Goal: Task Accomplishment & Management: Complete application form

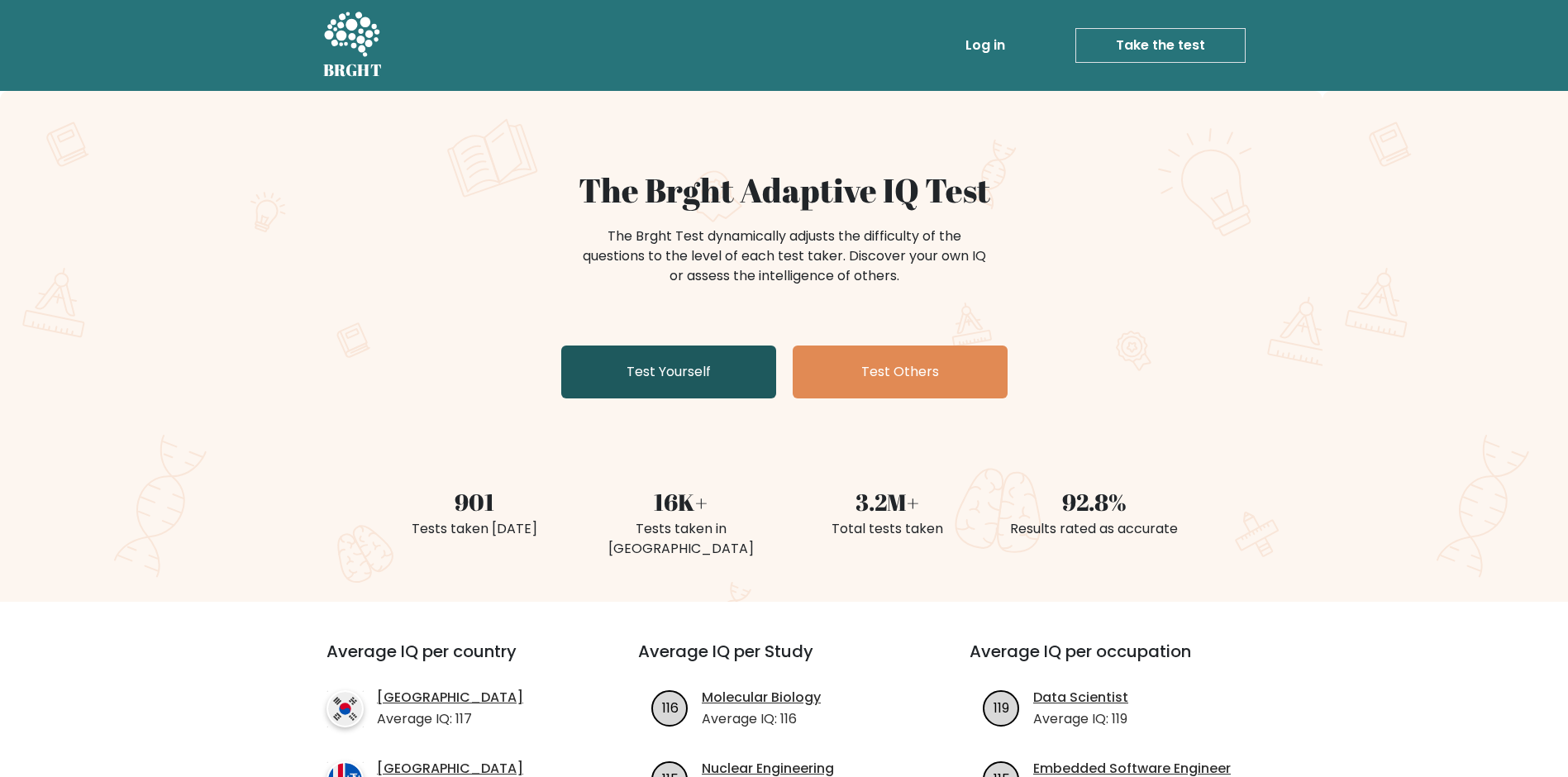
click at [676, 372] on link "Test Yourself" at bounding box center [669, 371] width 215 height 53
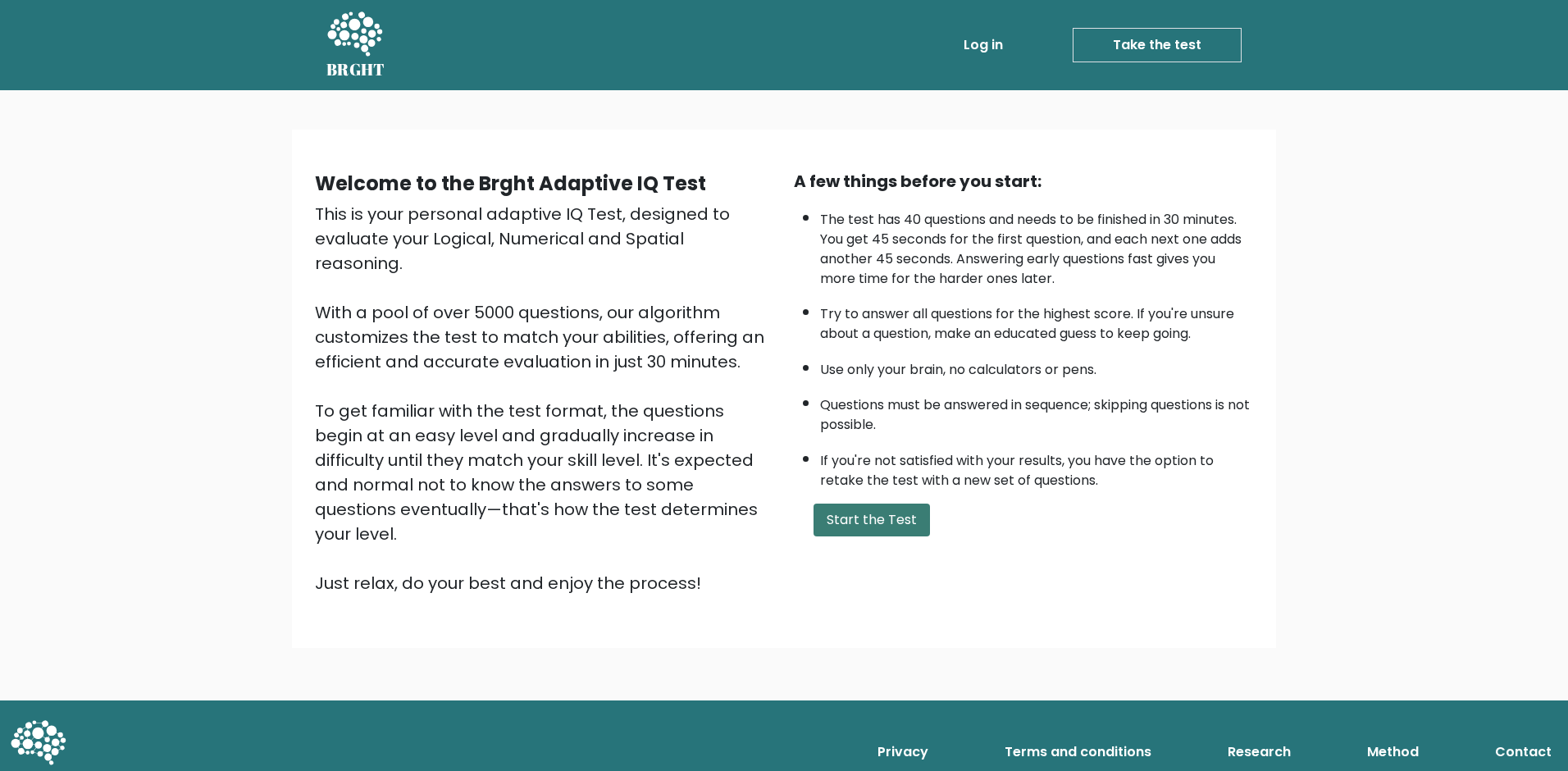
click at [844, 511] on button "Start the Test" at bounding box center [872, 520] width 116 height 33
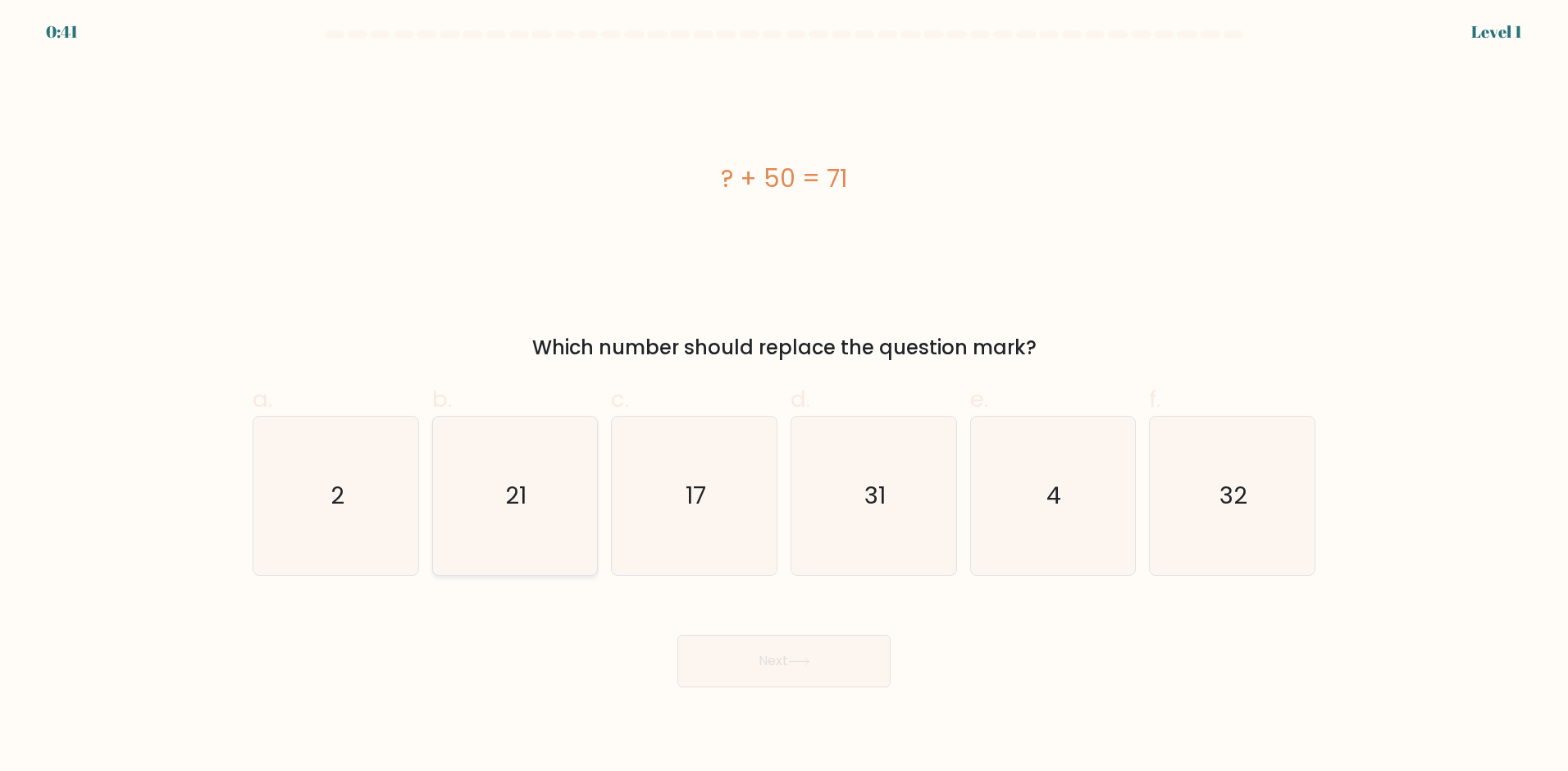
click at [561, 497] on icon "21" at bounding box center [515, 496] width 159 height 159
click at [784, 396] on input "b. 21" at bounding box center [784, 390] width 1 height 11
radio input "true"
click at [737, 644] on button "Next" at bounding box center [784, 661] width 213 height 52
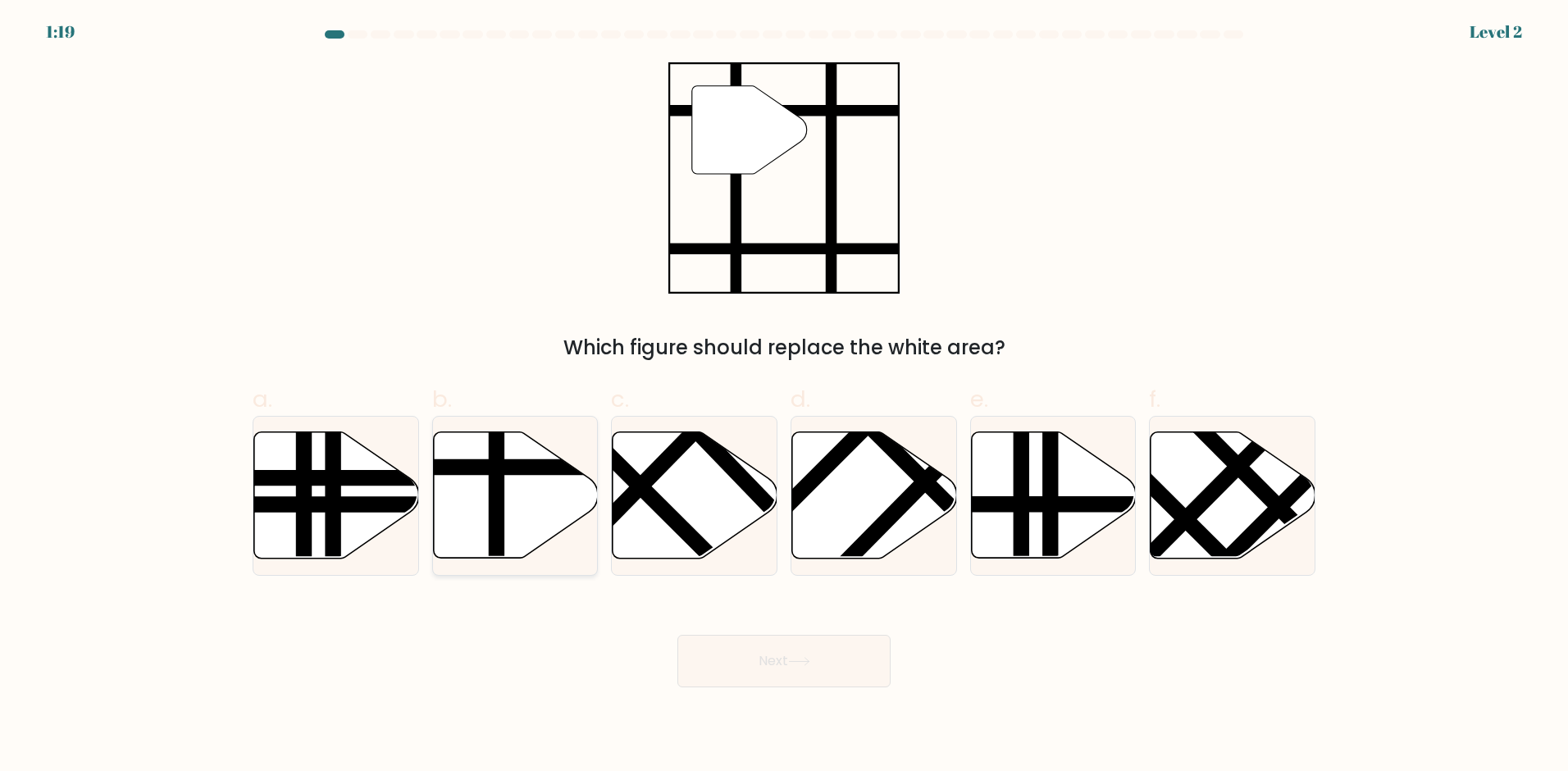
click at [477, 492] on icon at bounding box center [516, 495] width 164 height 127
click at [784, 396] on input "b." at bounding box center [784, 390] width 1 height 11
radio input "true"
click at [715, 651] on button "Next" at bounding box center [784, 661] width 213 height 52
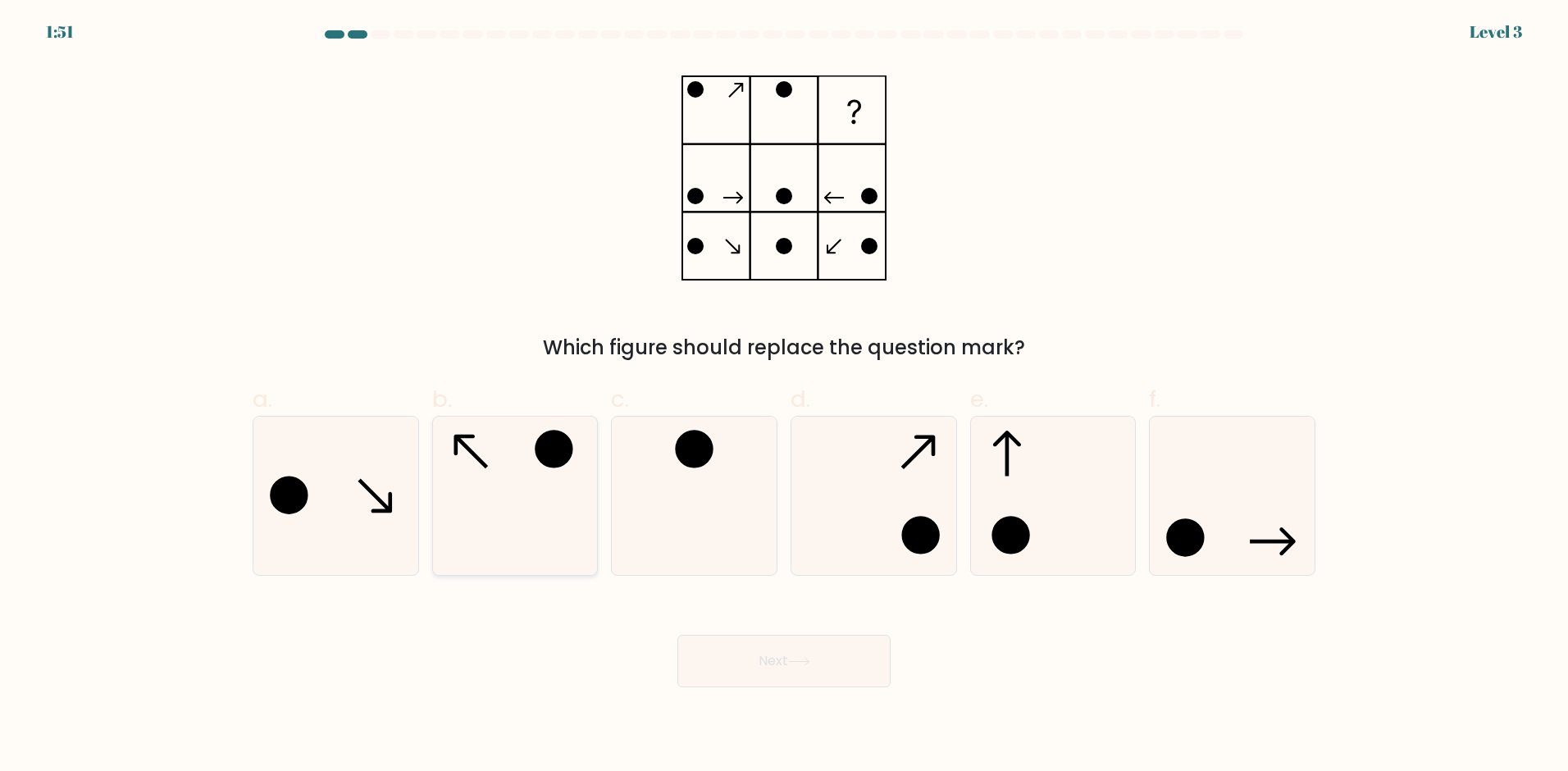
click at [512, 471] on icon at bounding box center [515, 496] width 159 height 159
click at [784, 396] on input "b." at bounding box center [784, 390] width 1 height 11
radio input "true"
click at [766, 667] on button "Next" at bounding box center [784, 661] width 213 height 52
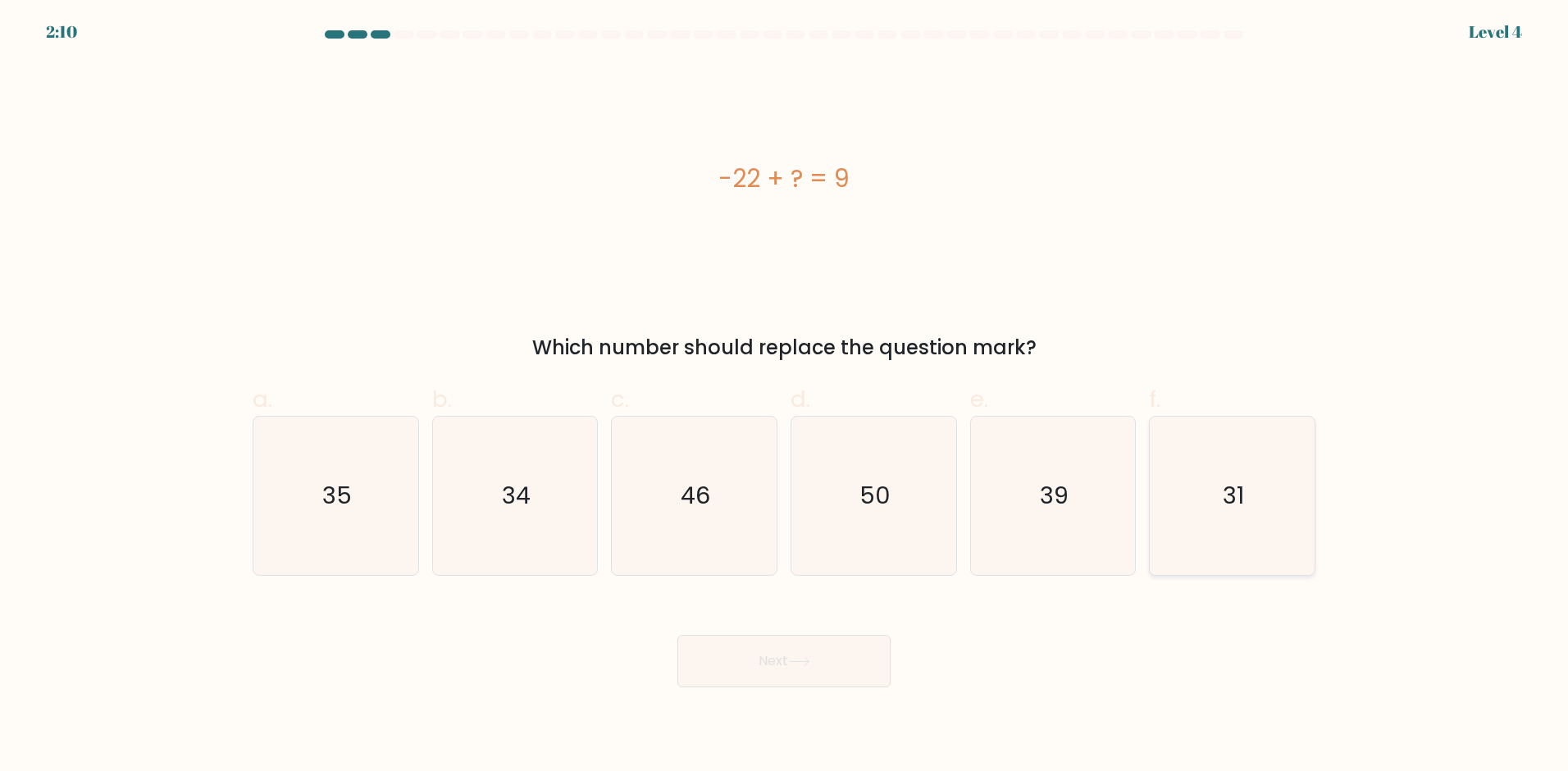
click at [1209, 563] on icon "31" at bounding box center [1232, 496] width 159 height 159
click at [784, 396] on input "f. 31" at bounding box center [784, 390] width 1 height 11
radio input "true"
click at [848, 646] on button "Next" at bounding box center [784, 661] width 213 height 52
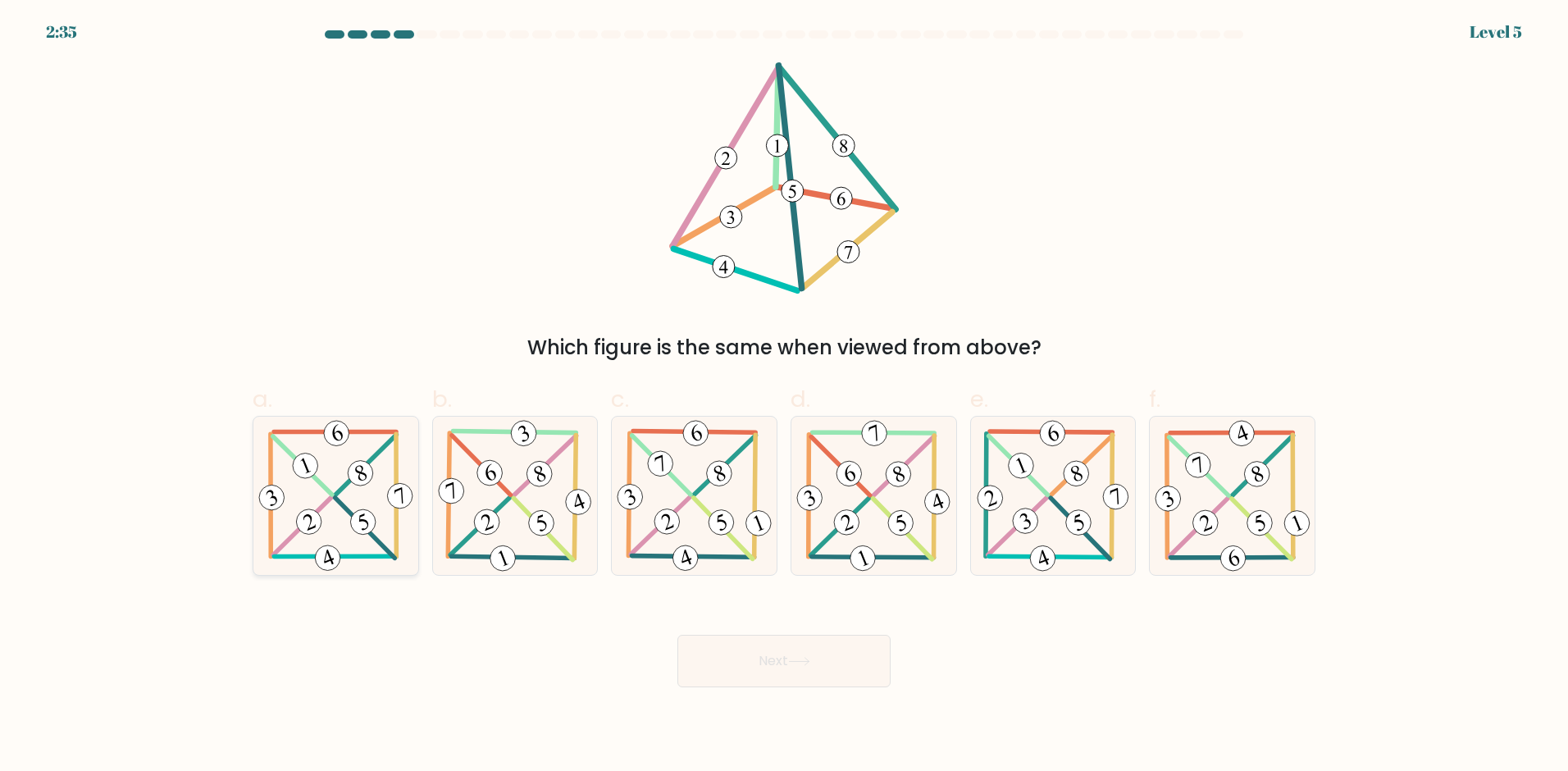
click at [306, 498] on icon at bounding box center [336, 496] width 162 height 159
click at [784, 396] on input "a." at bounding box center [784, 390] width 1 height 11
radio input "true"
click at [755, 654] on button "Next" at bounding box center [784, 661] width 213 height 52
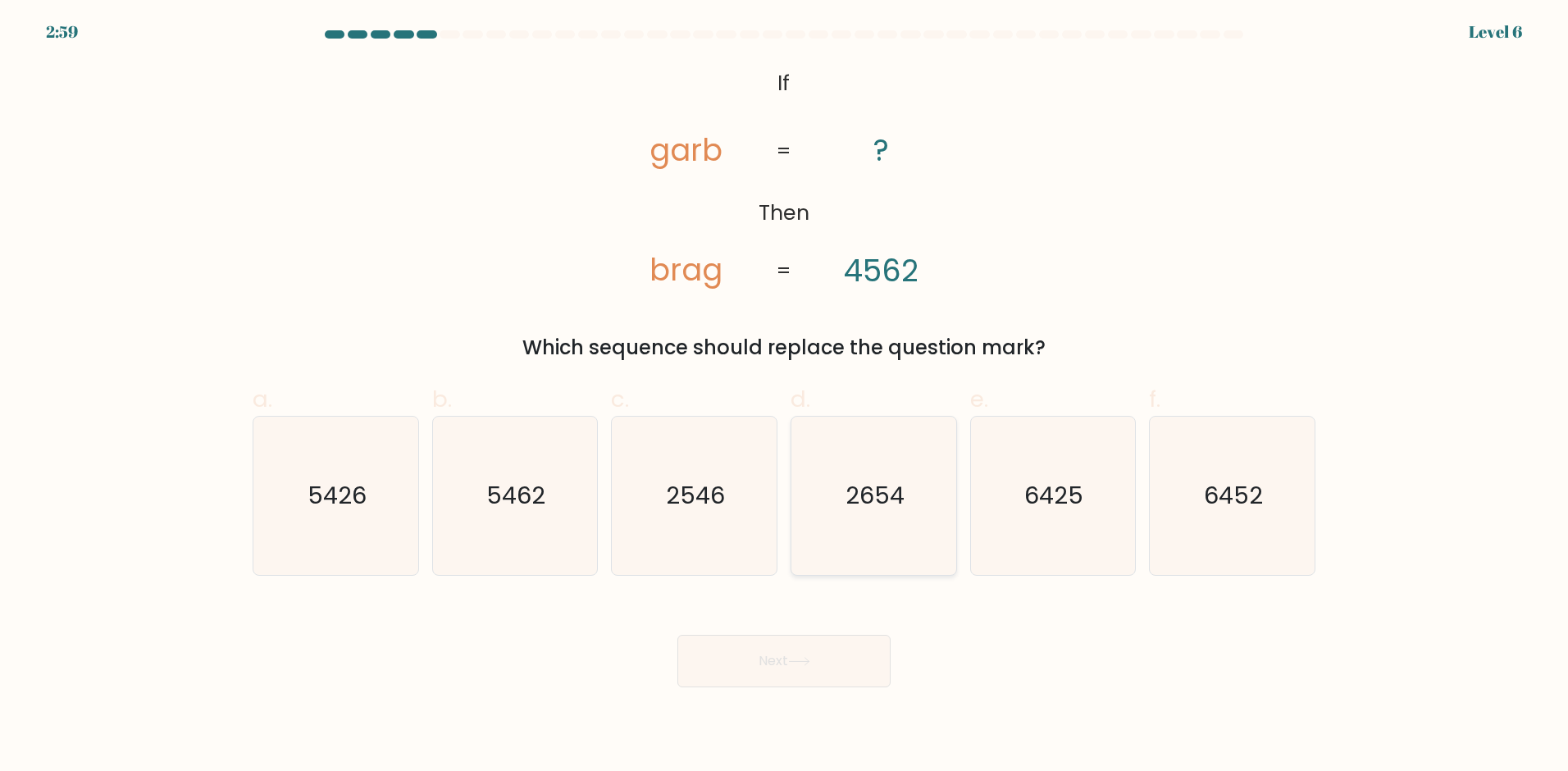
click at [840, 480] on icon "2654" at bounding box center [873, 496] width 159 height 159
click at [784, 396] on input "d. 2654" at bounding box center [784, 390] width 1 height 11
radio input "true"
click at [824, 652] on button "Next" at bounding box center [784, 661] width 213 height 52
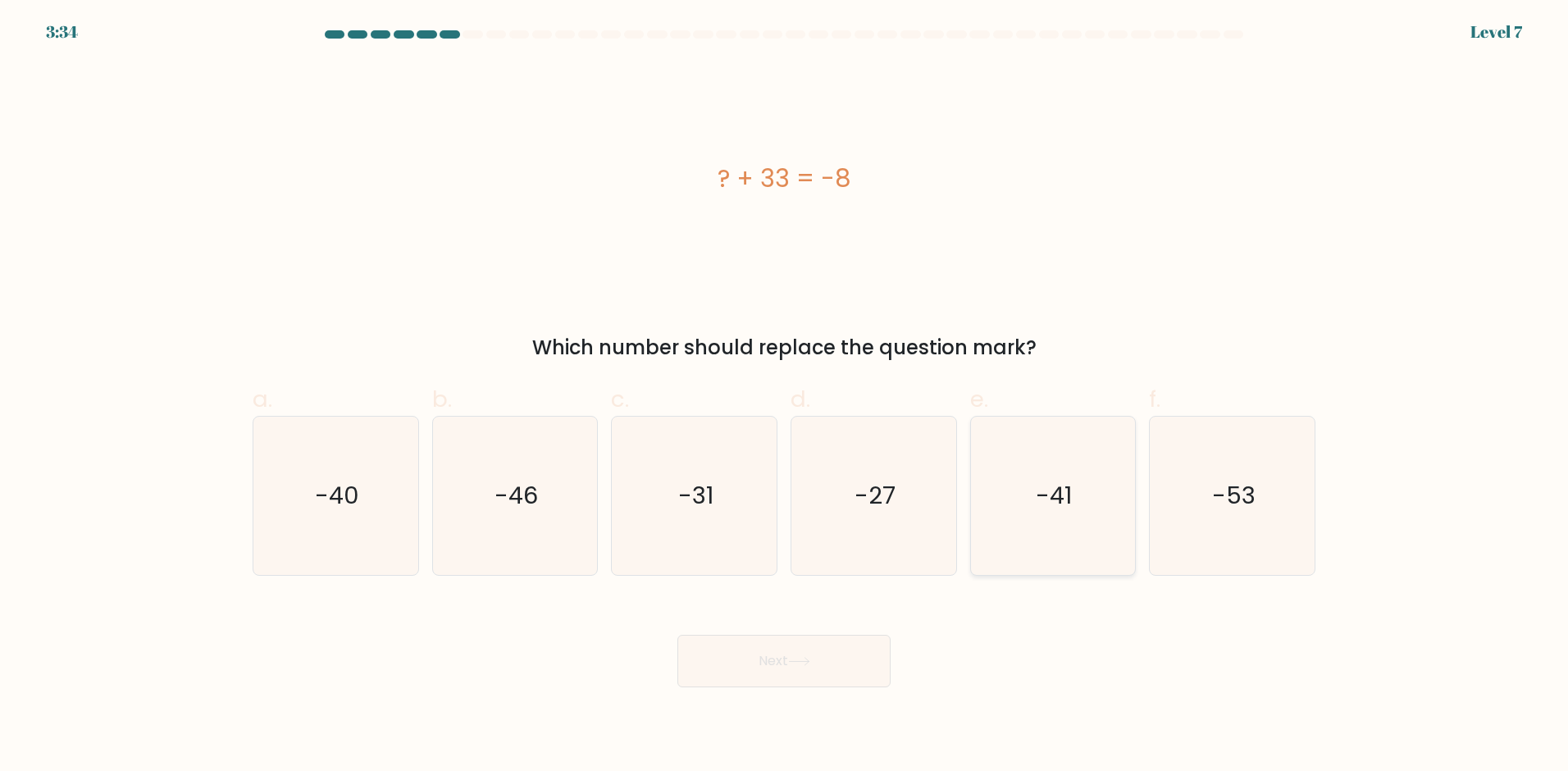
click at [1074, 501] on icon "-41" at bounding box center [1052, 496] width 159 height 159
click at [784, 396] on input "e. -41" at bounding box center [784, 390] width 1 height 11
radio input "true"
click at [790, 662] on button "Next" at bounding box center [784, 661] width 213 height 52
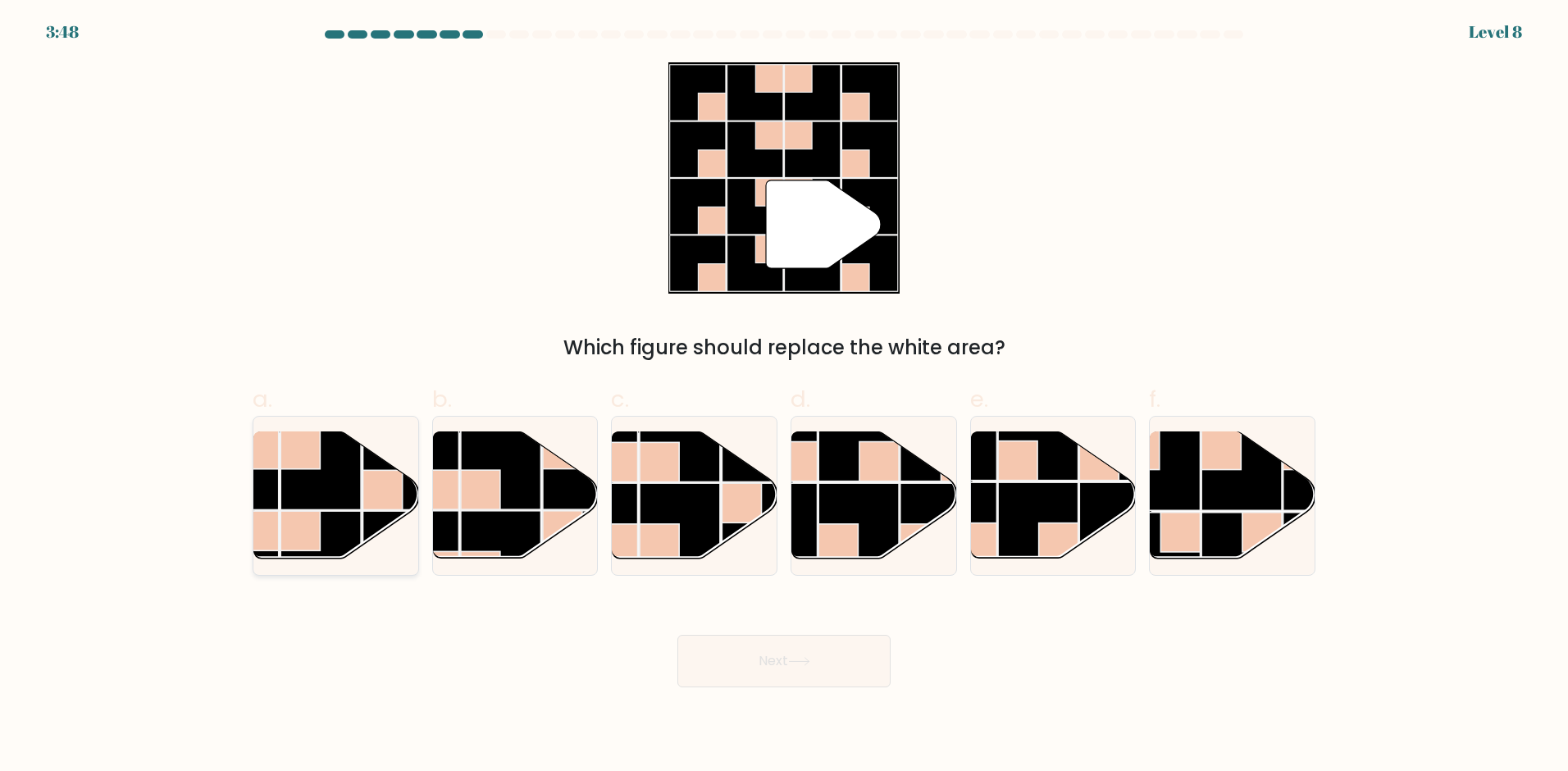
click at [297, 506] on rect at bounding box center [320, 469] width 80 height 80
click at [784, 396] on input "a." at bounding box center [784, 390] width 1 height 11
radio input "true"
click at [729, 651] on button "Next" at bounding box center [784, 661] width 213 height 52
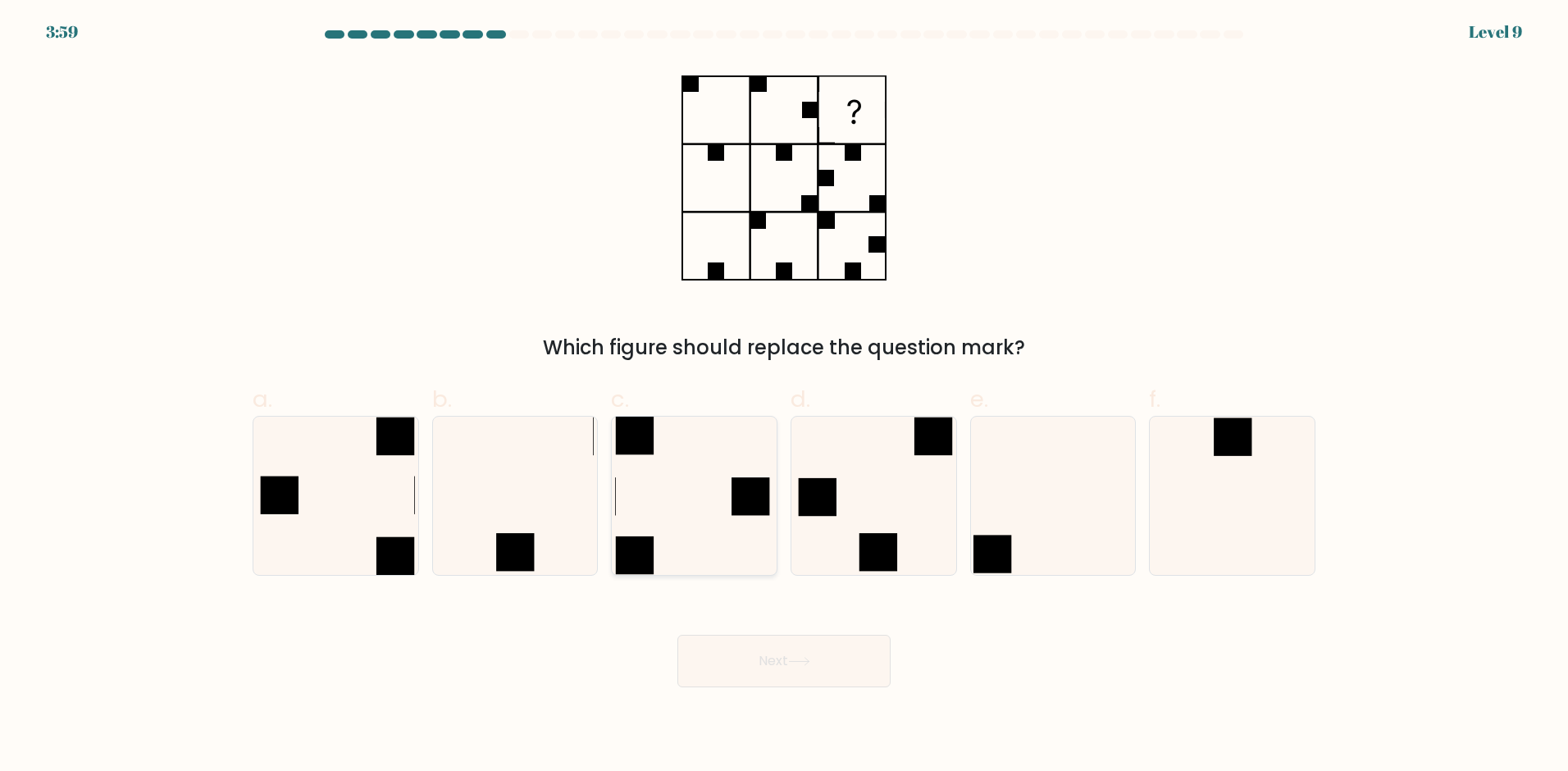
click at [659, 520] on icon at bounding box center [695, 496] width 159 height 159
click at [784, 396] on input "c." at bounding box center [784, 390] width 1 height 11
radio input "true"
click at [703, 654] on button "Next" at bounding box center [784, 661] width 213 height 52
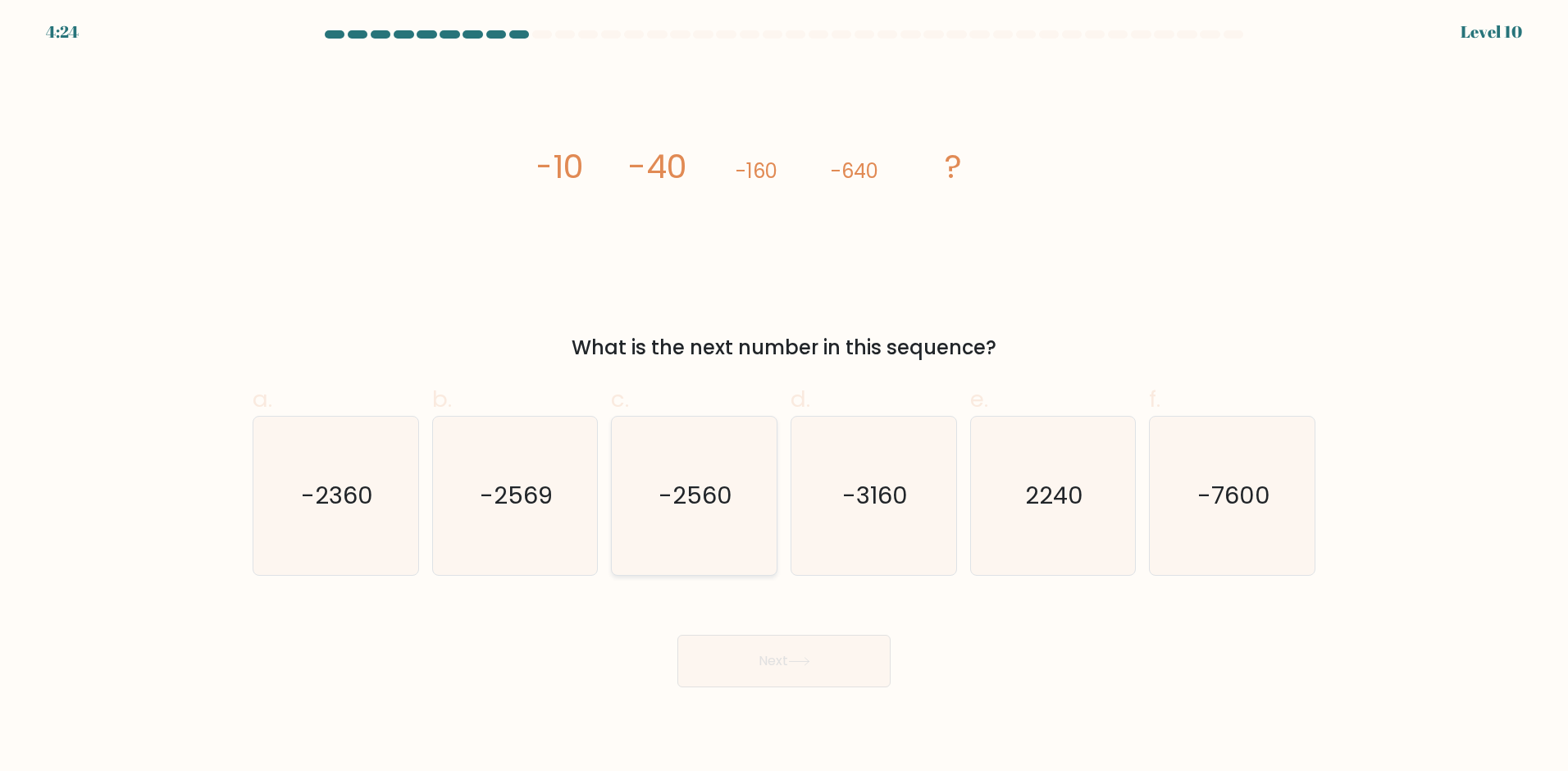
click at [703, 517] on icon "-2560" at bounding box center [695, 496] width 159 height 159
click at [784, 396] on input "c. -2560" at bounding box center [784, 390] width 1 height 11
radio input "true"
click at [752, 646] on button "Next" at bounding box center [784, 661] width 213 height 52
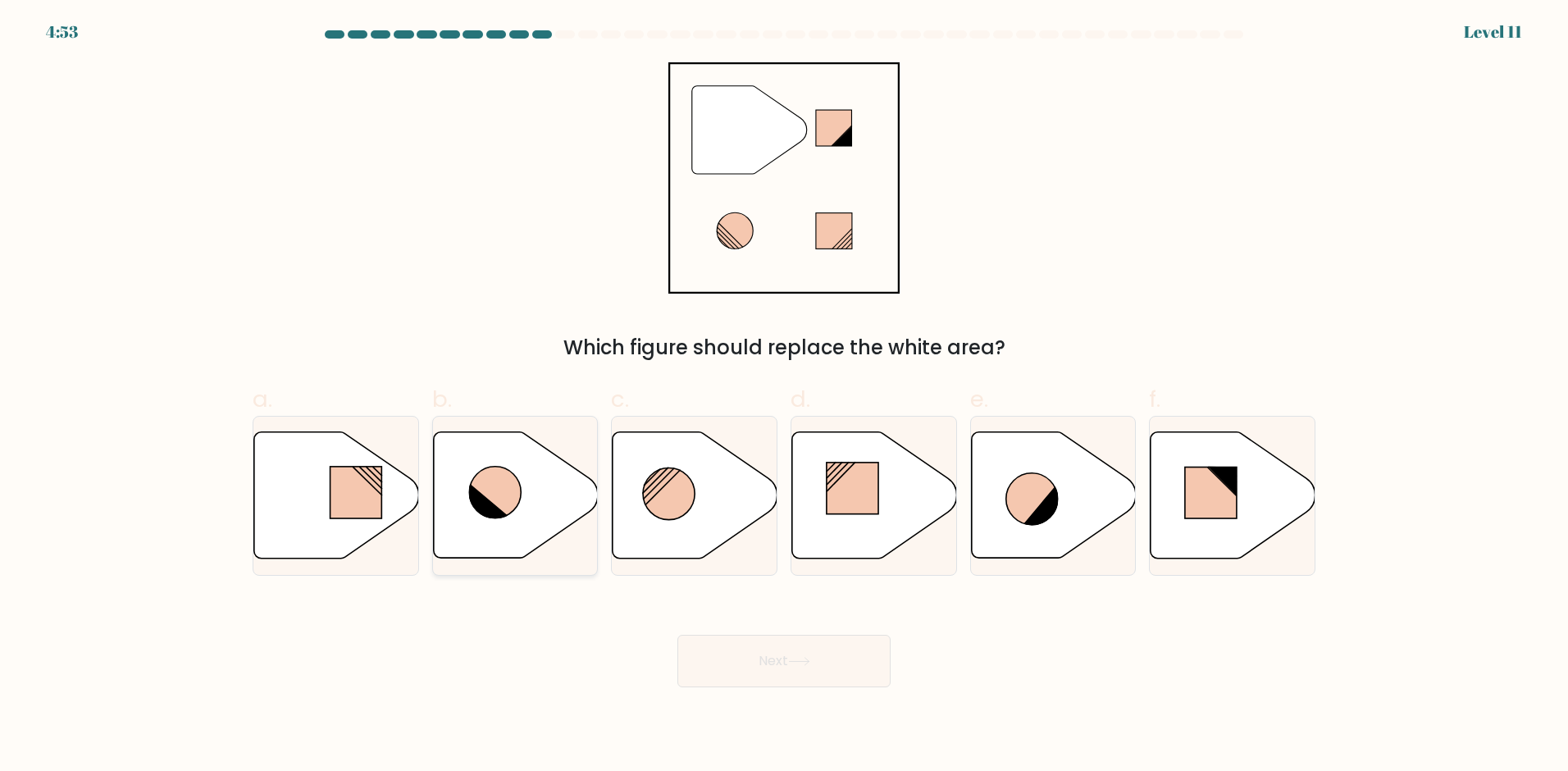
click at [492, 540] on icon at bounding box center [516, 495] width 164 height 127
click at [784, 396] on input "b." at bounding box center [784, 390] width 1 height 11
radio input "true"
click at [731, 664] on button "Next" at bounding box center [784, 661] width 213 height 52
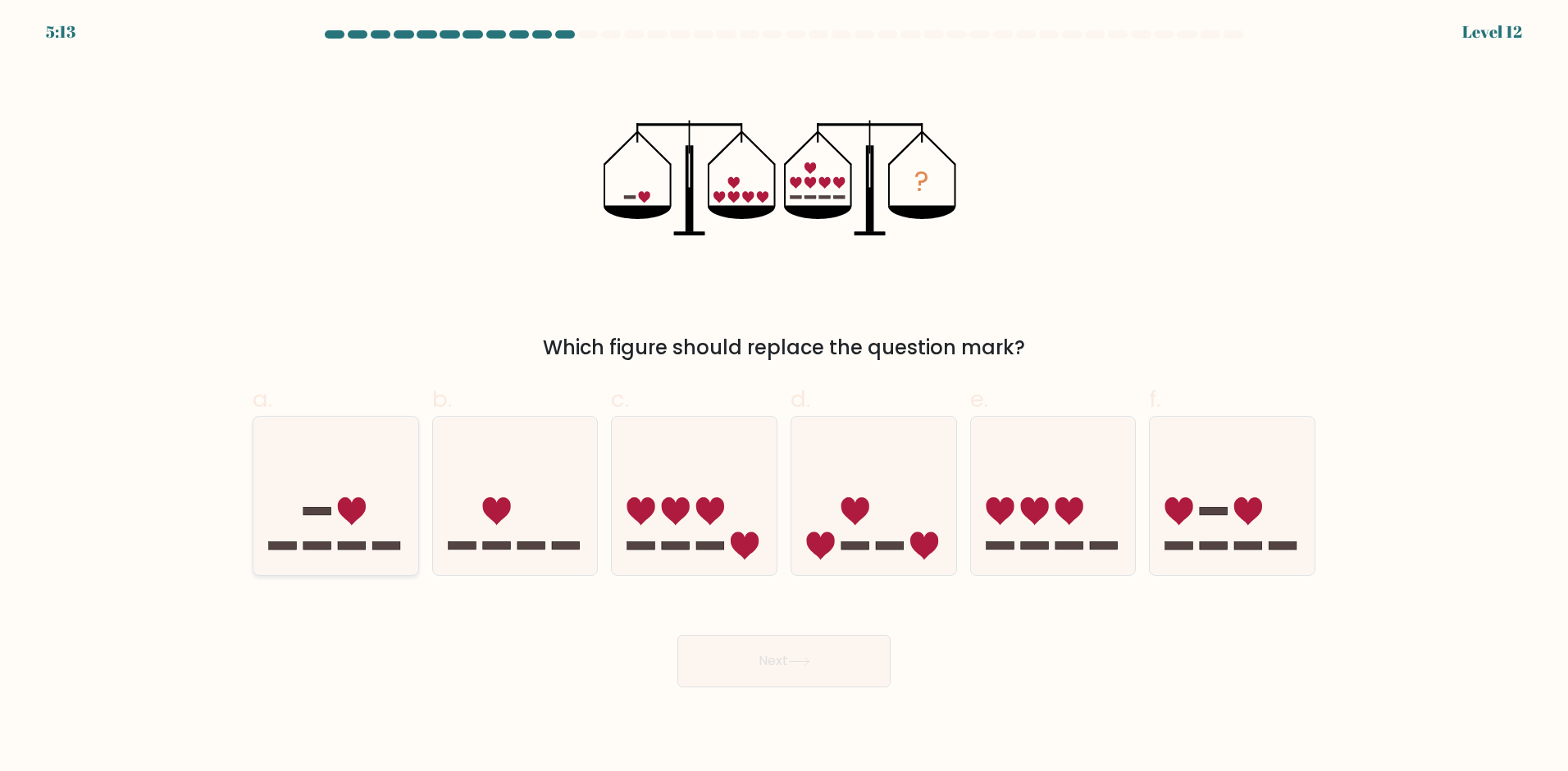
click at [343, 527] on icon at bounding box center [336, 496] width 164 height 136
click at [784, 396] on input "a." at bounding box center [784, 390] width 1 height 11
radio input "true"
click at [754, 660] on button "Next" at bounding box center [784, 661] width 213 height 52
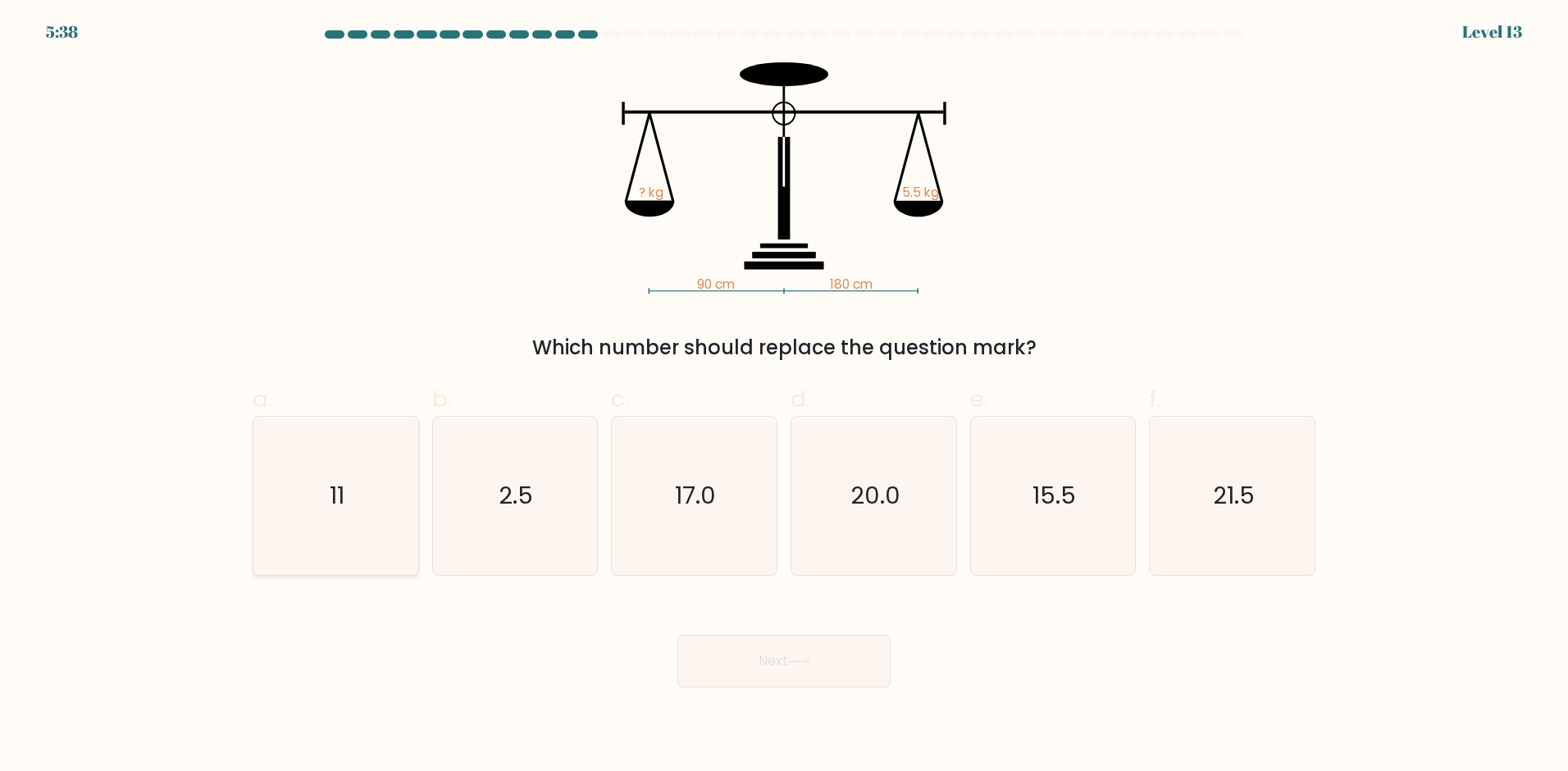
click at [355, 466] on icon "11" at bounding box center [336, 496] width 159 height 159
click at [784, 396] on input "a. 11" at bounding box center [784, 390] width 1 height 11
radio input "true"
click at [772, 653] on button "Next" at bounding box center [784, 661] width 213 height 52
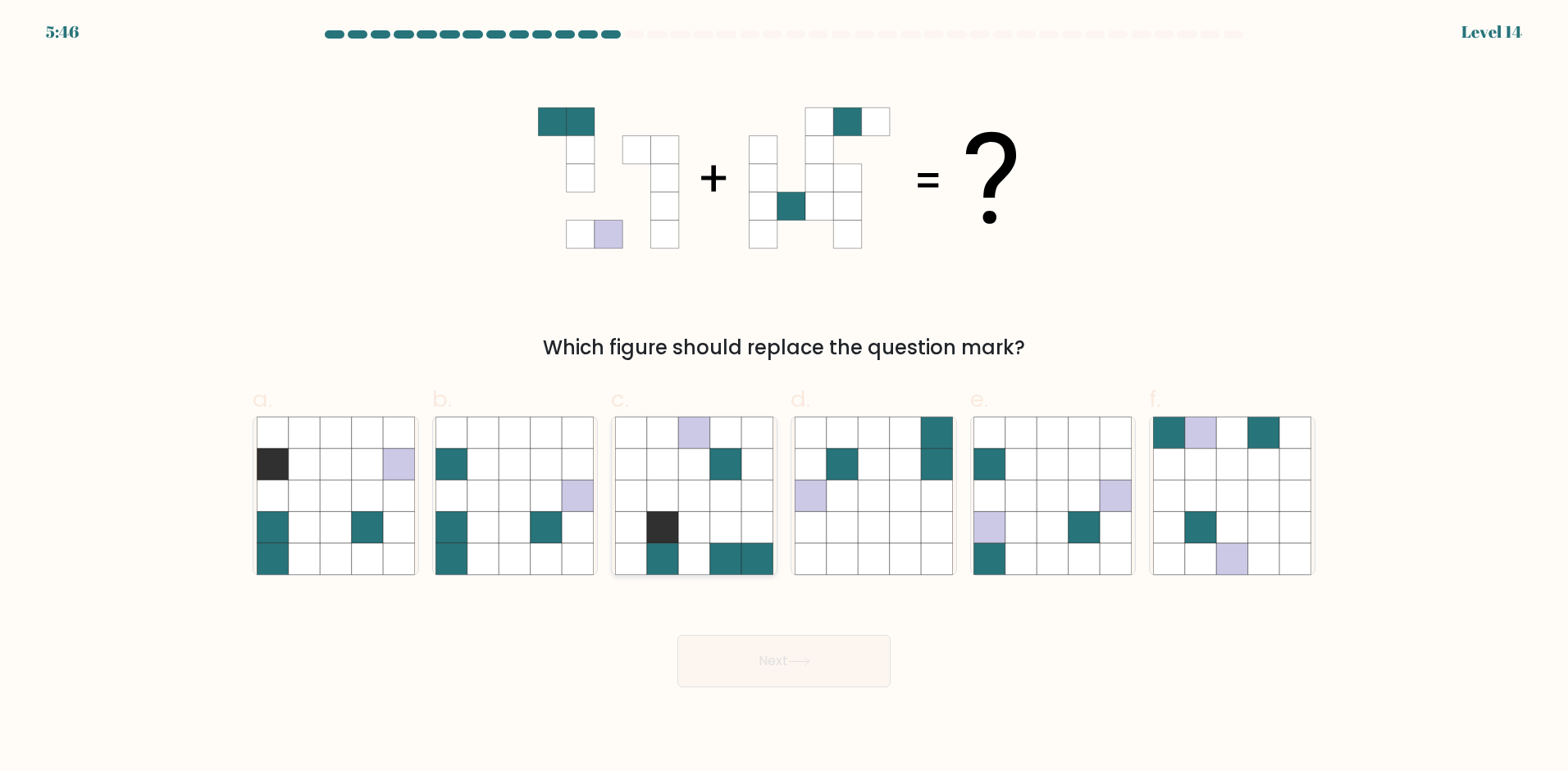
click at [700, 536] on icon at bounding box center [694, 527] width 31 height 31
click at [784, 396] on input "c." at bounding box center [784, 390] width 1 height 11
radio input "true"
click at [778, 659] on button "Next" at bounding box center [784, 661] width 213 height 52
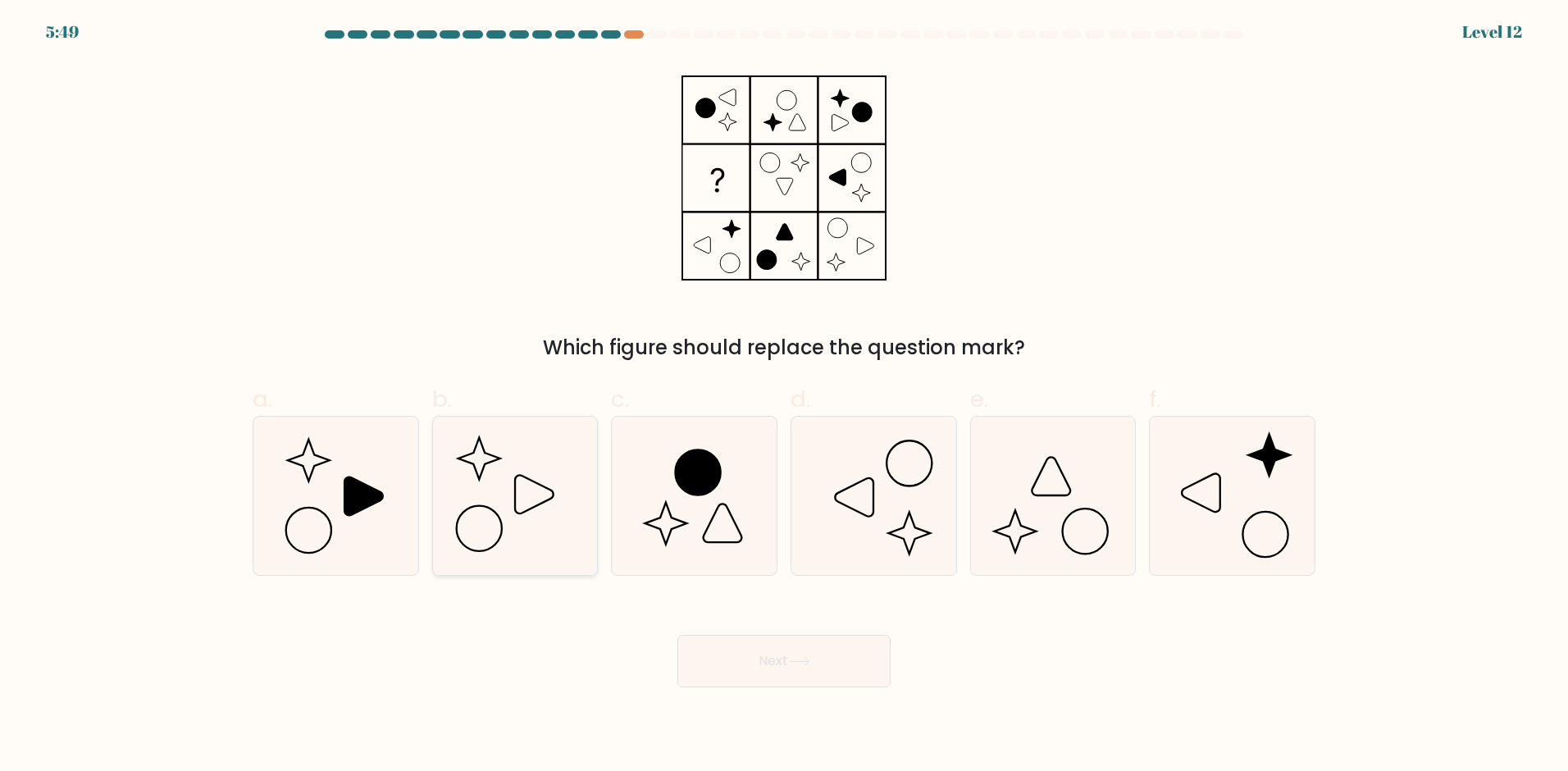
click at [498, 510] on icon at bounding box center [515, 496] width 159 height 159
click at [784, 396] on input "b." at bounding box center [784, 390] width 1 height 11
radio input "true"
click at [837, 669] on button "Next" at bounding box center [784, 661] width 213 height 52
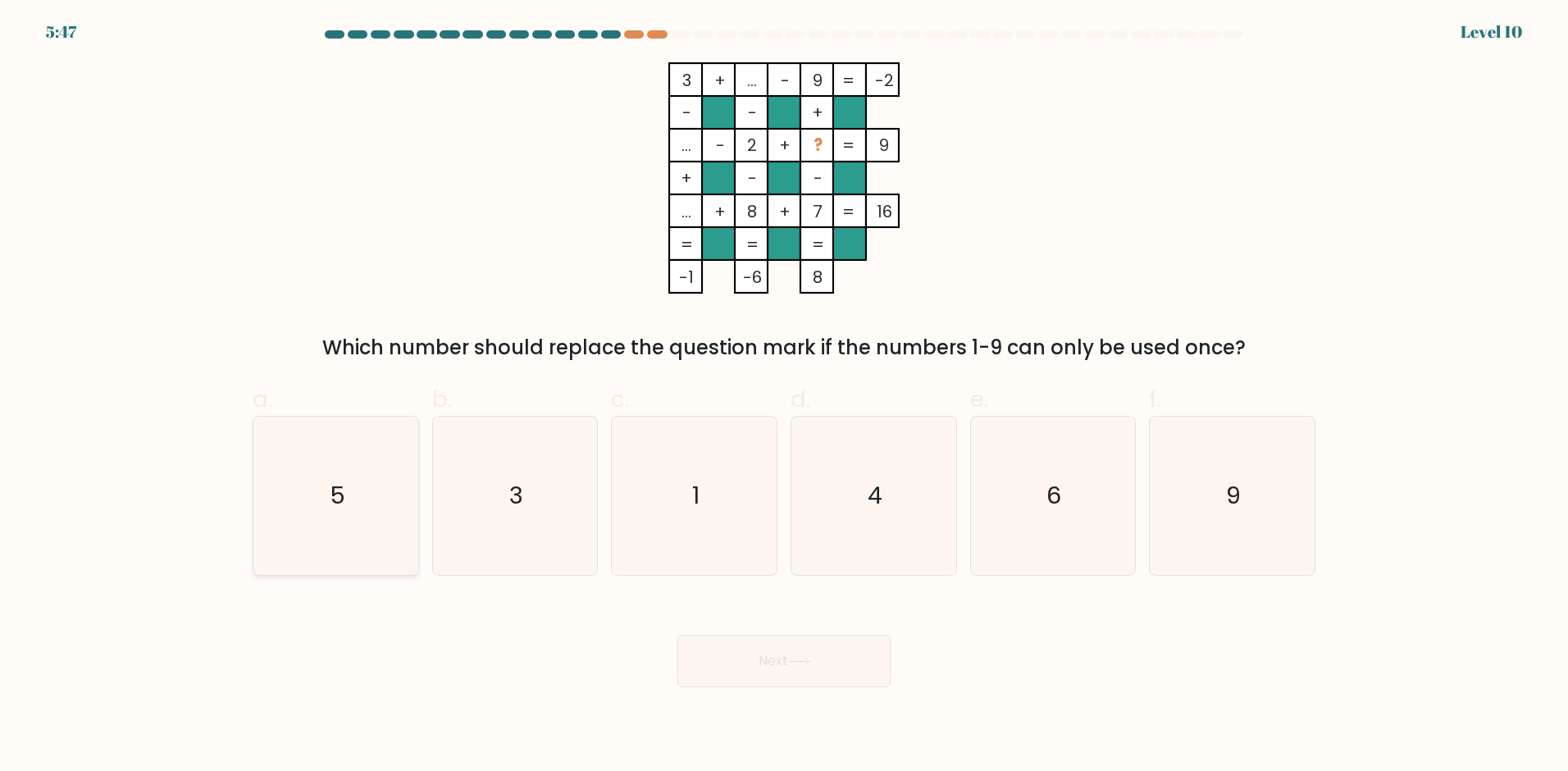
click at [321, 514] on icon "5" at bounding box center [336, 496] width 159 height 159
click at [784, 396] on input "a. 5" at bounding box center [784, 390] width 1 height 11
radio input "true"
click at [795, 671] on button "Next" at bounding box center [784, 661] width 213 height 52
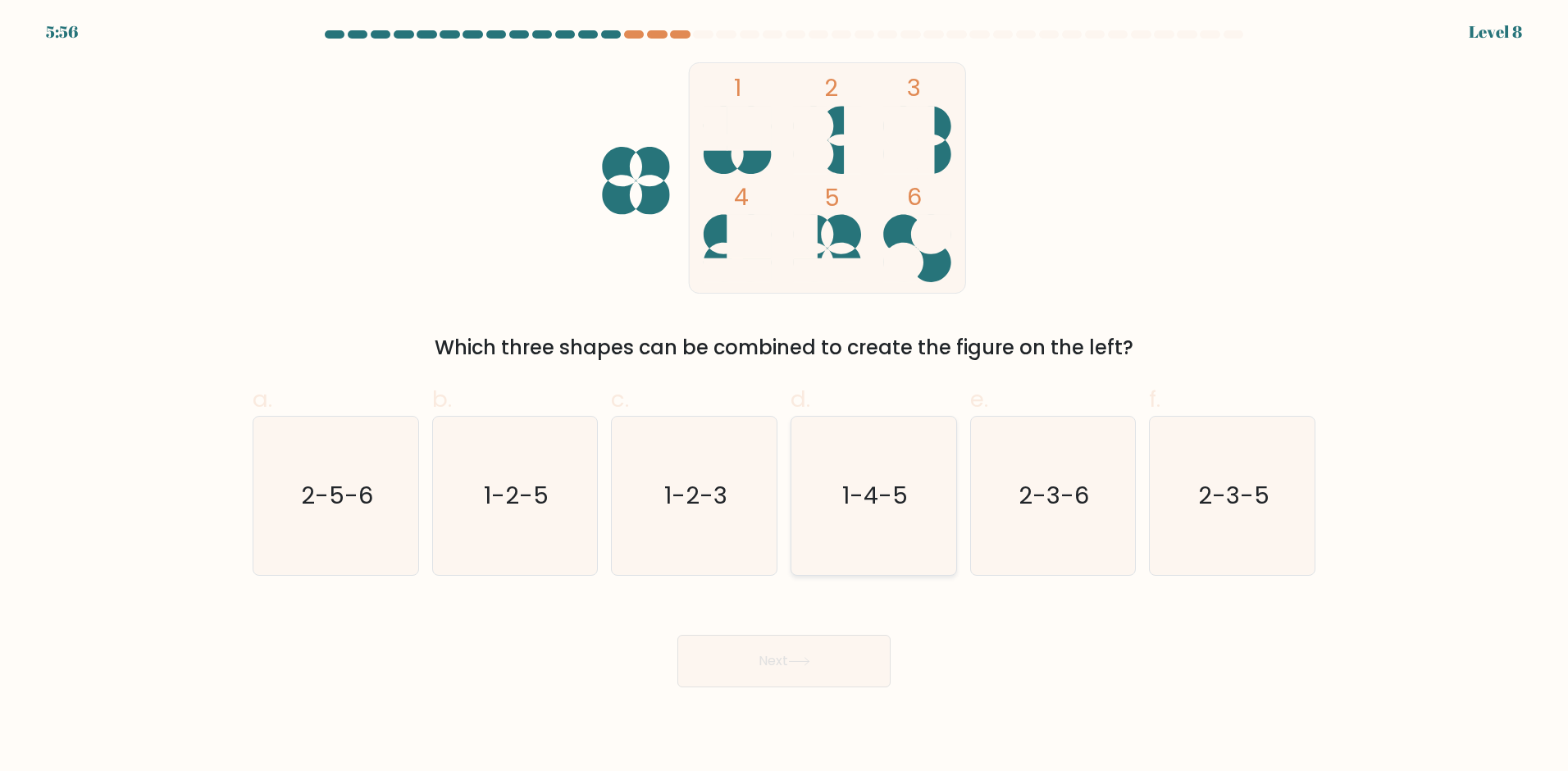
click at [865, 486] on text "1-4-5" at bounding box center [875, 496] width 66 height 33
click at [784, 396] on input "d. 1-4-5" at bounding box center [784, 390] width 1 height 11
radio input "true"
click at [803, 658] on icon at bounding box center [799, 661] width 22 height 9
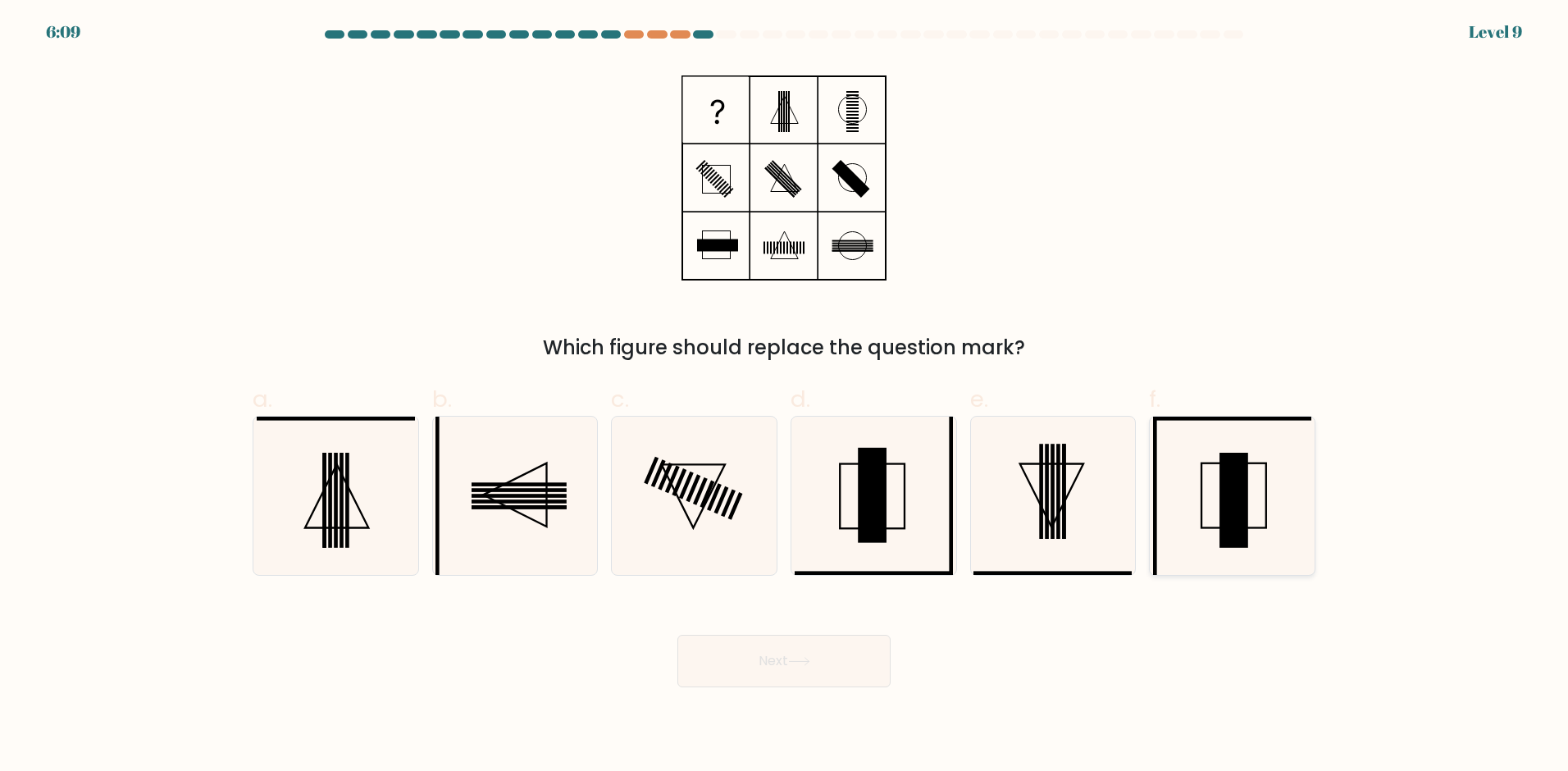
click at [1200, 483] on icon at bounding box center [1232, 496] width 159 height 159
click at [784, 396] on input "f." at bounding box center [784, 390] width 1 height 11
radio input "true"
click at [846, 656] on button "Next" at bounding box center [784, 661] width 213 height 52
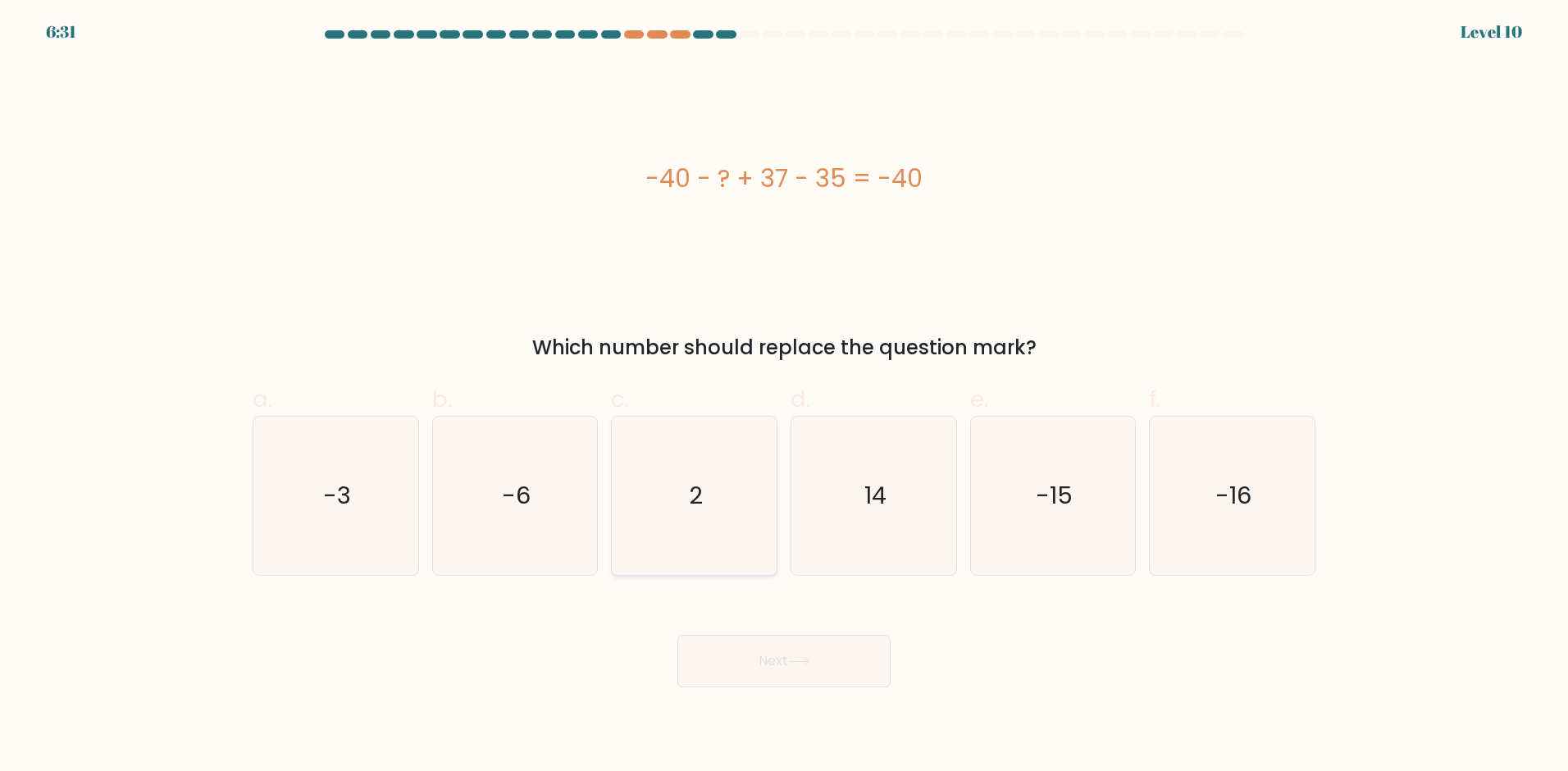
click at [686, 506] on icon "2" at bounding box center [695, 496] width 159 height 159
click at [784, 396] on input "c. 2" at bounding box center [784, 390] width 1 height 11
radio input "true"
click at [777, 666] on button "Next" at bounding box center [784, 661] width 213 height 52
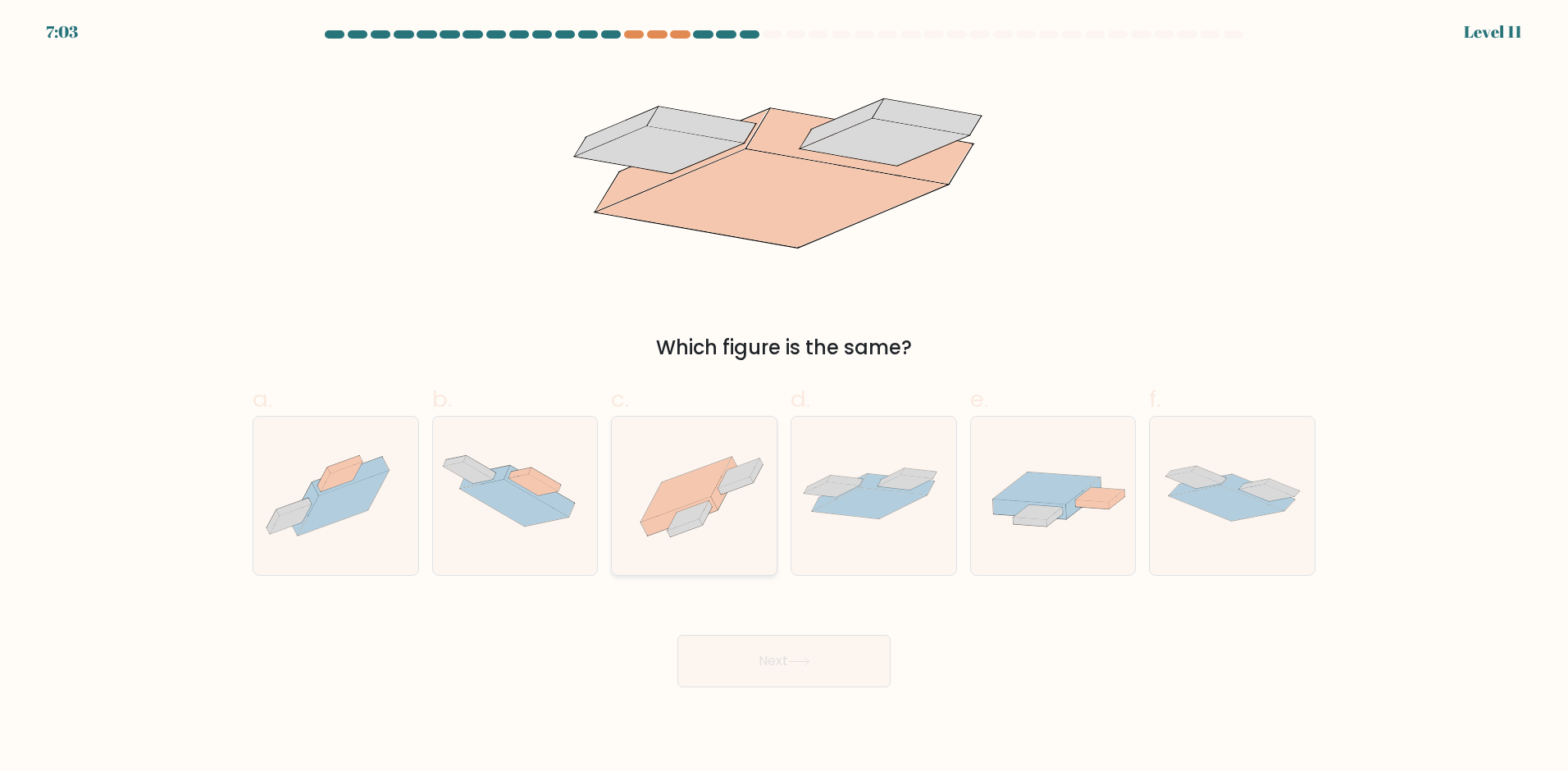
click at [724, 486] on icon at bounding box center [739, 473] width 42 height 30
click at [784, 396] on input "c." at bounding box center [784, 390] width 1 height 11
radio input "true"
click at [744, 654] on button "Next" at bounding box center [784, 661] width 213 height 52
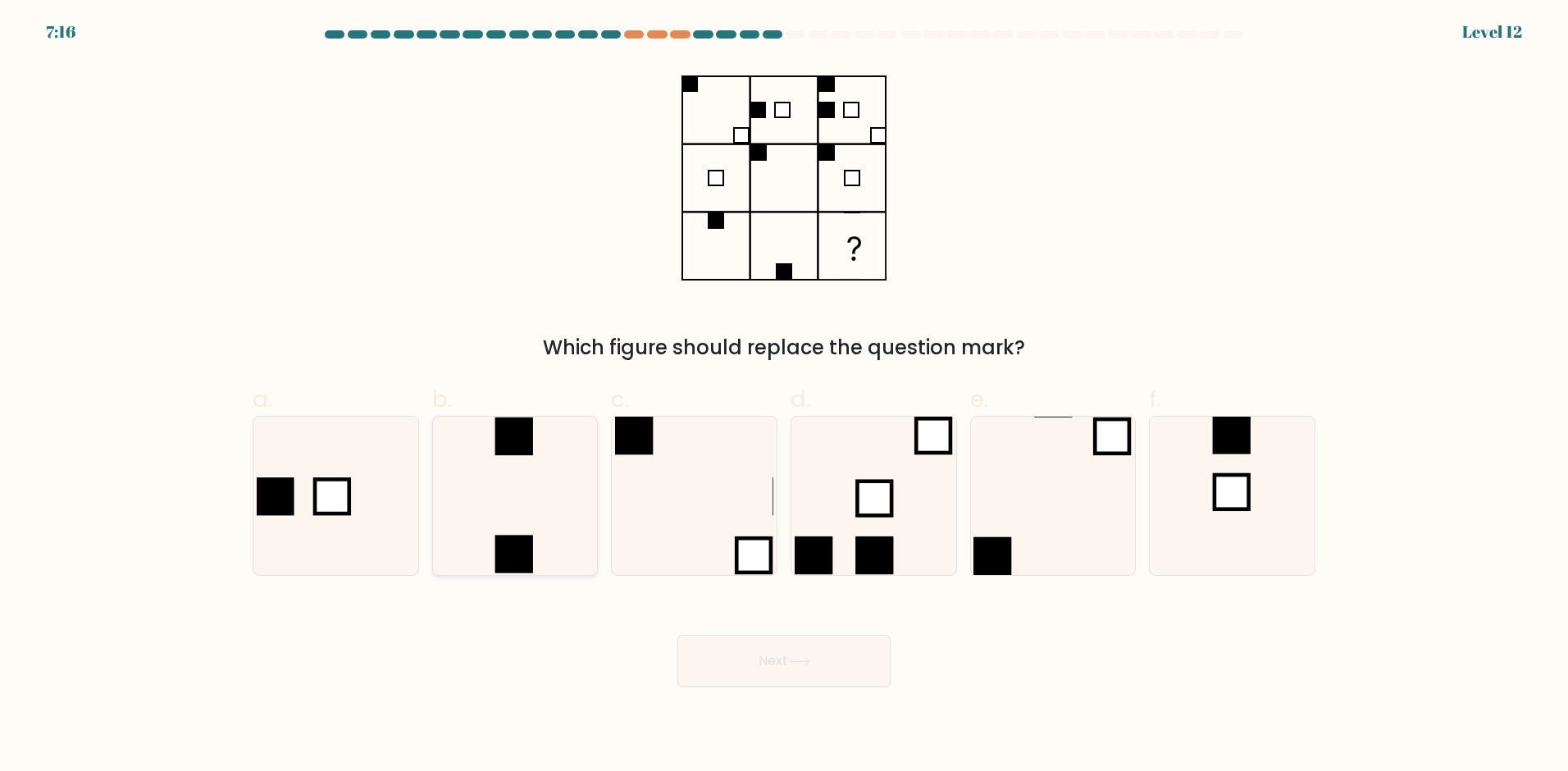
click at [562, 513] on icon at bounding box center [515, 496] width 159 height 159
click at [784, 396] on input "b." at bounding box center [784, 390] width 1 height 11
radio input "true"
click at [740, 658] on button "Next" at bounding box center [784, 661] width 213 height 52
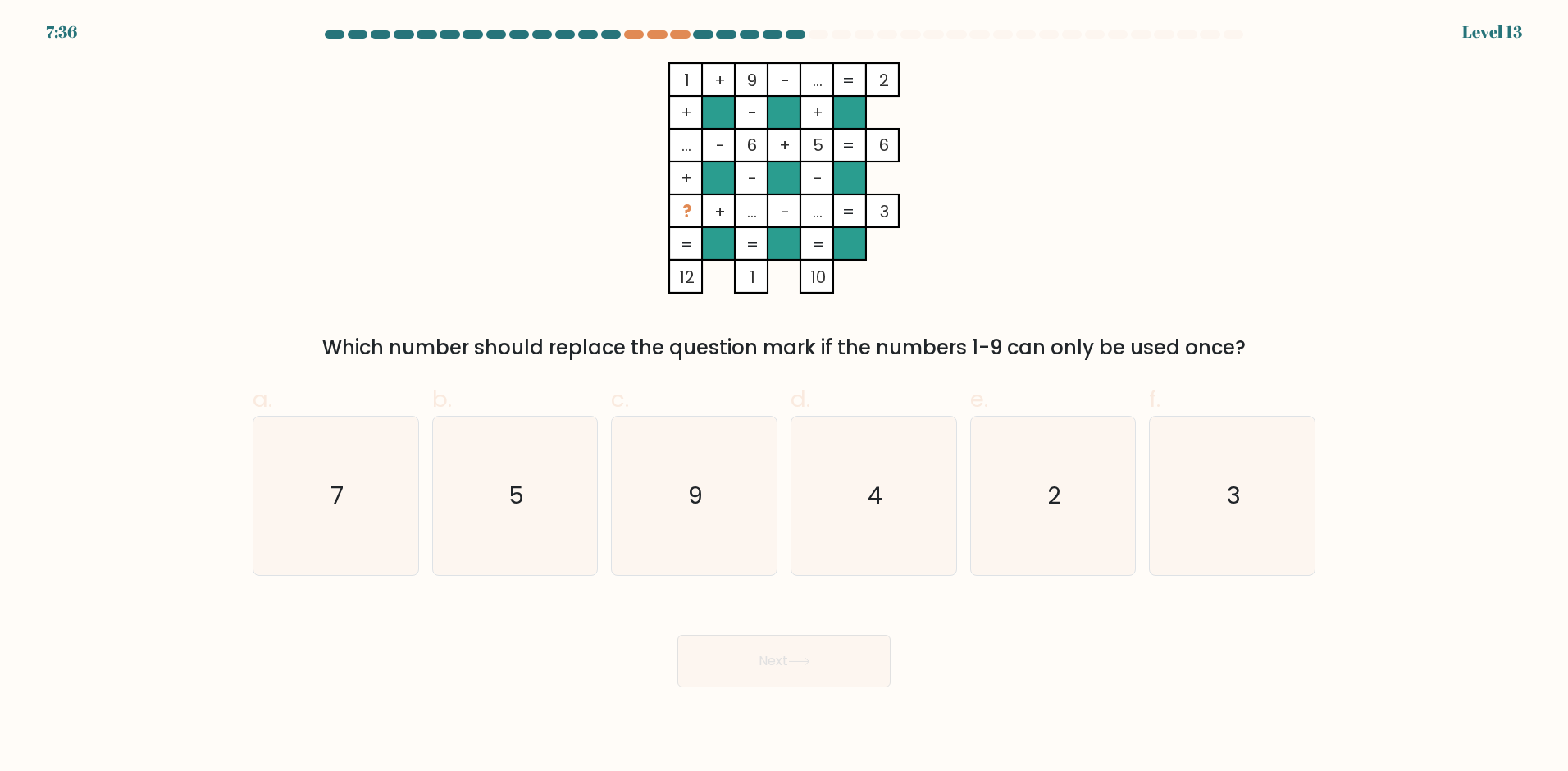
drag, startPoint x: 672, startPoint y: 151, endPoint x: 692, endPoint y: 143, distance: 21.5
click at [692, 143] on icon "1 + 9 - ... 2 + - + ... - 6 + 5 6 + - - ? + ... - ... = 3 = = = = 12 1 10 =" at bounding box center [784, 177] width 492 height 231
click at [692, 143] on tspan "..." at bounding box center [686, 145] width 10 height 23
click at [687, 145] on tspan "..." at bounding box center [686, 145] width 10 height 23
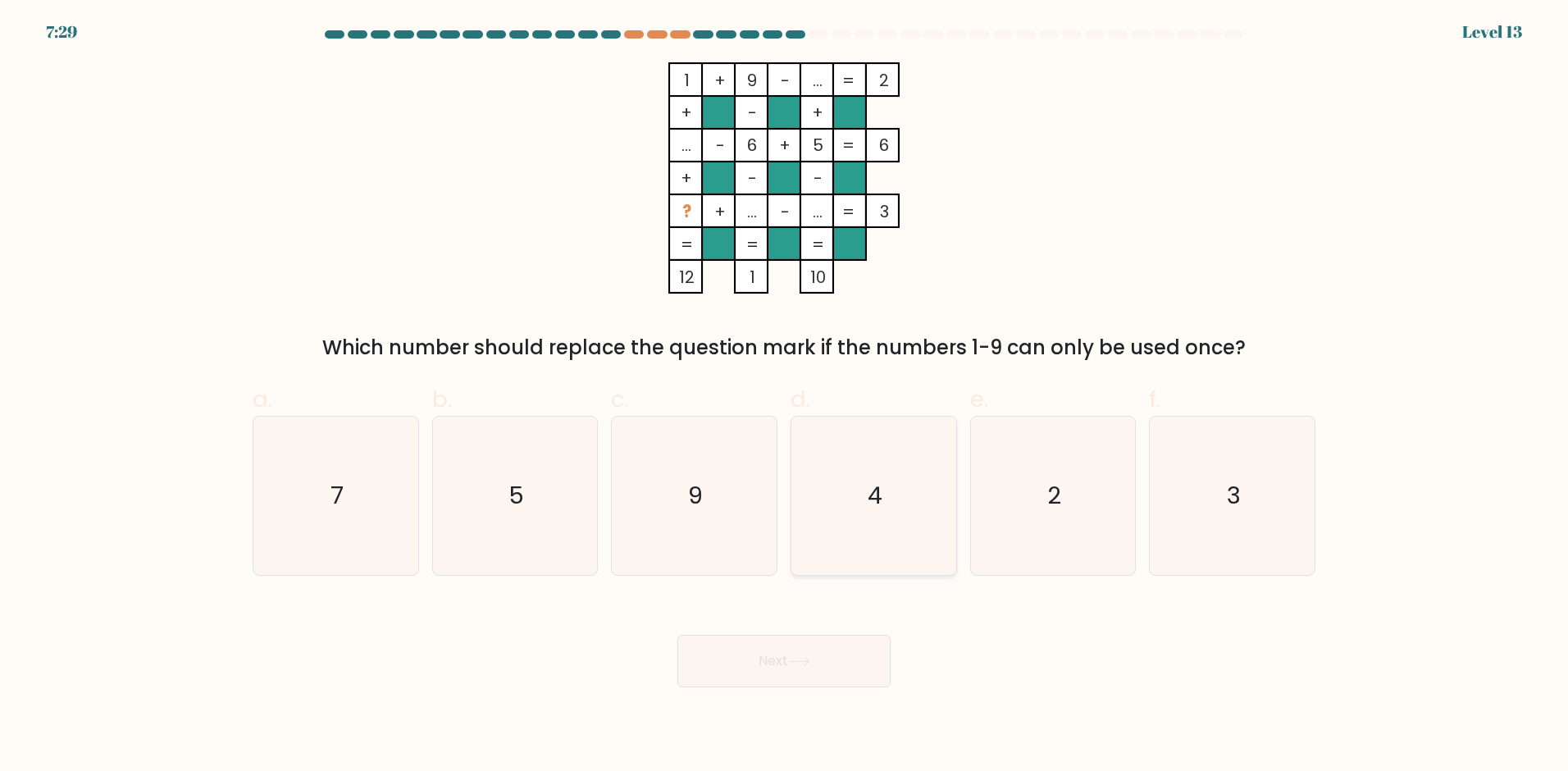
click at [810, 536] on icon "4" at bounding box center [873, 496] width 159 height 159
click at [784, 396] on input "d. 4" at bounding box center [784, 390] width 1 height 11
radio input "true"
click at [838, 680] on button "Next" at bounding box center [784, 661] width 213 height 52
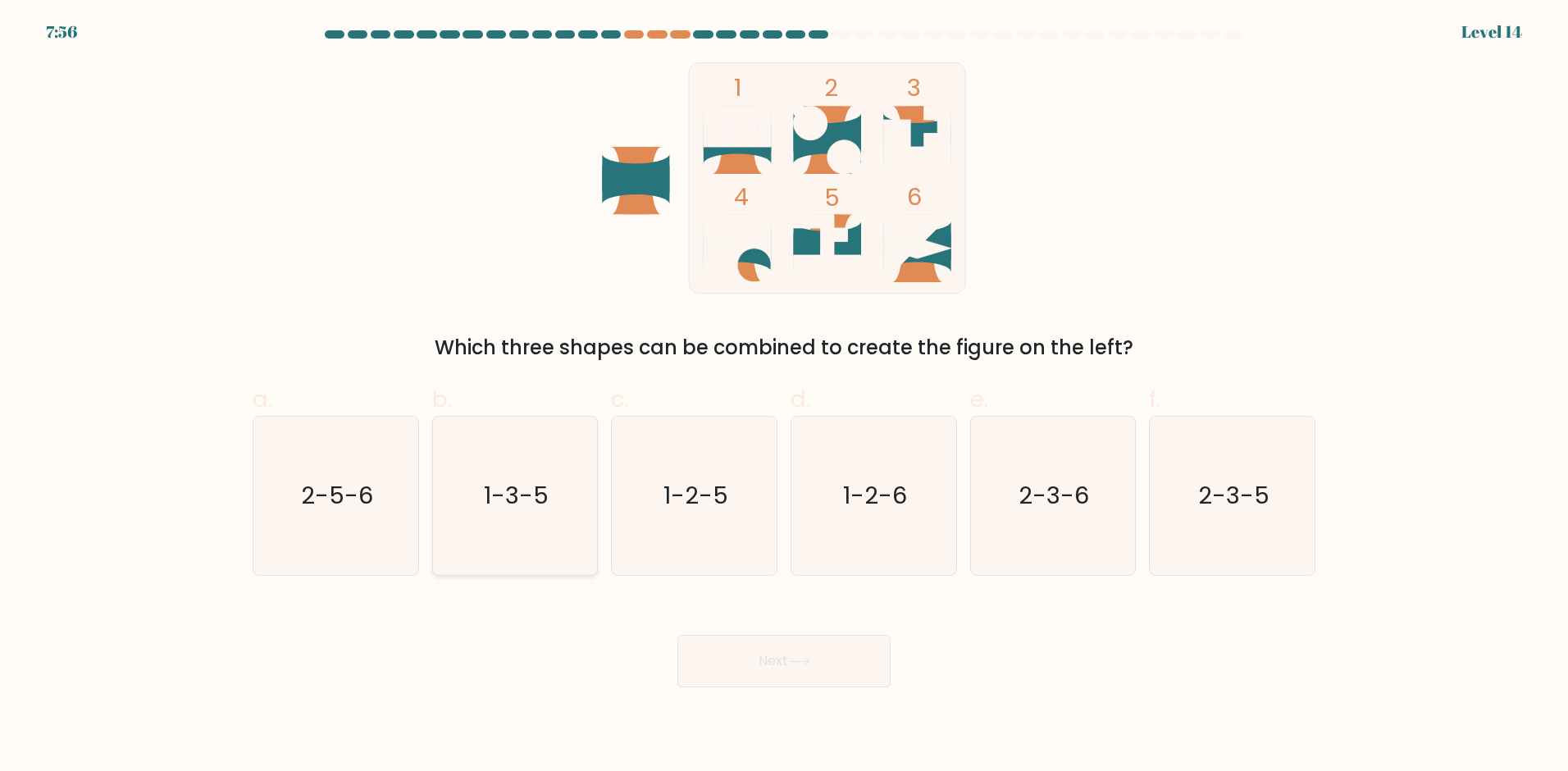
click at [540, 492] on text "1-3-5" at bounding box center [516, 496] width 65 height 33
click at [784, 396] on input "b. 1-3-5" at bounding box center [784, 390] width 1 height 11
radio input "true"
click at [846, 666] on button "Next" at bounding box center [784, 661] width 213 height 52
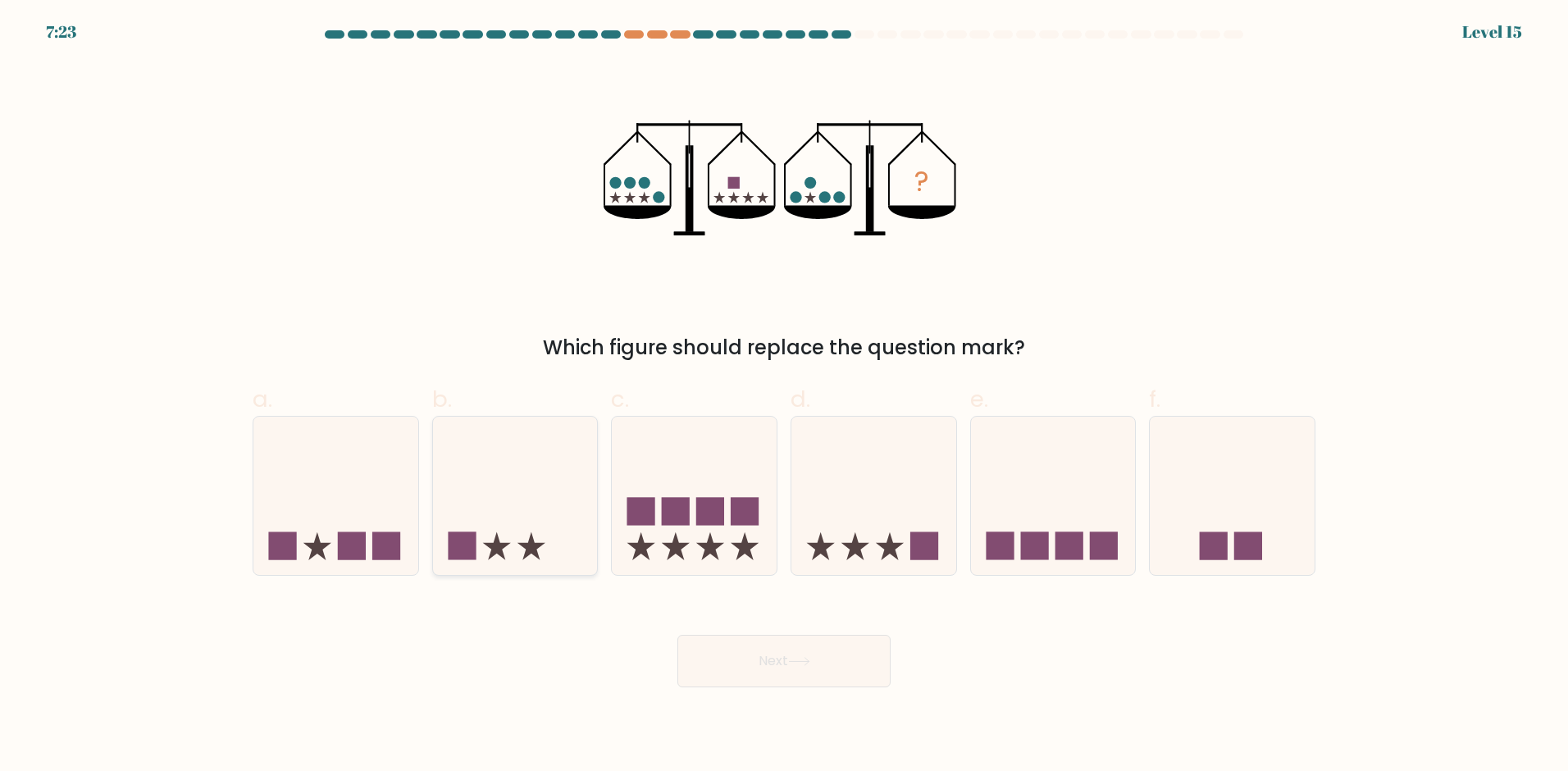
click at [544, 510] on icon at bounding box center [516, 496] width 164 height 136
click at [784, 396] on input "b." at bounding box center [784, 390] width 1 height 11
radio input "true"
click at [784, 659] on button "Next" at bounding box center [784, 661] width 213 height 52
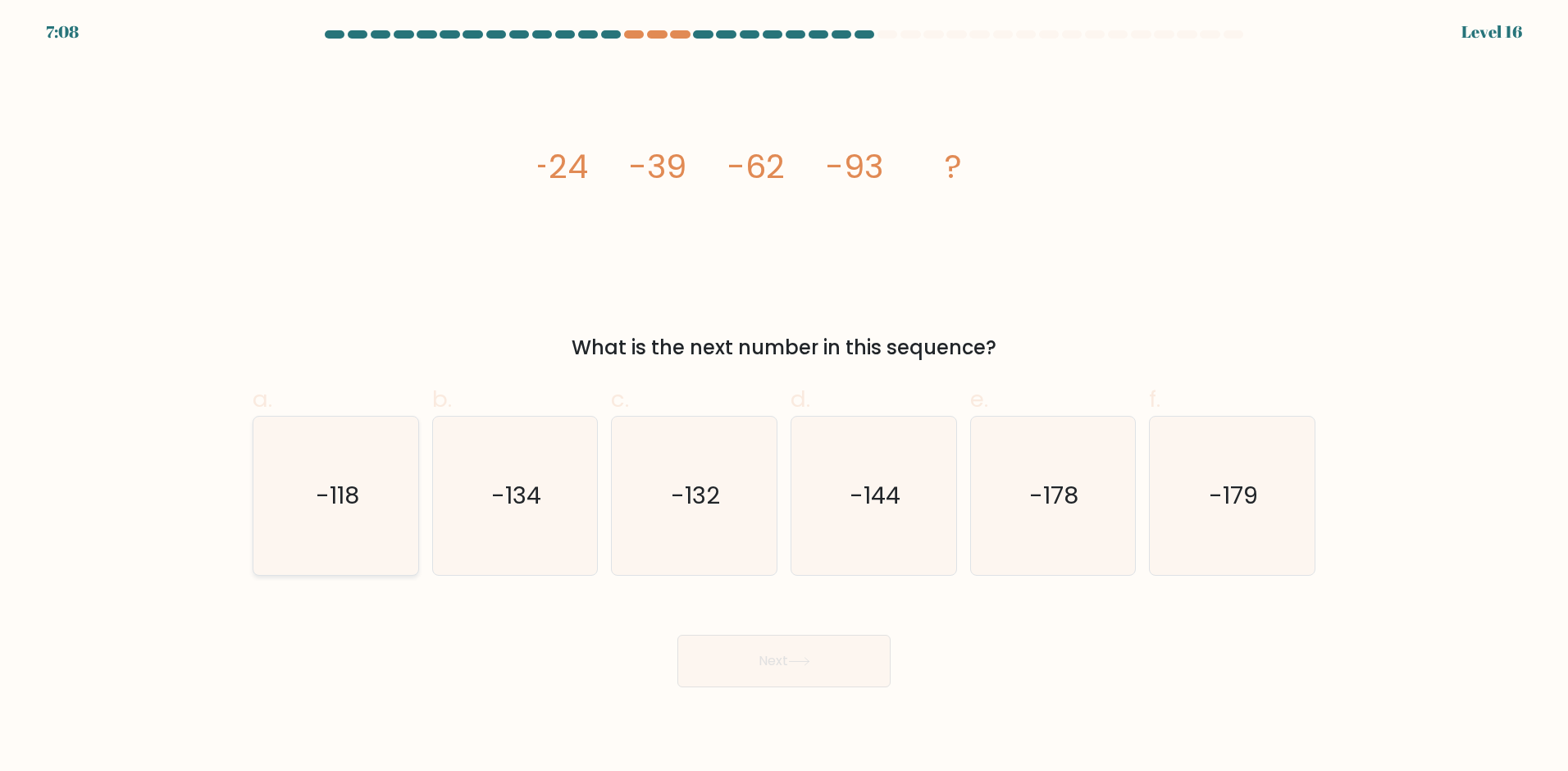
click at [377, 536] on icon "-118" at bounding box center [336, 496] width 159 height 159
click at [784, 396] on input "a. -118" at bounding box center [784, 390] width 1 height 11
radio input "true"
click at [859, 656] on button "Next" at bounding box center [784, 661] width 213 height 52
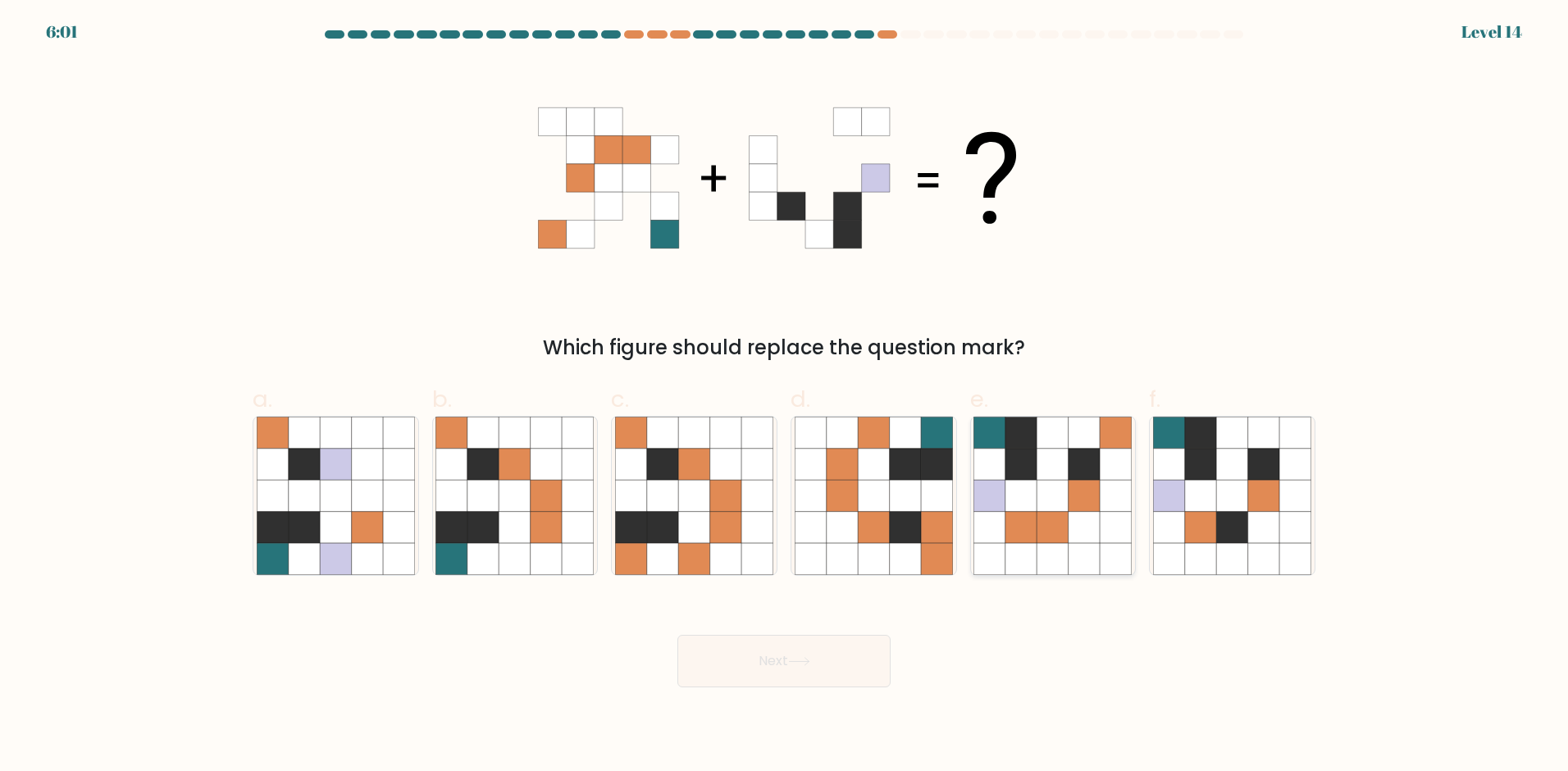
click at [1045, 470] on icon at bounding box center [1052, 464] width 31 height 31
click at [784, 396] on input "e." at bounding box center [784, 390] width 1 height 11
radio input "true"
click at [792, 666] on icon at bounding box center [799, 661] width 22 height 9
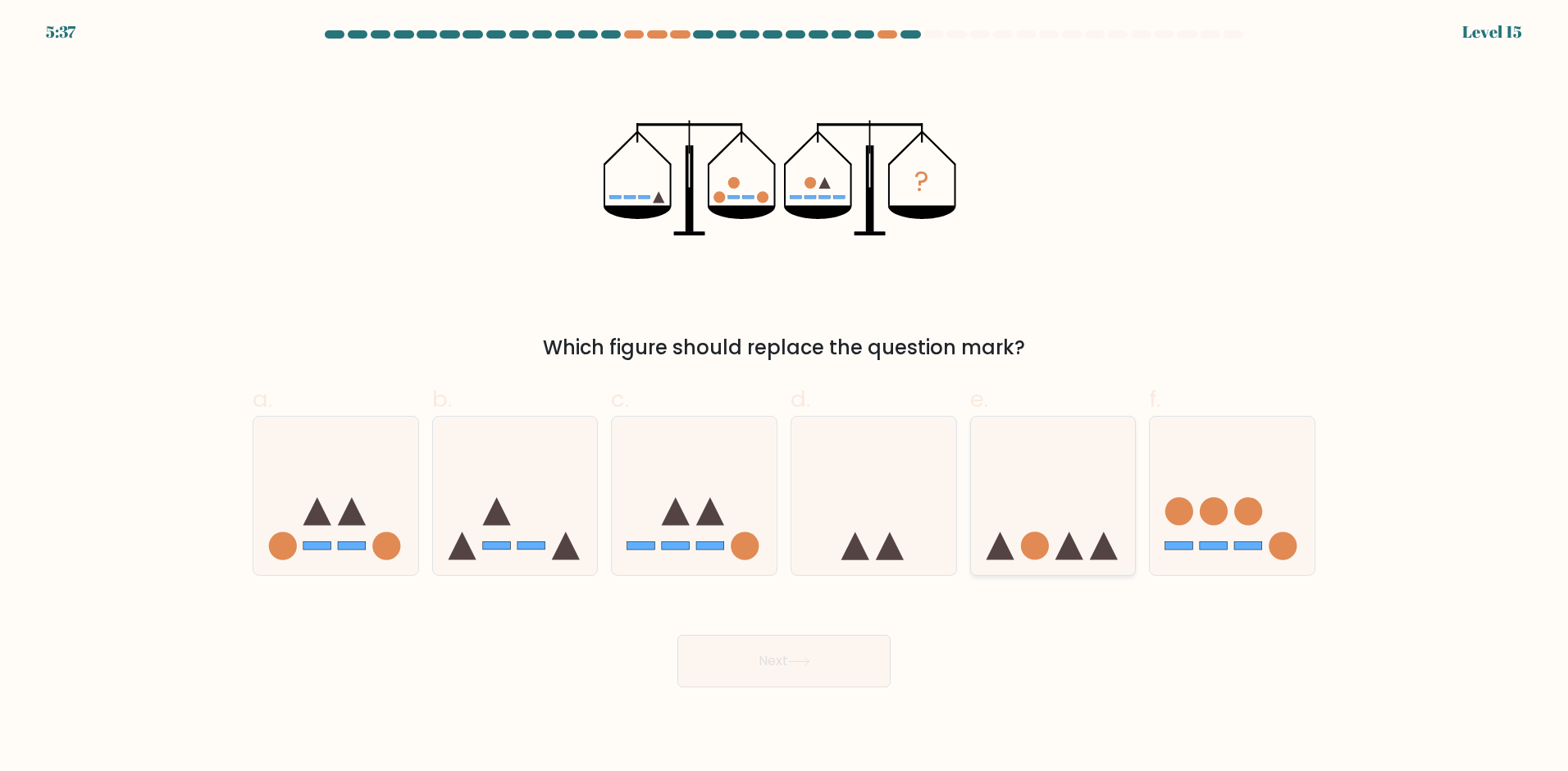
click at [1063, 515] on icon at bounding box center [1053, 496] width 164 height 136
click at [784, 396] on input "e." at bounding box center [784, 390] width 1 height 11
radio input "true"
click at [838, 660] on button "Next" at bounding box center [784, 661] width 213 height 52
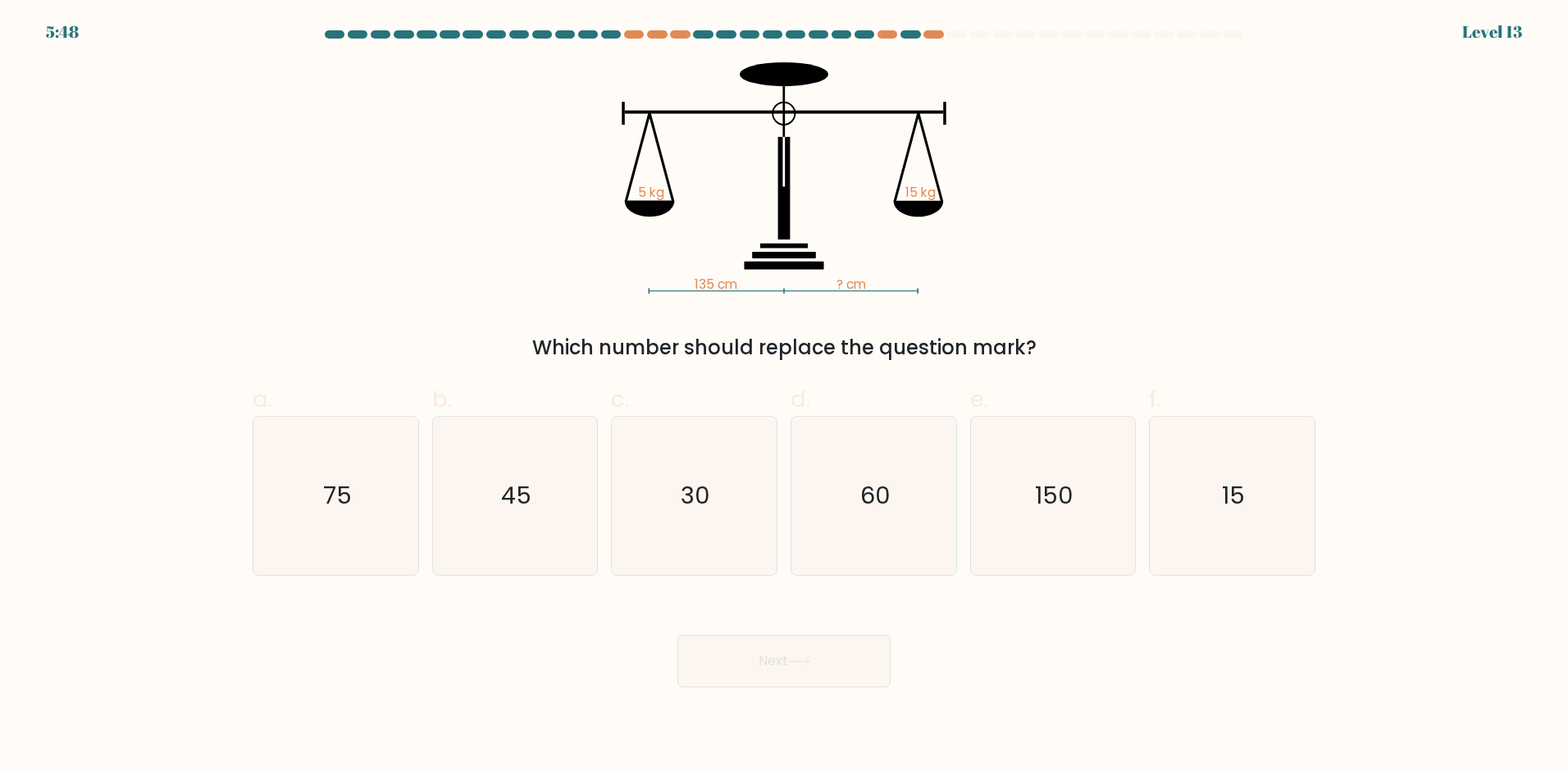
drag, startPoint x: 692, startPoint y: 284, endPoint x: 713, endPoint y: 287, distance: 21.2
click at [713, 287] on icon "135 cm ? cm 5 kg 15 kg" at bounding box center [784, 177] width 492 height 231
click at [565, 485] on icon "45" at bounding box center [515, 496] width 159 height 159
click at [784, 396] on input "b. 45" at bounding box center [784, 390] width 1 height 11
radio input "true"
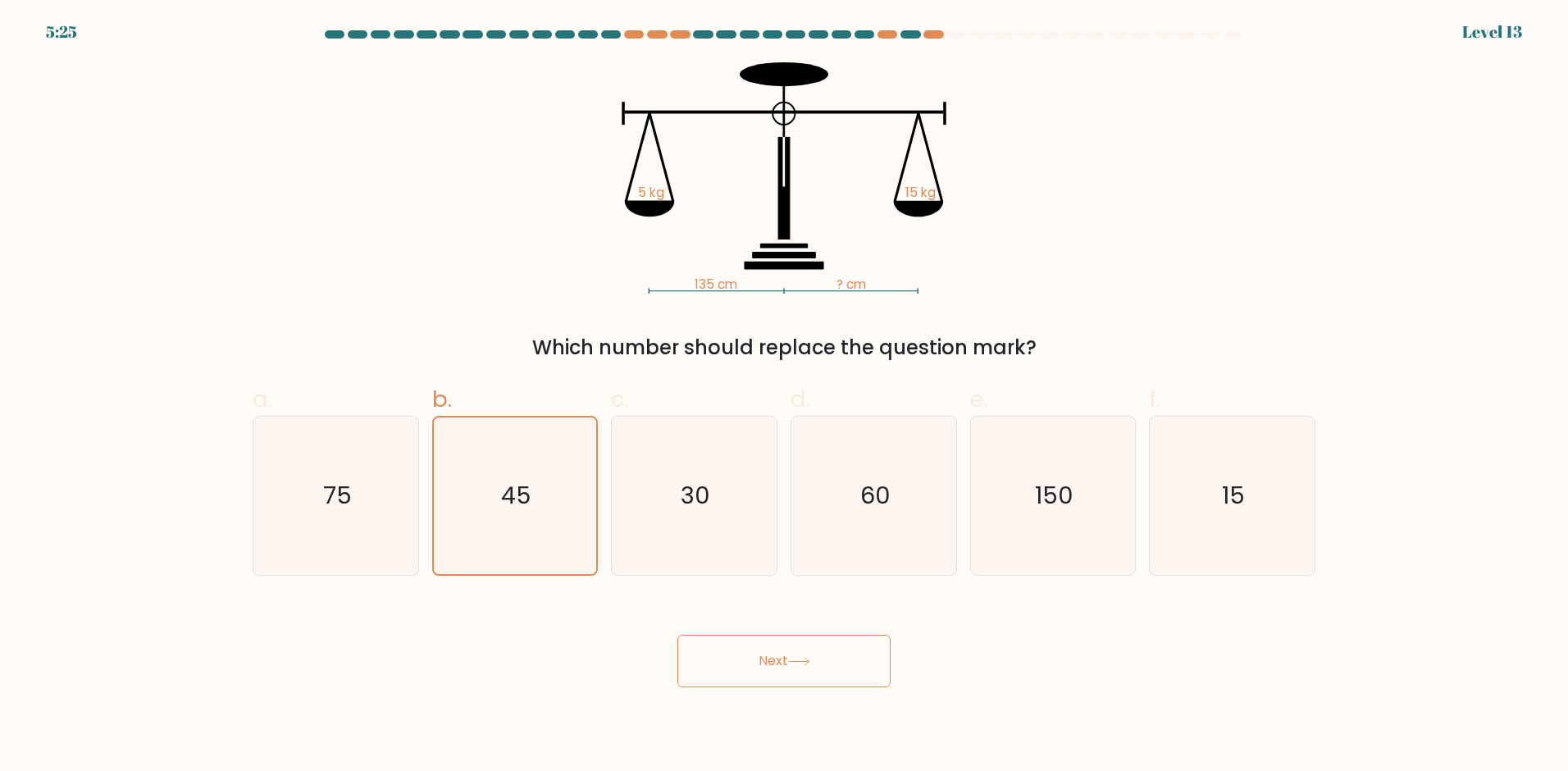
click at [719, 654] on button "Next" at bounding box center [784, 661] width 213 height 52
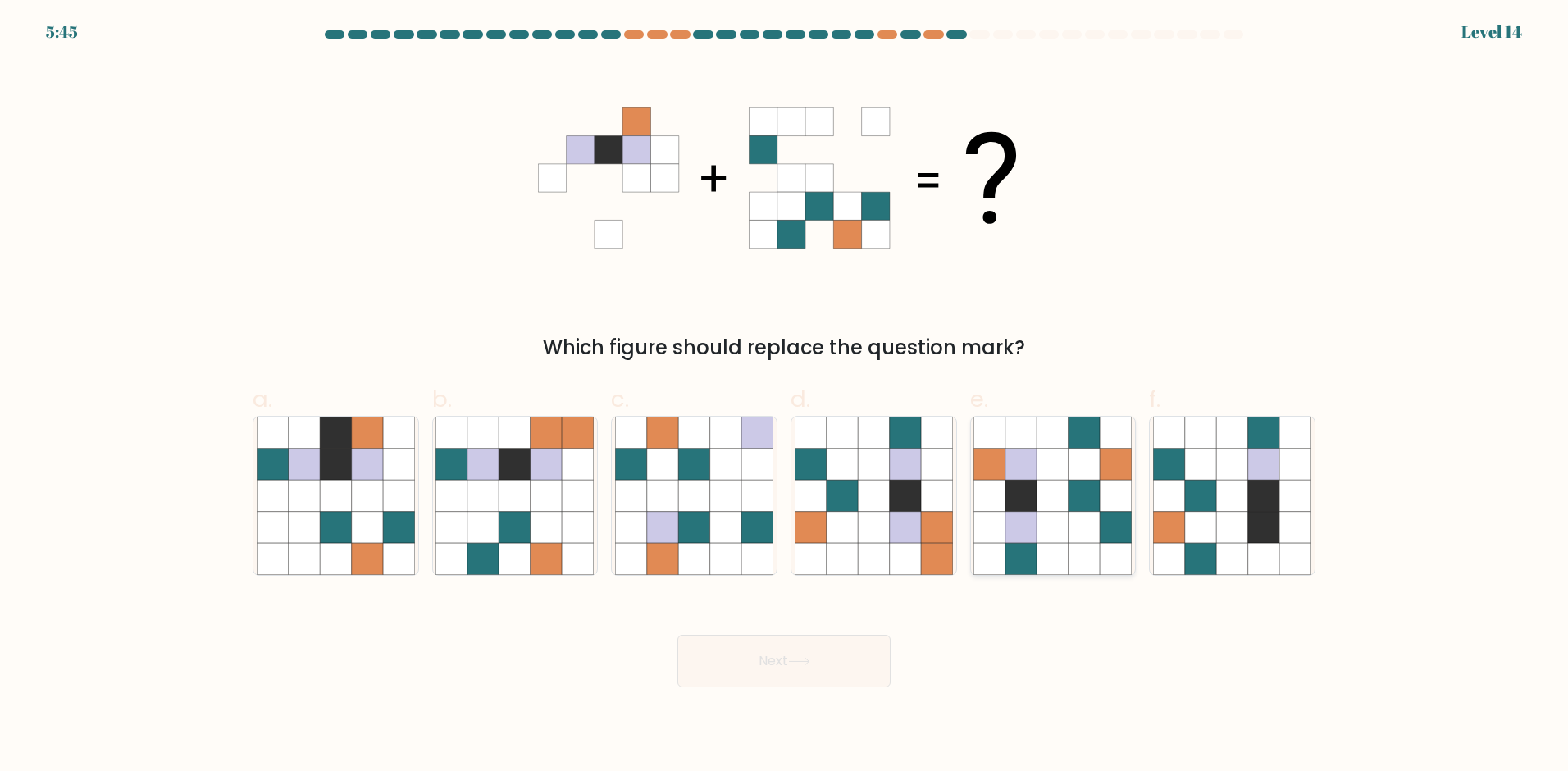
click at [1025, 495] on icon at bounding box center [1021, 496] width 31 height 31
click at [784, 396] on input "e." at bounding box center [784, 390] width 1 height 11
radio input "true"
click at [815, 647] on button "Next" at bounding box center [784, 661] width 213 height 52
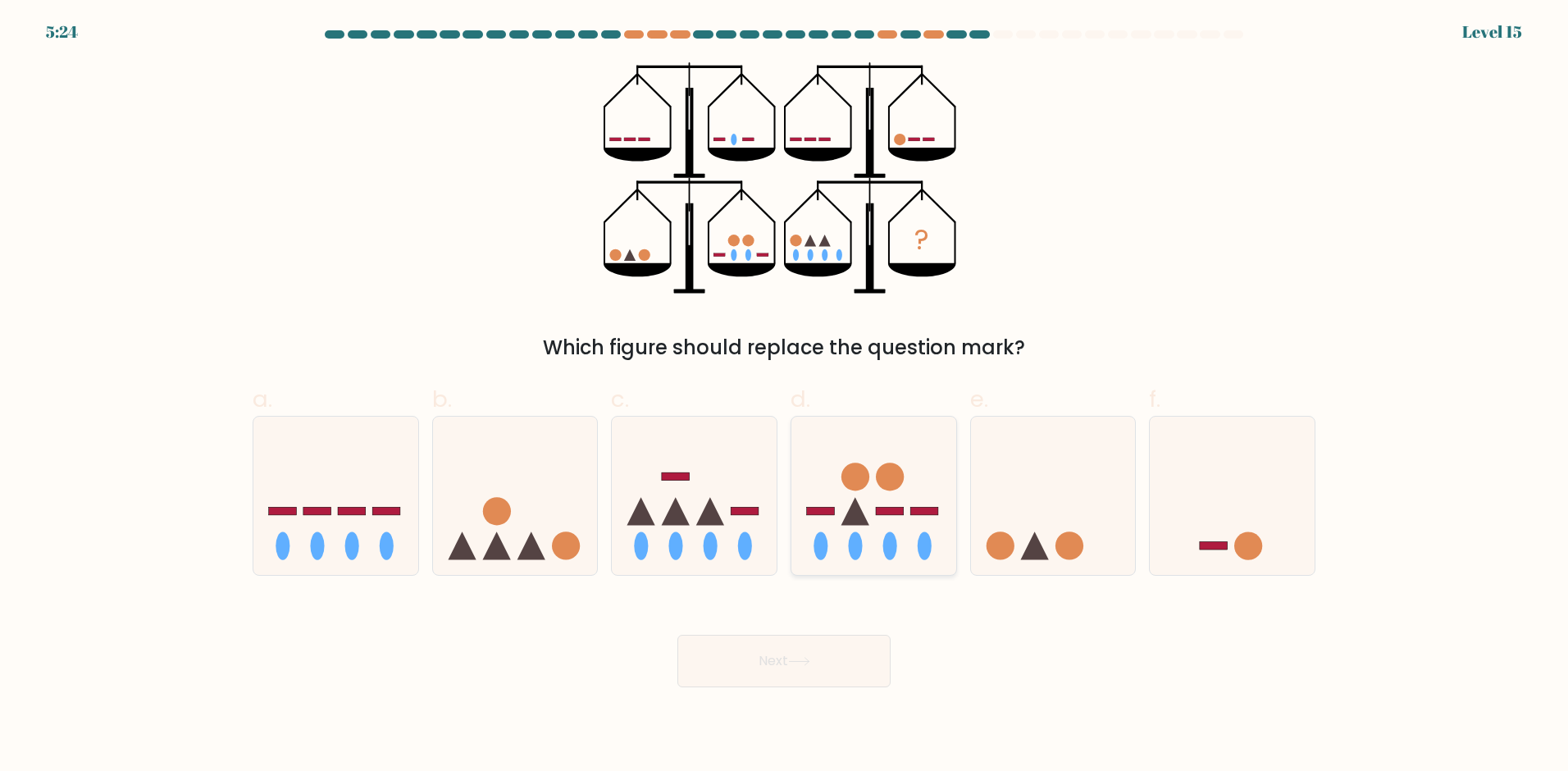
click at [868, 461] on icon at bounding box center [873, 496] width 164 height 136
click at [784, 396] on input "d." at bounding box center [784, 390] width 1 height 11
radio input "true"
click at [808, 654] on button "Next" at bounding box center [784, 661] width 213 height 52
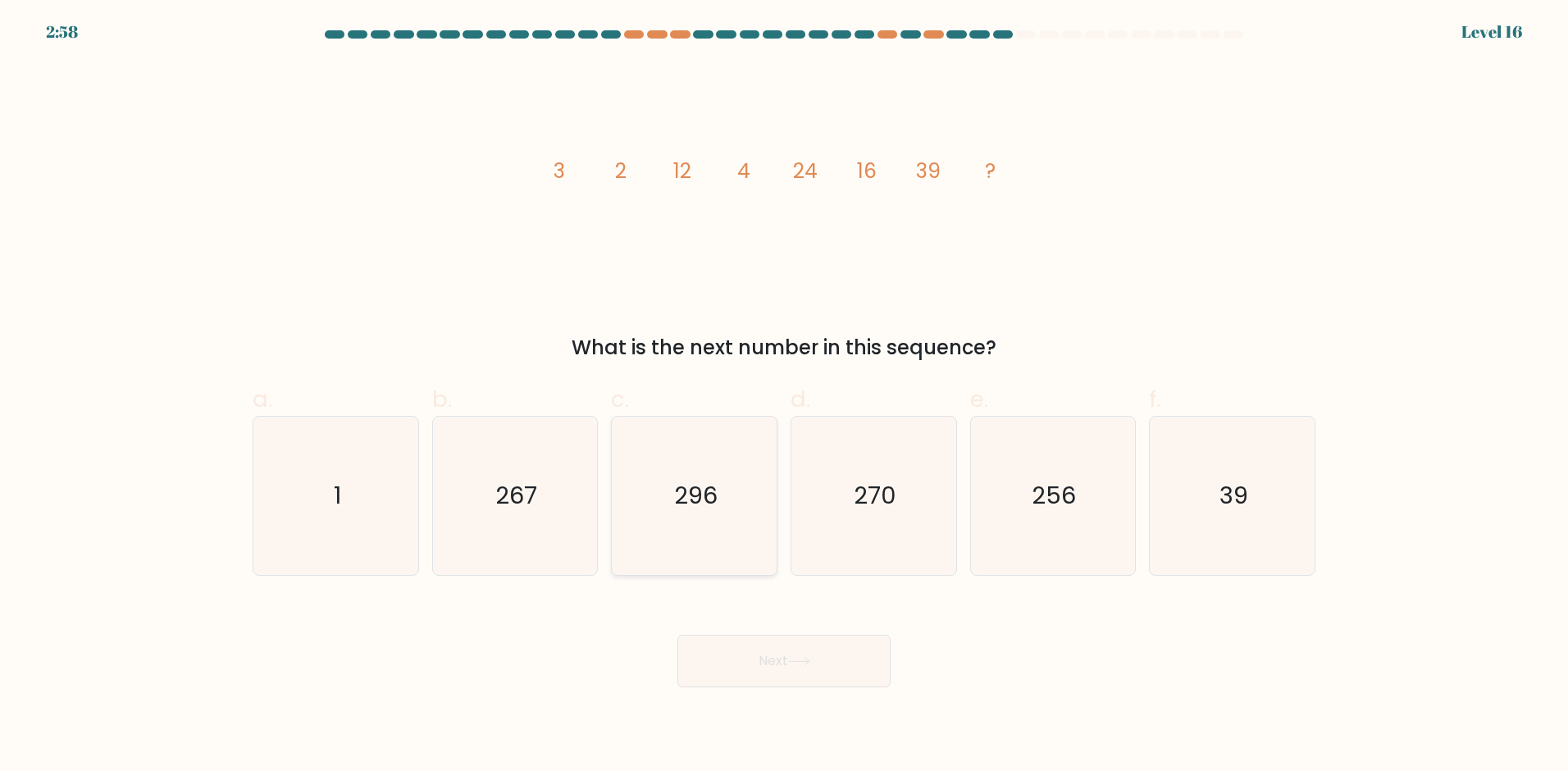
click at [720, 507] on icon "296" at bounding box center [695, 496] width 159 height 159
click at [784, 396] on input "c. 296" at bounding box center [784, 390] width 1 height 11
radio input "true"
click at [797, 653] on button "Next" at bounding box center [784, 661] width 213 height 52
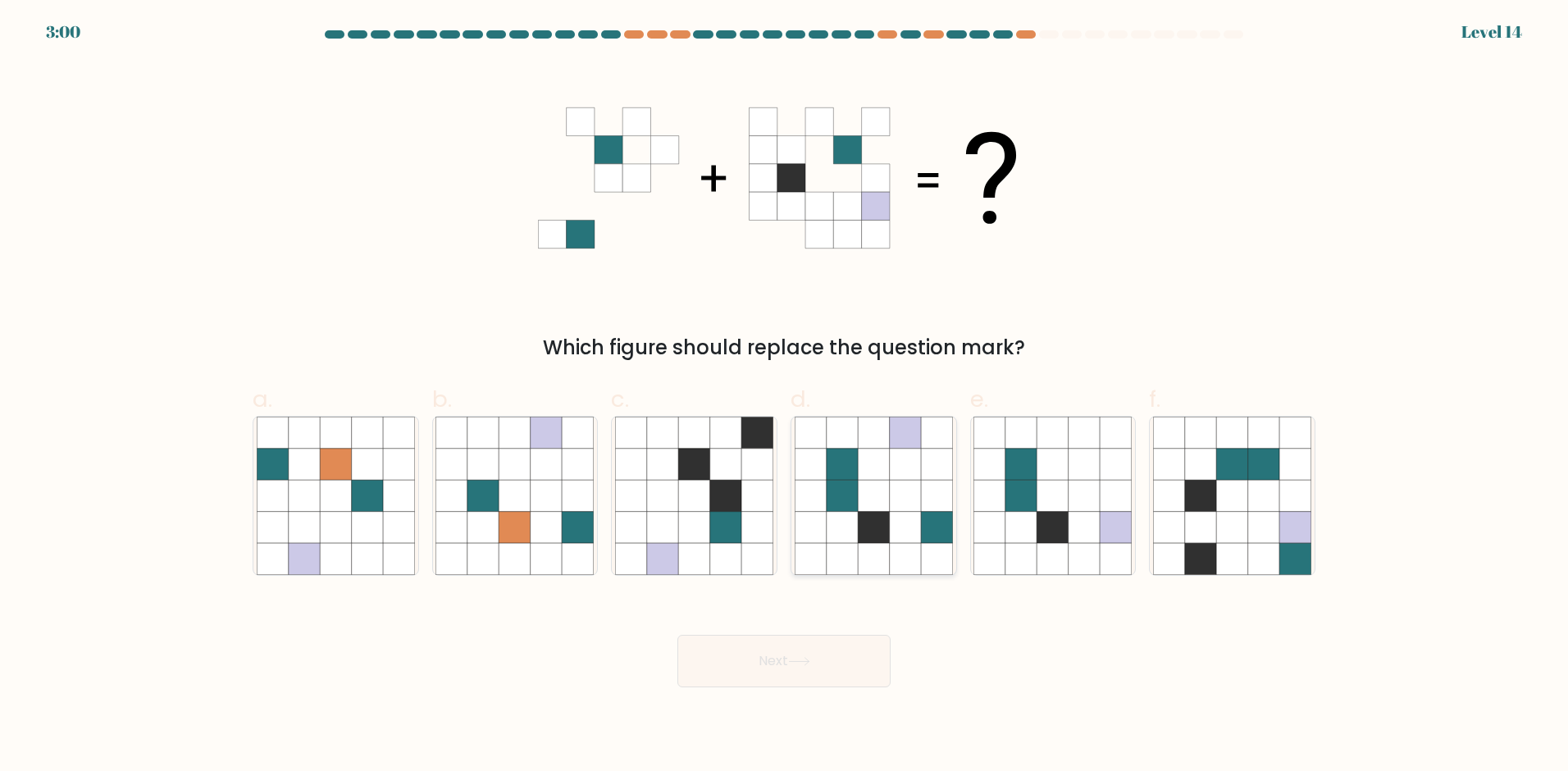
click at [854, 471] on icon at bounding box center [843, 464] width 31 height 31
click at [784, 396] on input "d." at bounding box center [784, 390] width 1 height 11
radio input "true"
click at [821, 654] on button "Next" at bounding box center [784, 661] width 213 height 52
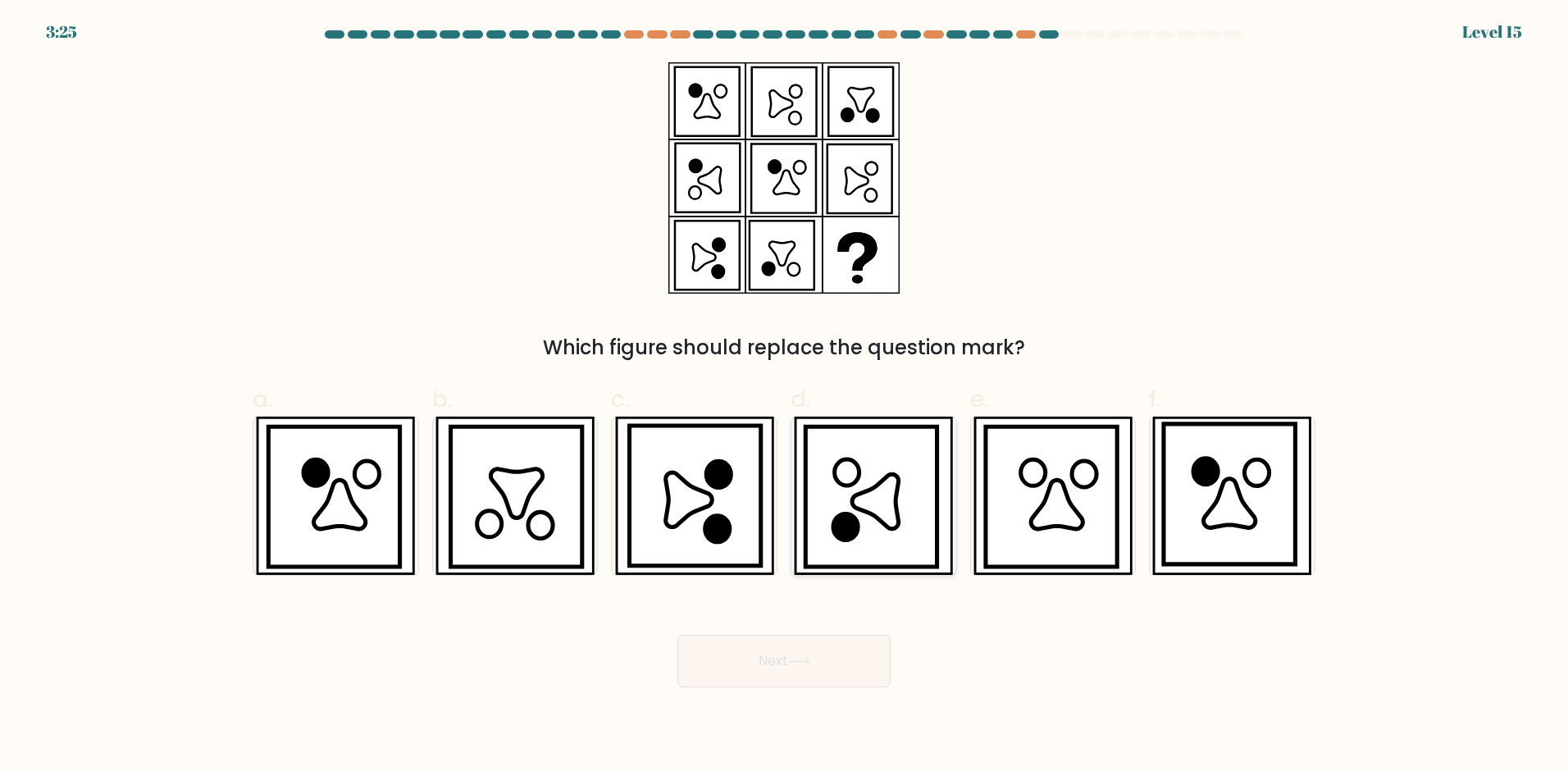
click at [862, 501] on icon at bounding box center [875, 502] width 46 height 55
click at [784, 396] on input "d." at bounding box center [784, 390] width 1 height 11
radio input "true"
click at [758, 660] on button "Next" at bounding box center [784, 661] width 213 height 52
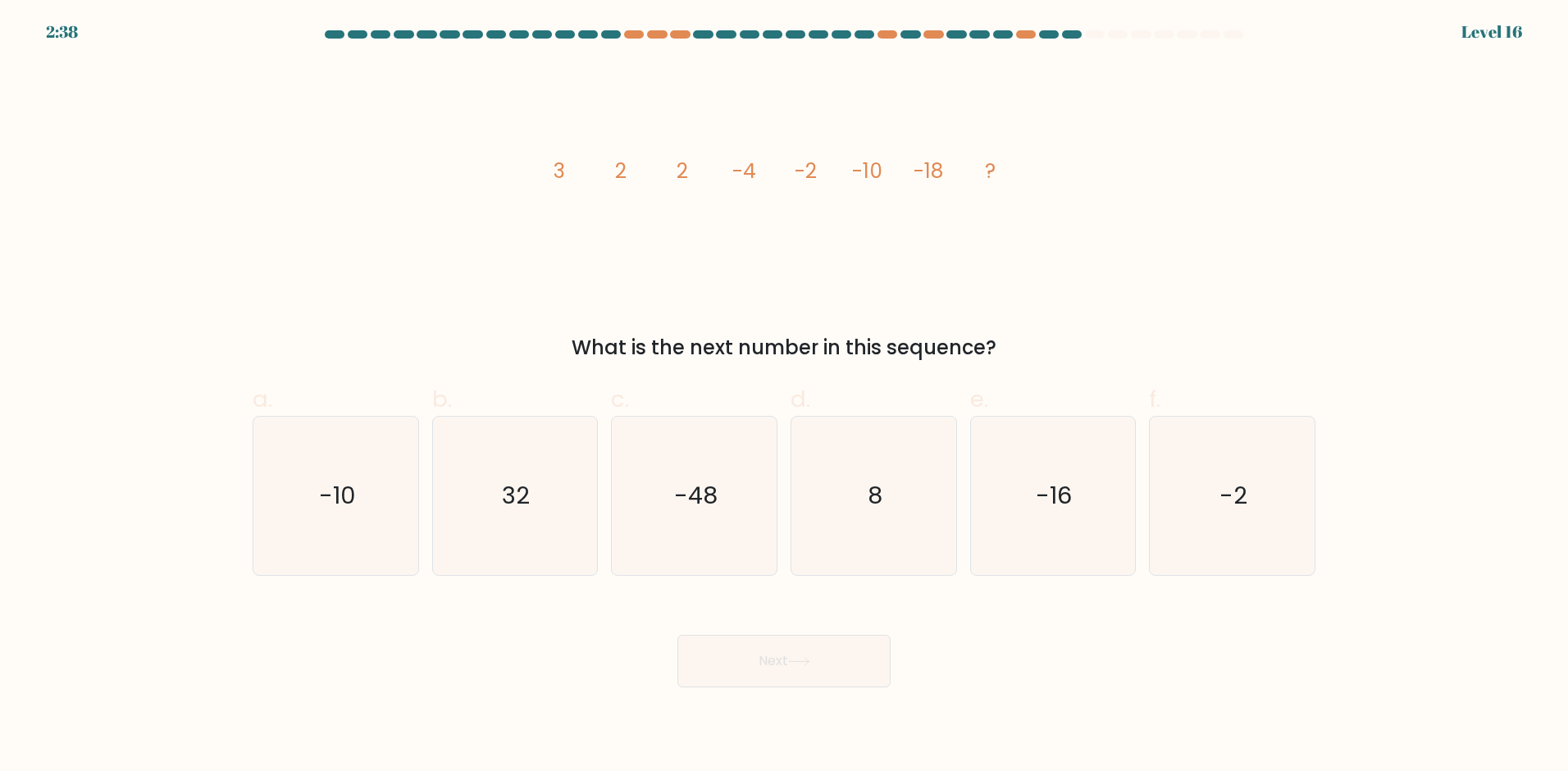
drag, startPoint x: 540, startPoint y: 172, endPoint x: 945, endPoint y: 176, distance: 405.0
click at [945, 176] on icon "image/svg+xml 3 2 2 -4 -2 -10 -18 ?" at bounding box center [784, 177] width 492 height 231
copy g "3 2 2 -4 -2 -10 -18"
click at [687, 488] on text "-48" at bounding box center [695, 496] width 44 height 33
click at [784, 396] on input "c. -48" at bounding box center [784, 390] width 1 height 11
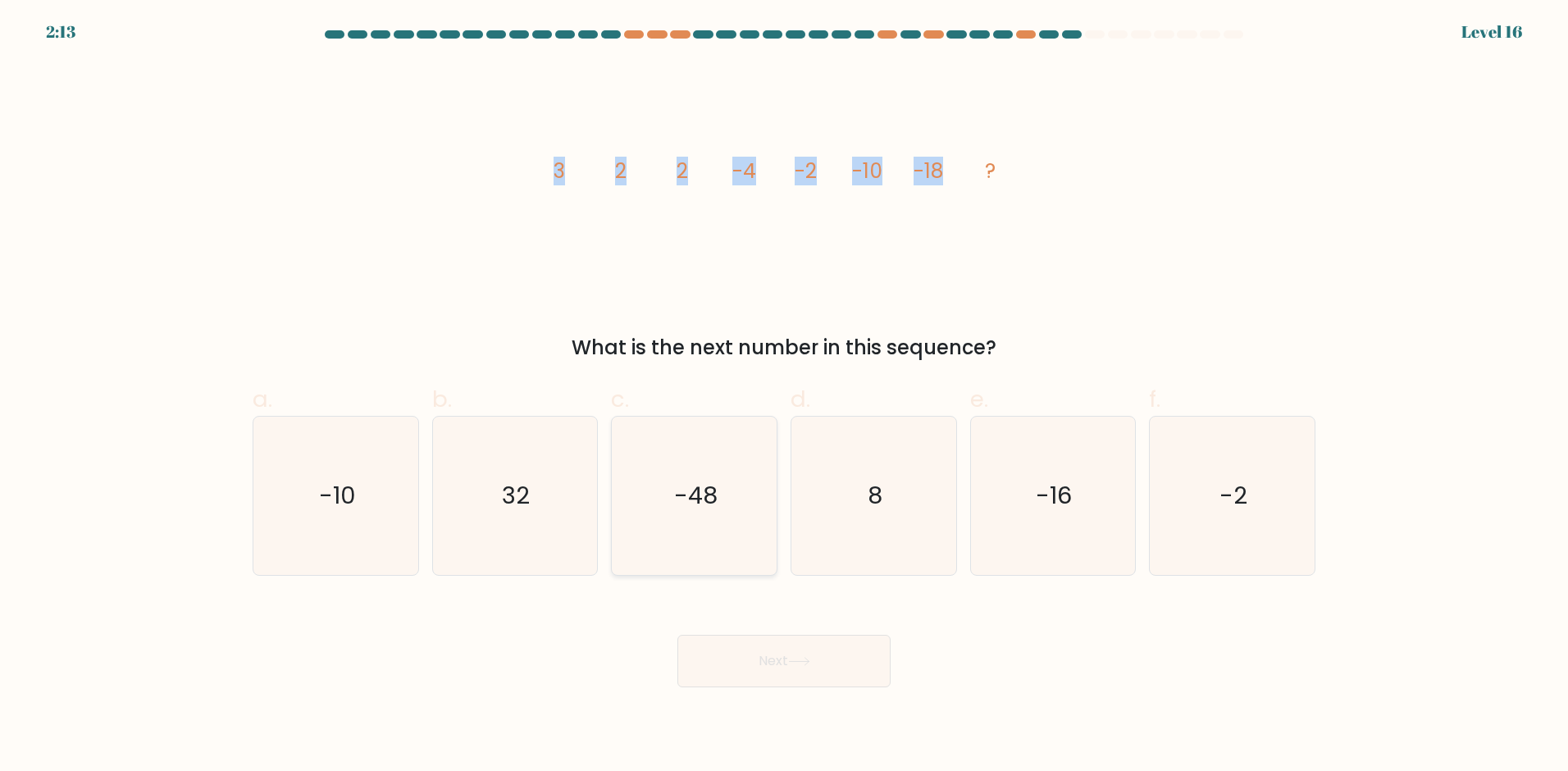
radio input "true"
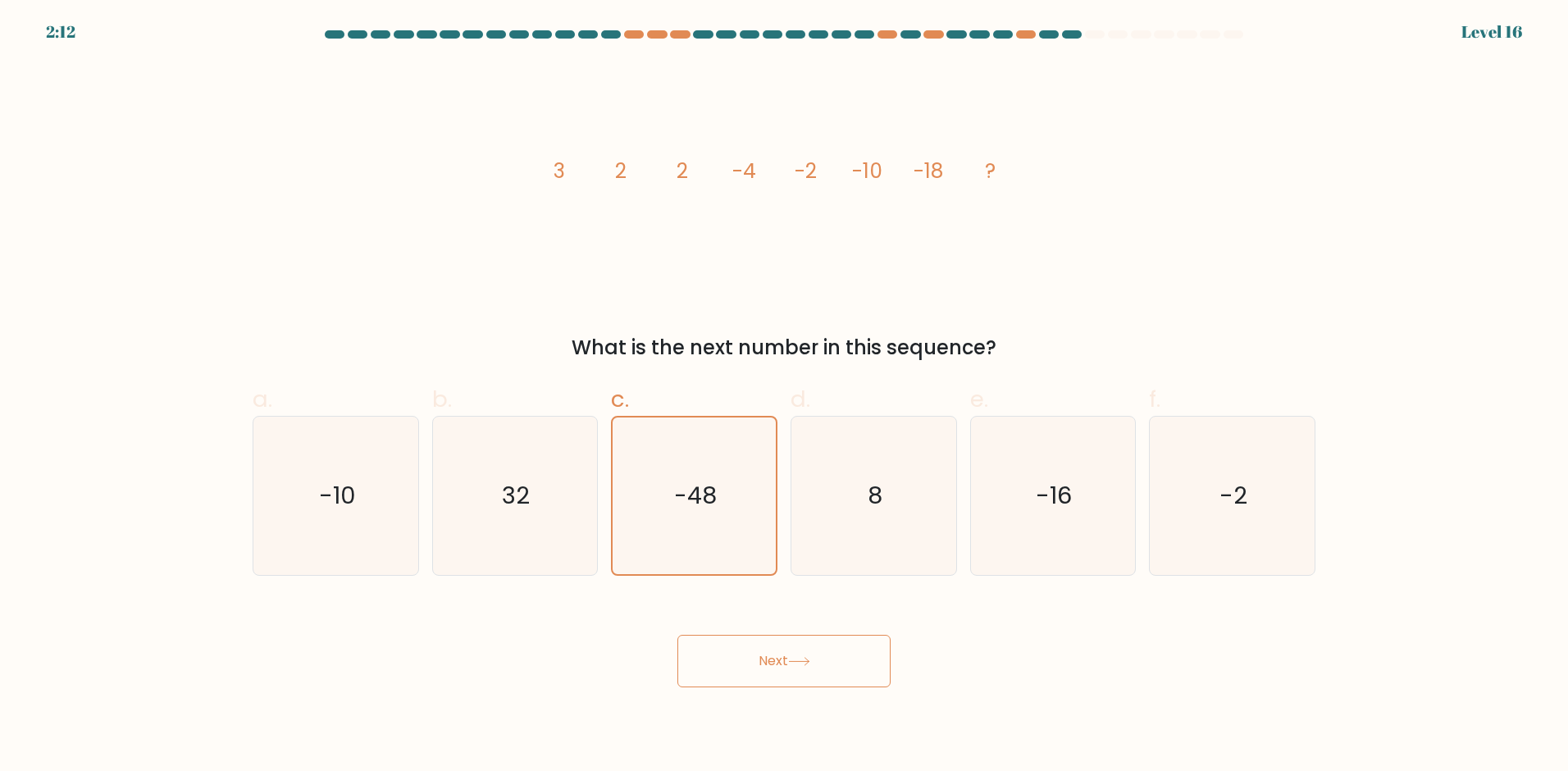
click at [752, 666] on button "Next" at bounding box center [784, 661] width 213 height 52
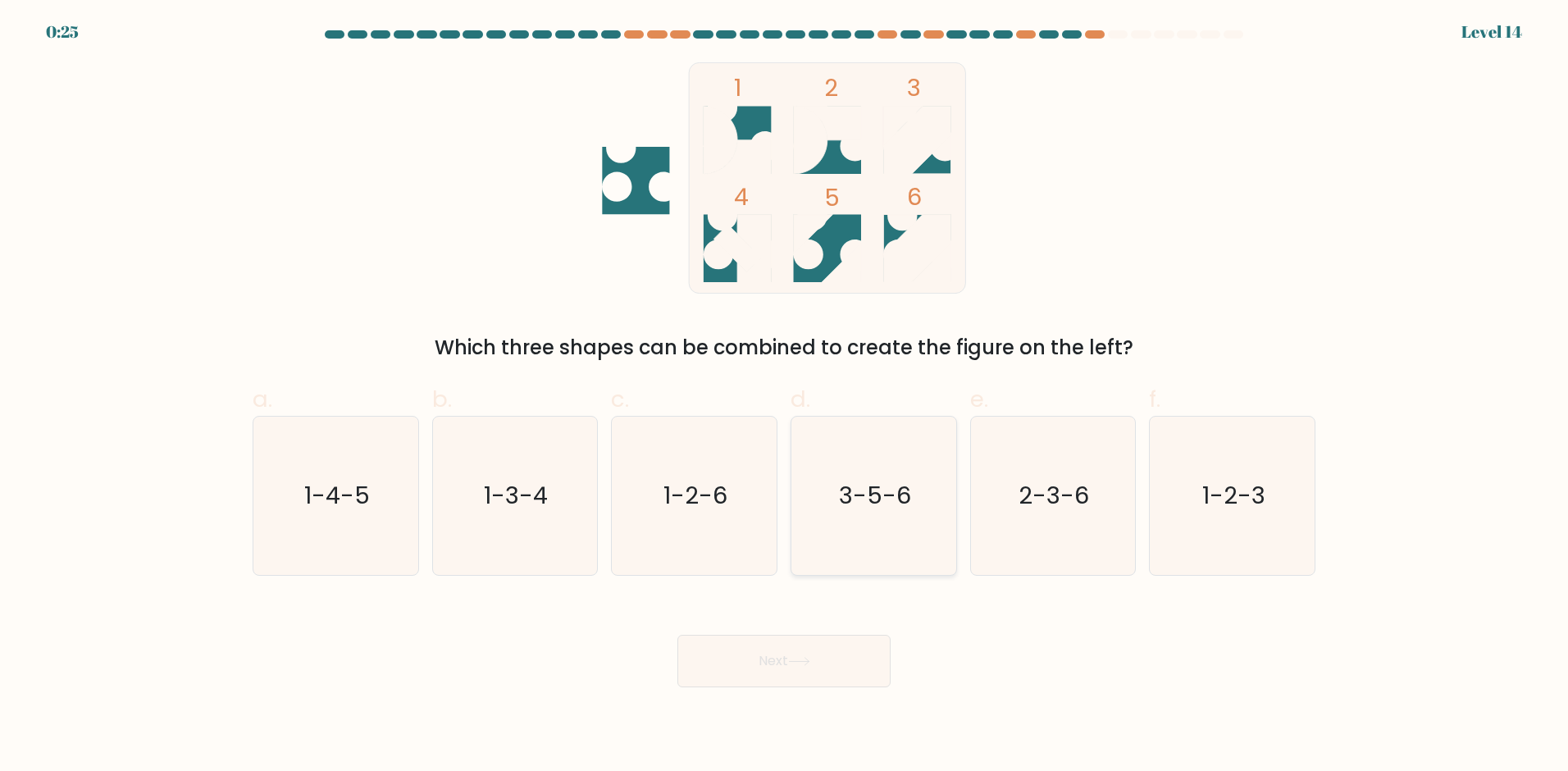
click at [849, 496] on text "3-5-6" at bounding box center [874, 496] width 73 height 33
click at [784, 396] on input "d. 3-5-6" at bounding box center [784, 390] width 1 height 11
radio input "true"
click at [821, 653] on button "Next" at bounding box center [784, 661] width 213 height 52
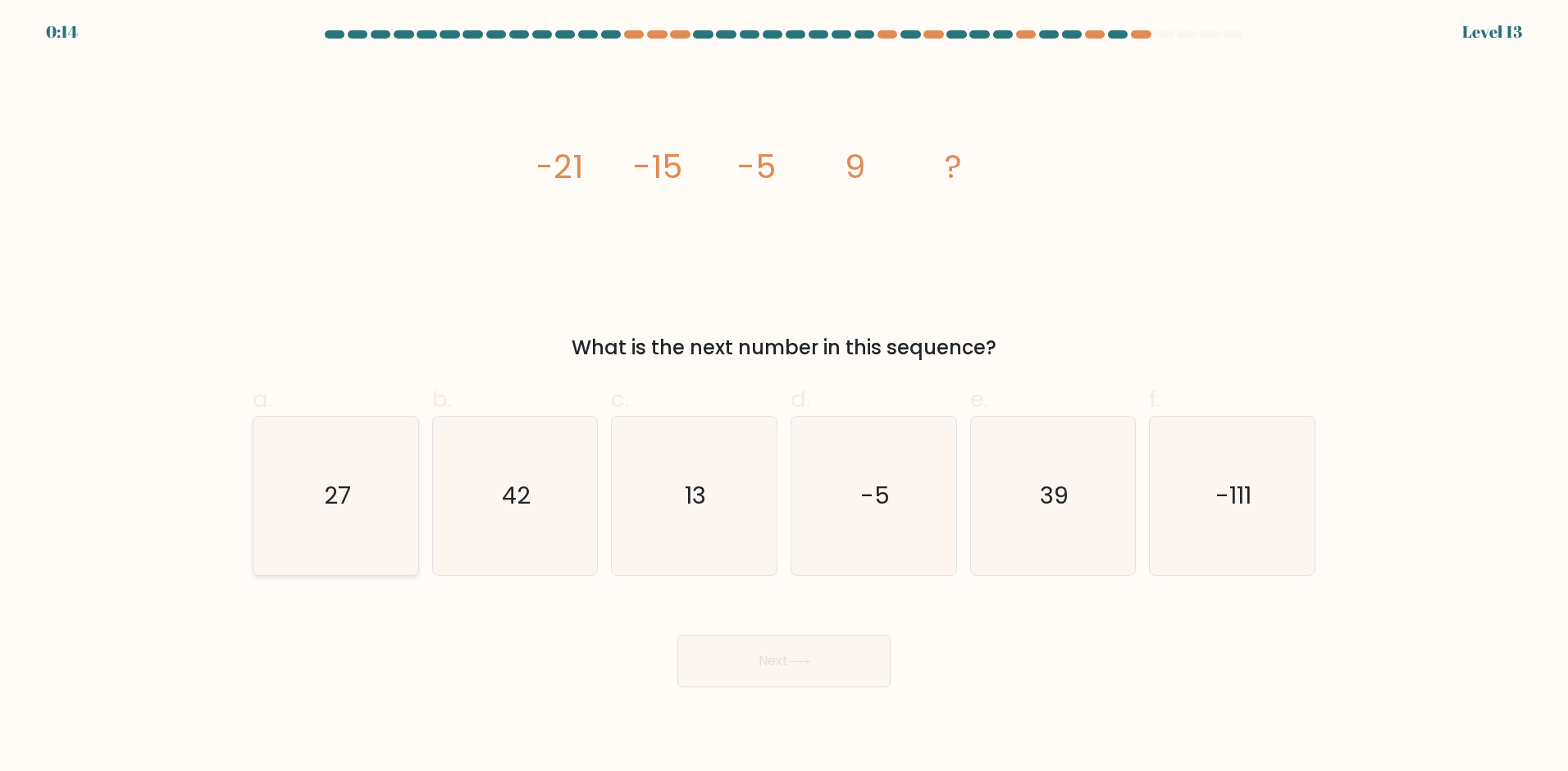
click at [362, 465] on icon "27" at bounding box center [336, 496] width 159 height 159
click at [784, 396] on input "a. 27" at bounding box center [784, 390] width 1 height 11
radio input "true"
click at [773, 670] on button "Next" at bounding box center [784, 661] width 213 height 52
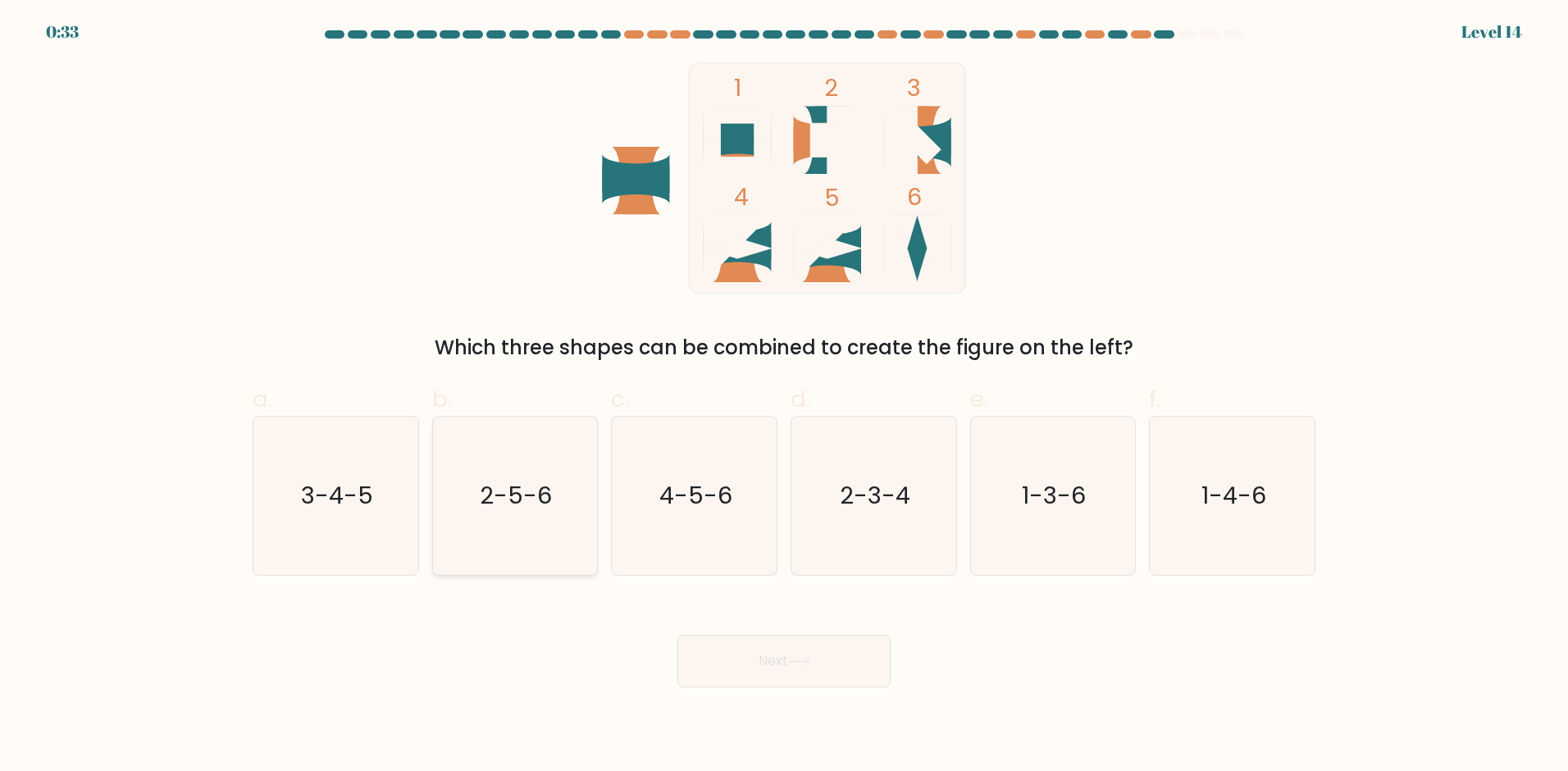
click at [502, 467] on icon "2-5-6" at bounding box center [515, 496] width 159 height 159
click at [784, 396] on input "b. 2-5-6" at bounding box center [784, 390] width 1 height 11
radio input "true"
click at [770, 667] on button "Next" at bounding box center [784, 661] width 213 height 52
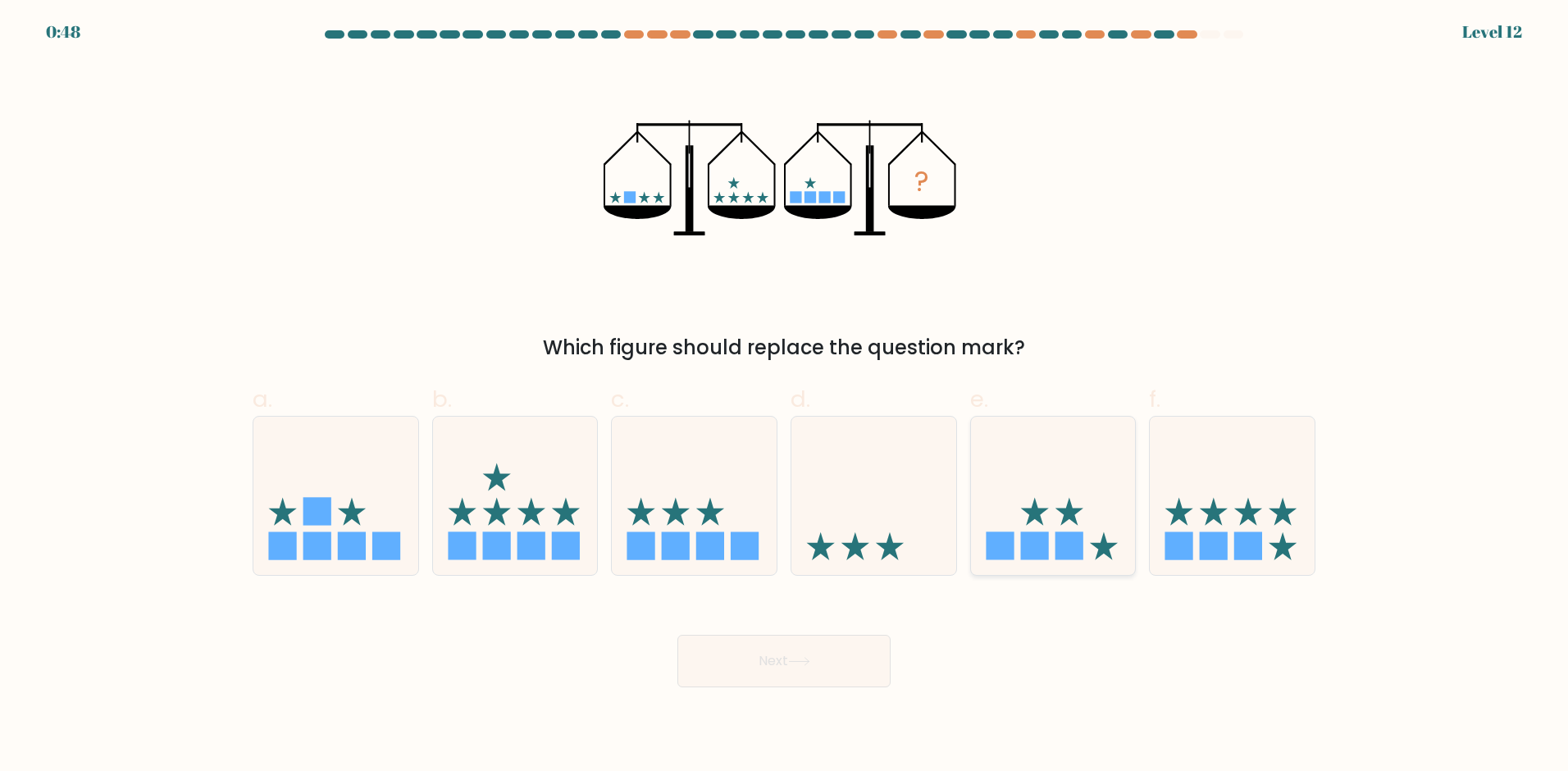
click at [1012, 546] on rect at bounding box center [999, 545] width 28 height 28
click at [784, 396] on input "e." at bounding box center [784, 390] width 1 height 11
radio input "true"
click at [817, 676] on button "Next" at bounding box center [784, 661] width 213 height 52
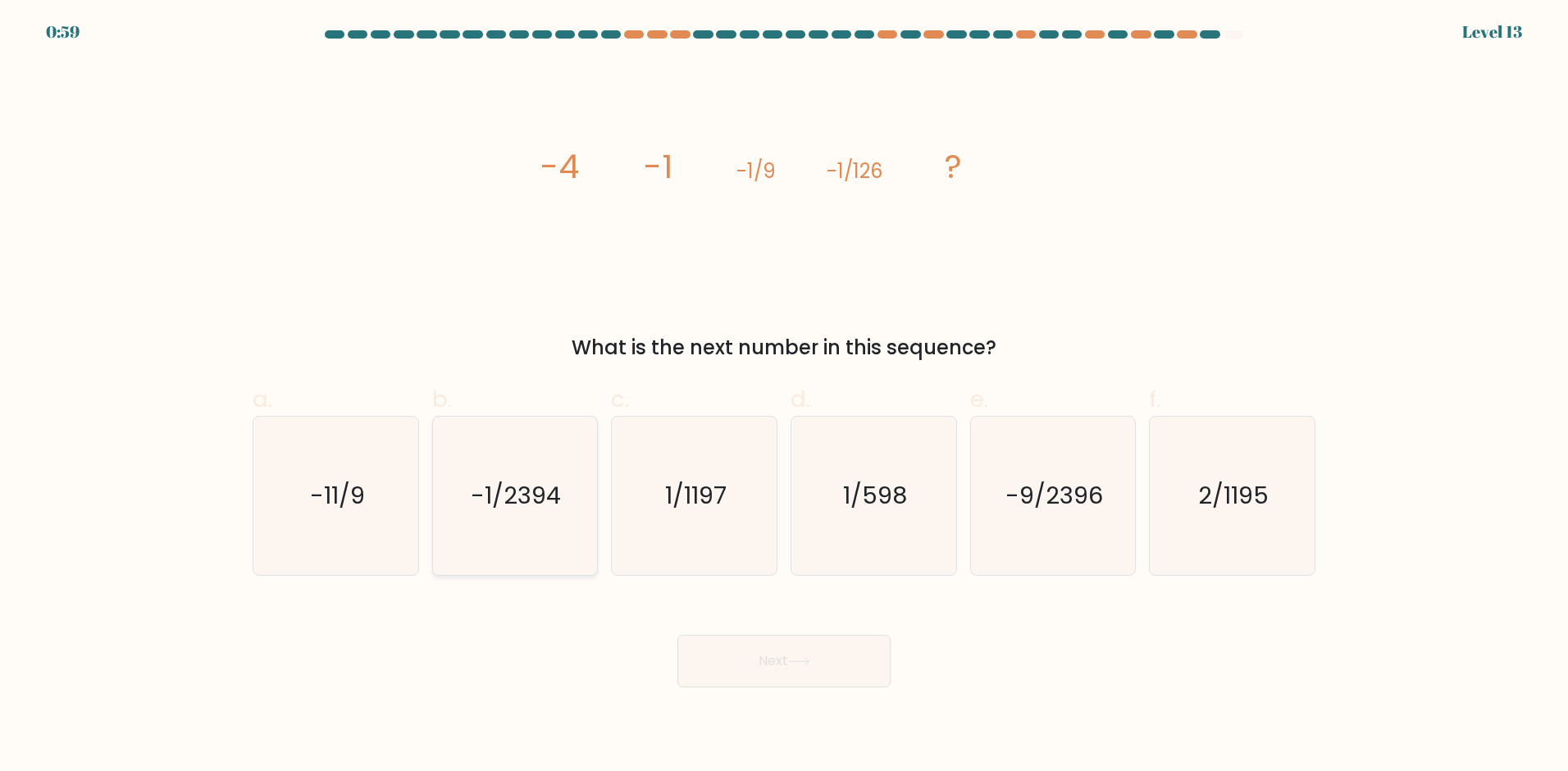
click at [563, 489] on icon "-1/2394" at bounding box center [515, 496] width 159 height 159
click at [784, 396] on input "b. -1/2394" at bounding box center [784, 390] width 1 height 11
radio input "true"
click at [826, 645] on button "Next" at bounding box center [784, 661] width 213 height 52
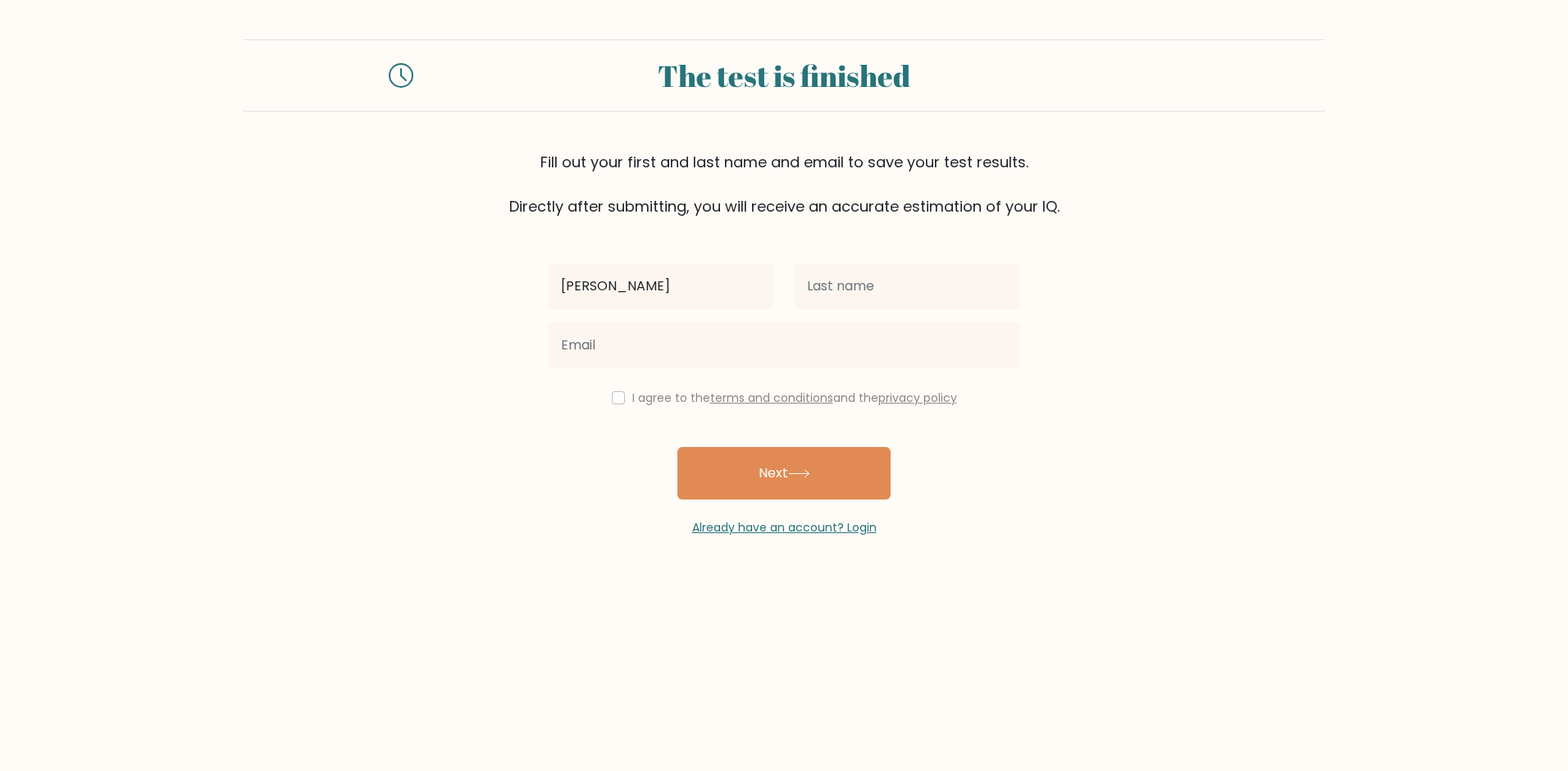
type input "[PERSON_NAME]"
type input "[PERSON_NAME][EMAIL_ADDRESS][DOMAIN_NAME]"
click at [642, 396] on label "I agree to the terms and conditions and the privacy policy" at bounding box center [795, 398] width 325 height 16
click at [611, 401] on input "checkbox" at bounding box center [618, 398] width 14 height 14
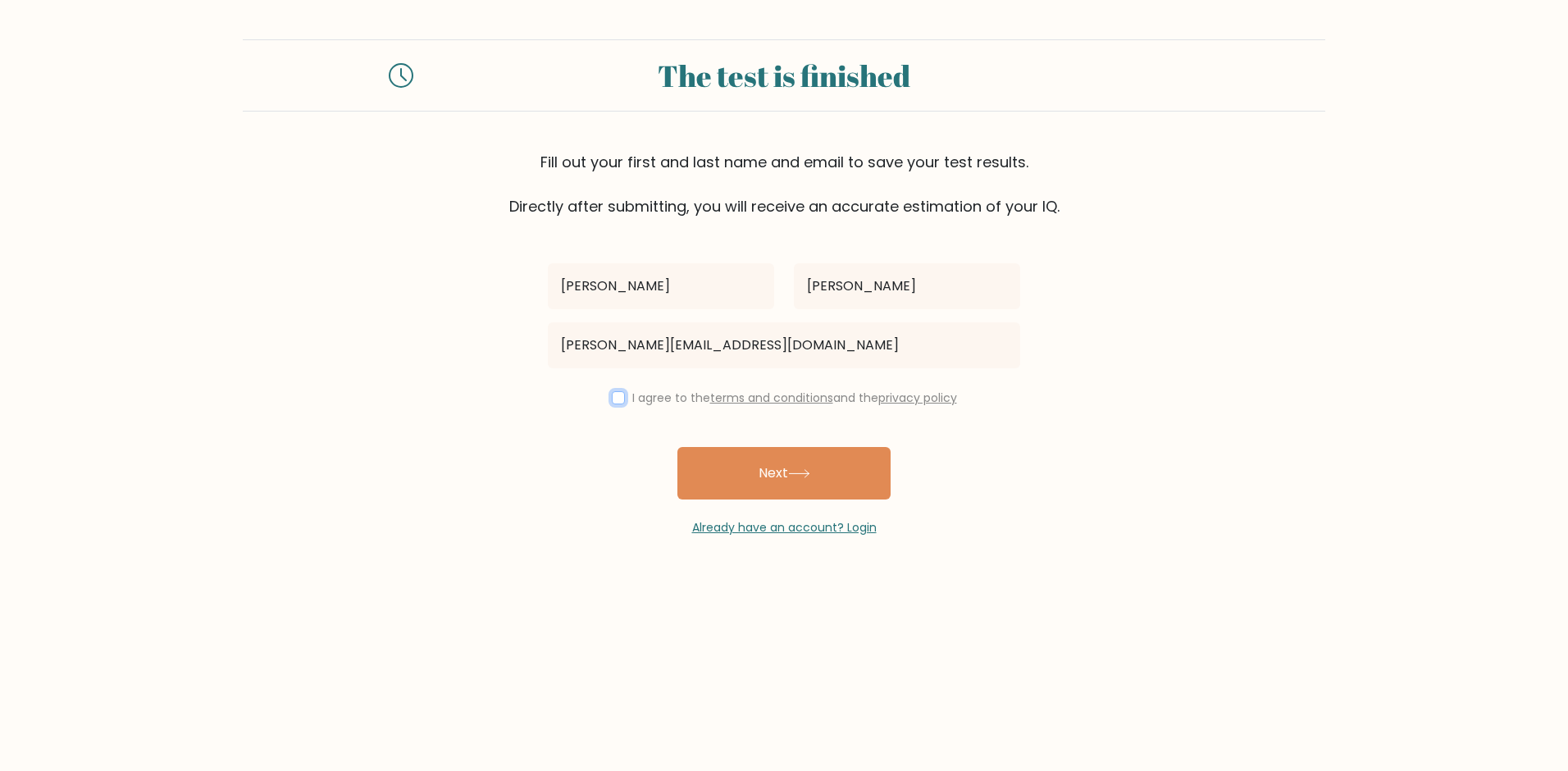
checkbox input "true"
drag, startPoint x: 706, startPoint y: 469, endPoint x: 729, endPoint y: 478, distance: 24.7
click at [729, 478] on button "Next" at bounding box center [784, 473] width 213 height 52
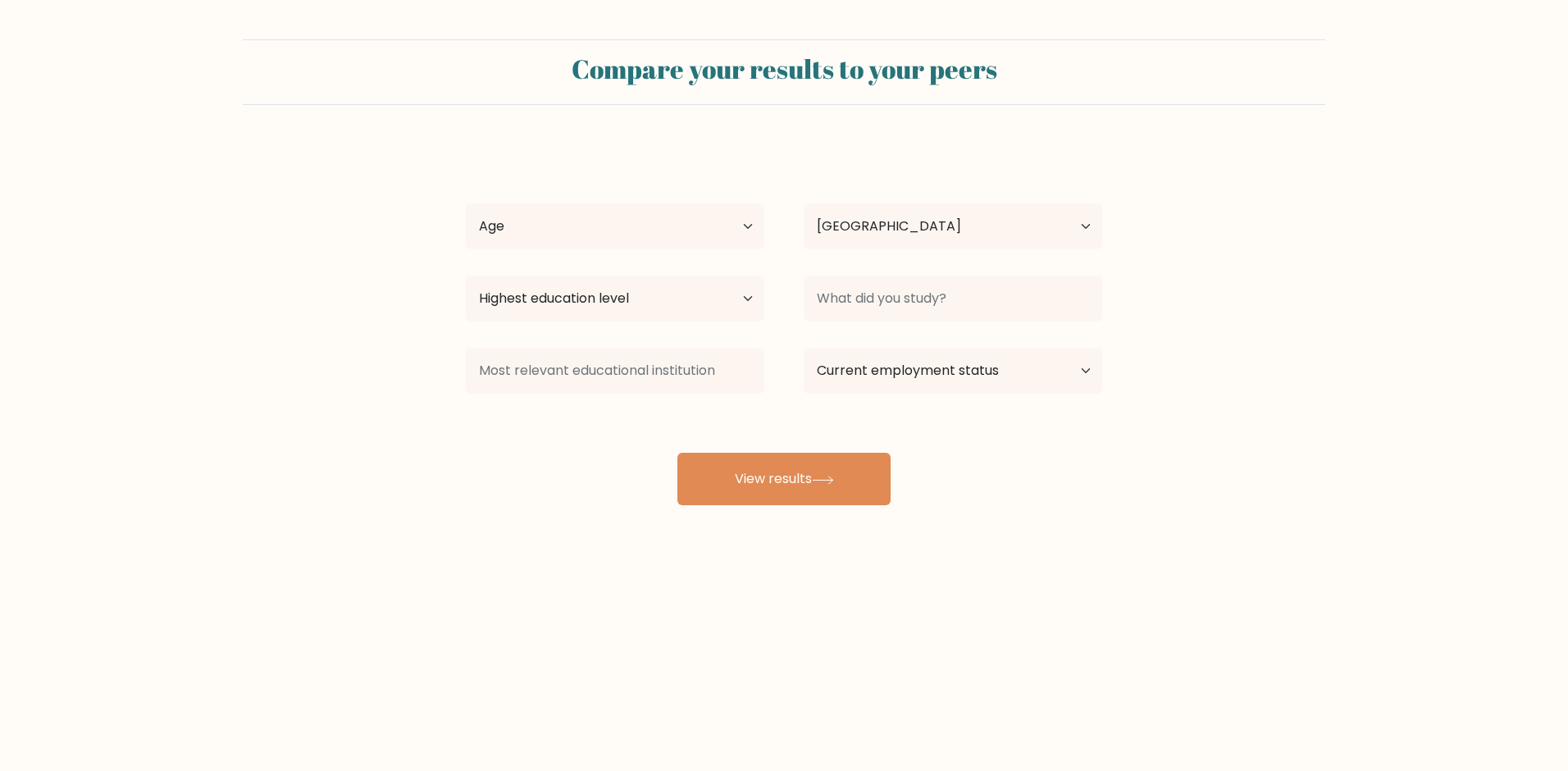
select select "DE"
select select "25_34"
select select "US"
select select "primary"
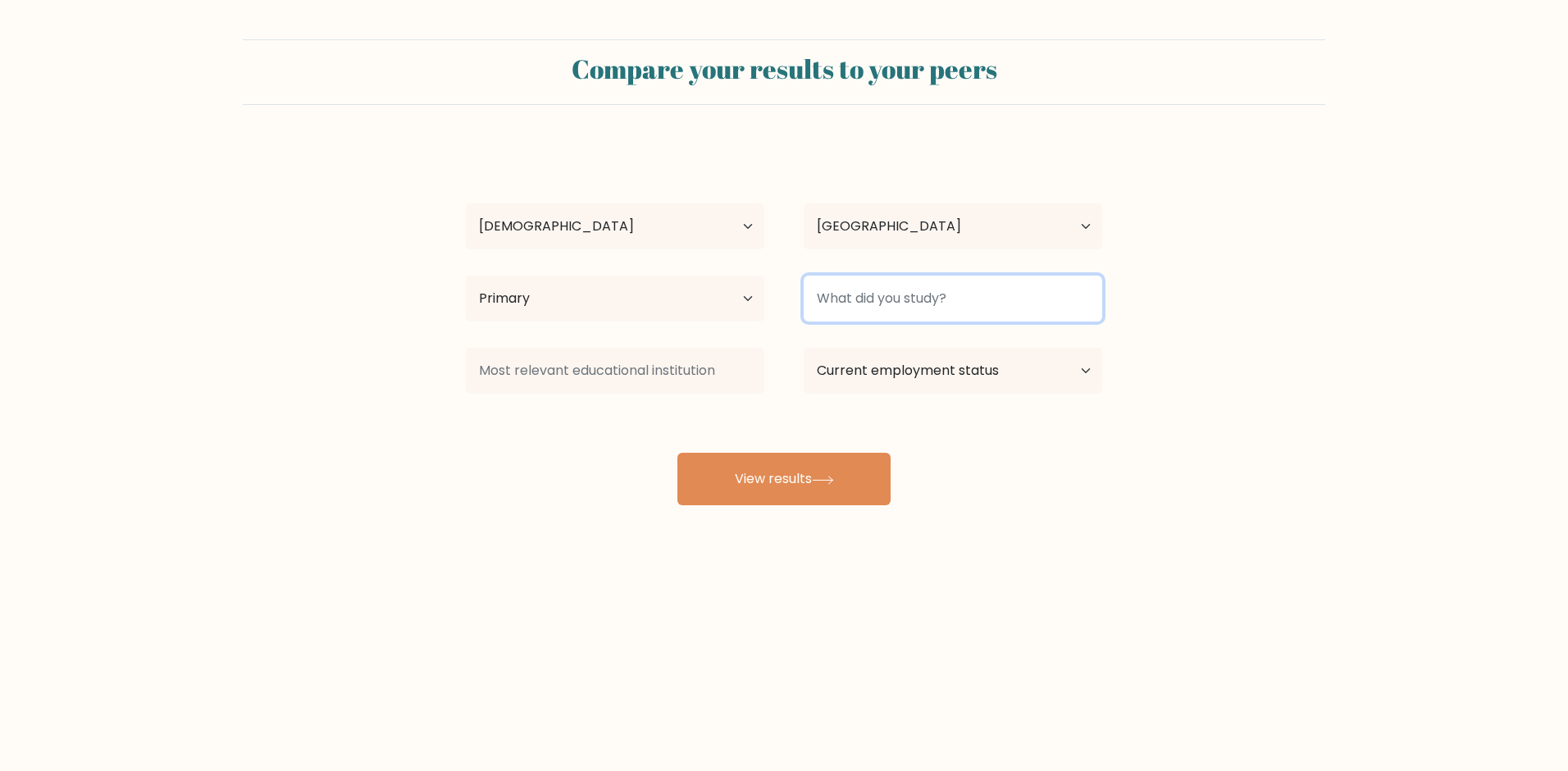
drag, startPoint x: 844, startPoint y: 308, endPoint x: 855, endPoint y: 301, distance: 13.0
click at [855, 301] on input at bounding box center [953, 298] width 299 height 45
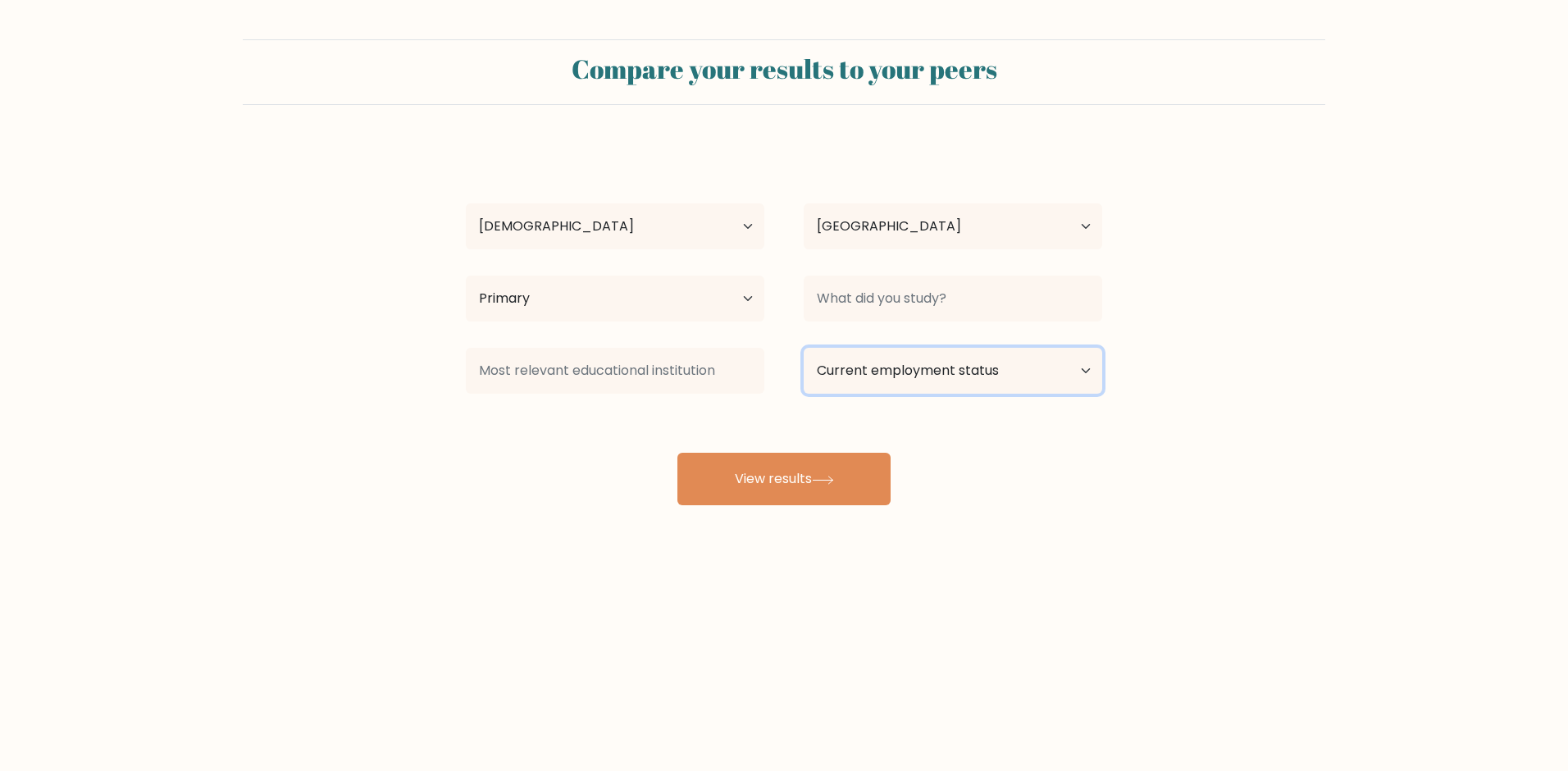
select select "employed"
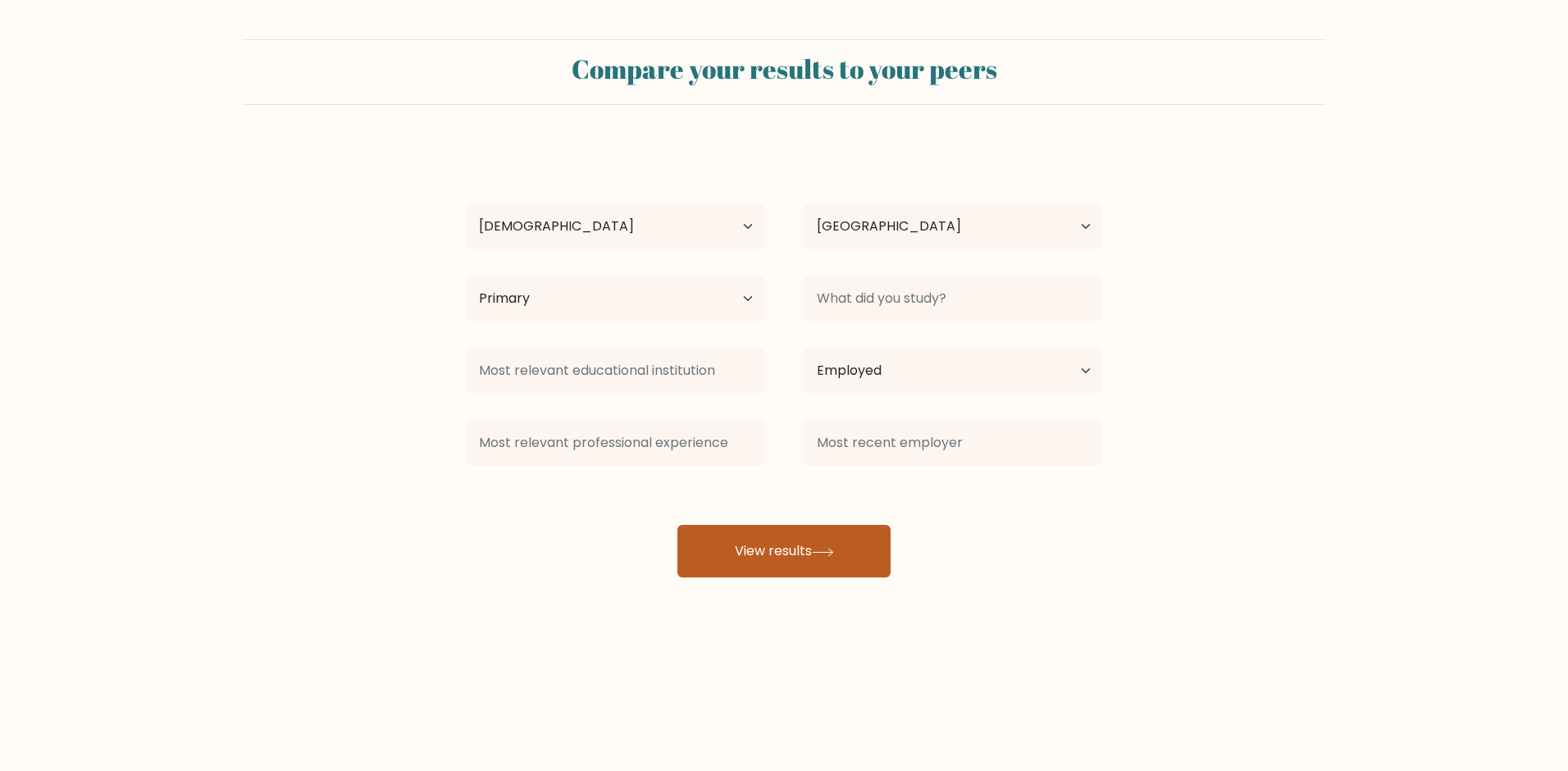
click at [802, 538] on button "View results" at bounding box center [784, 551] width 213 height 52
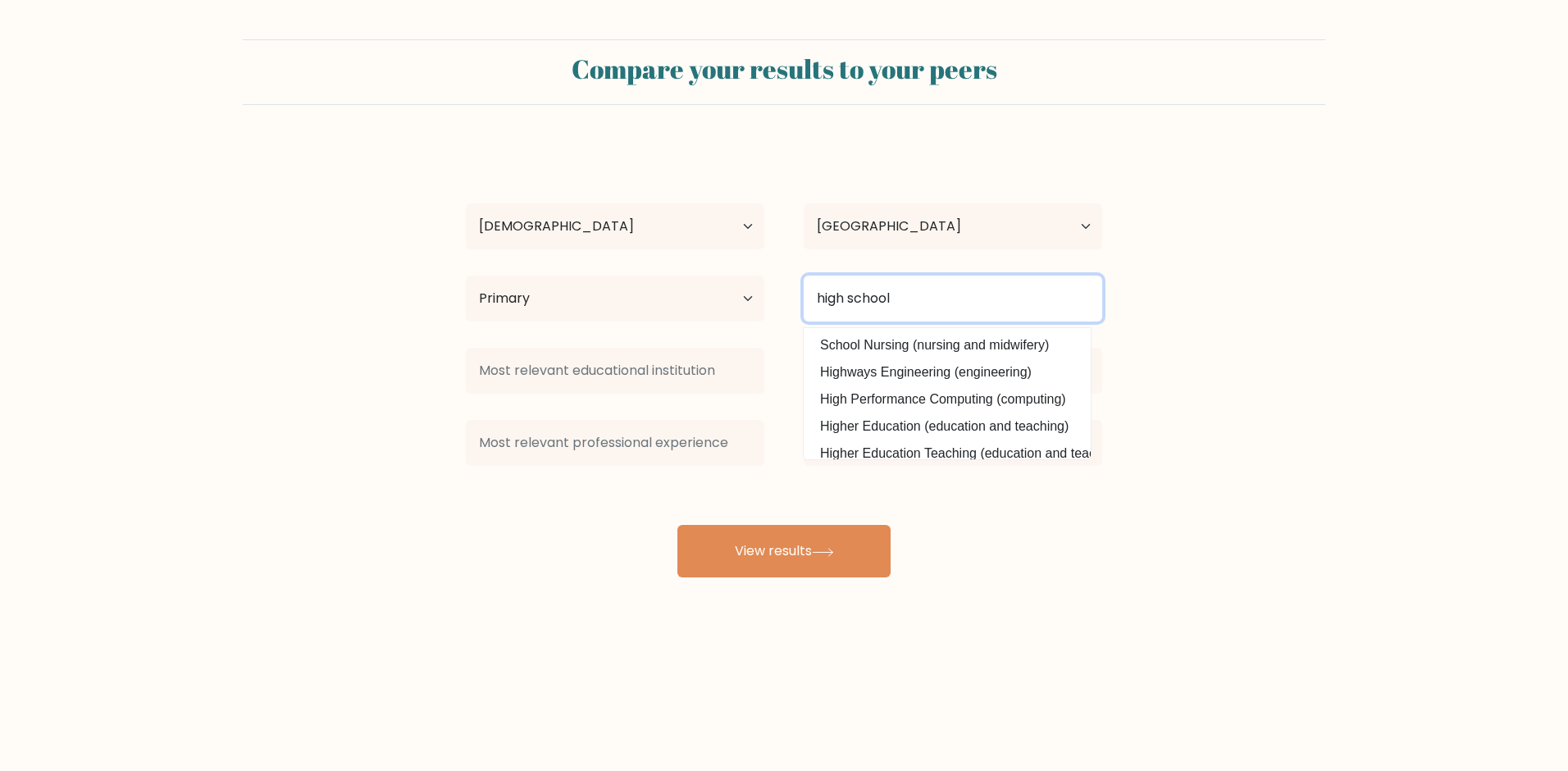
scroll to position [24, 0]
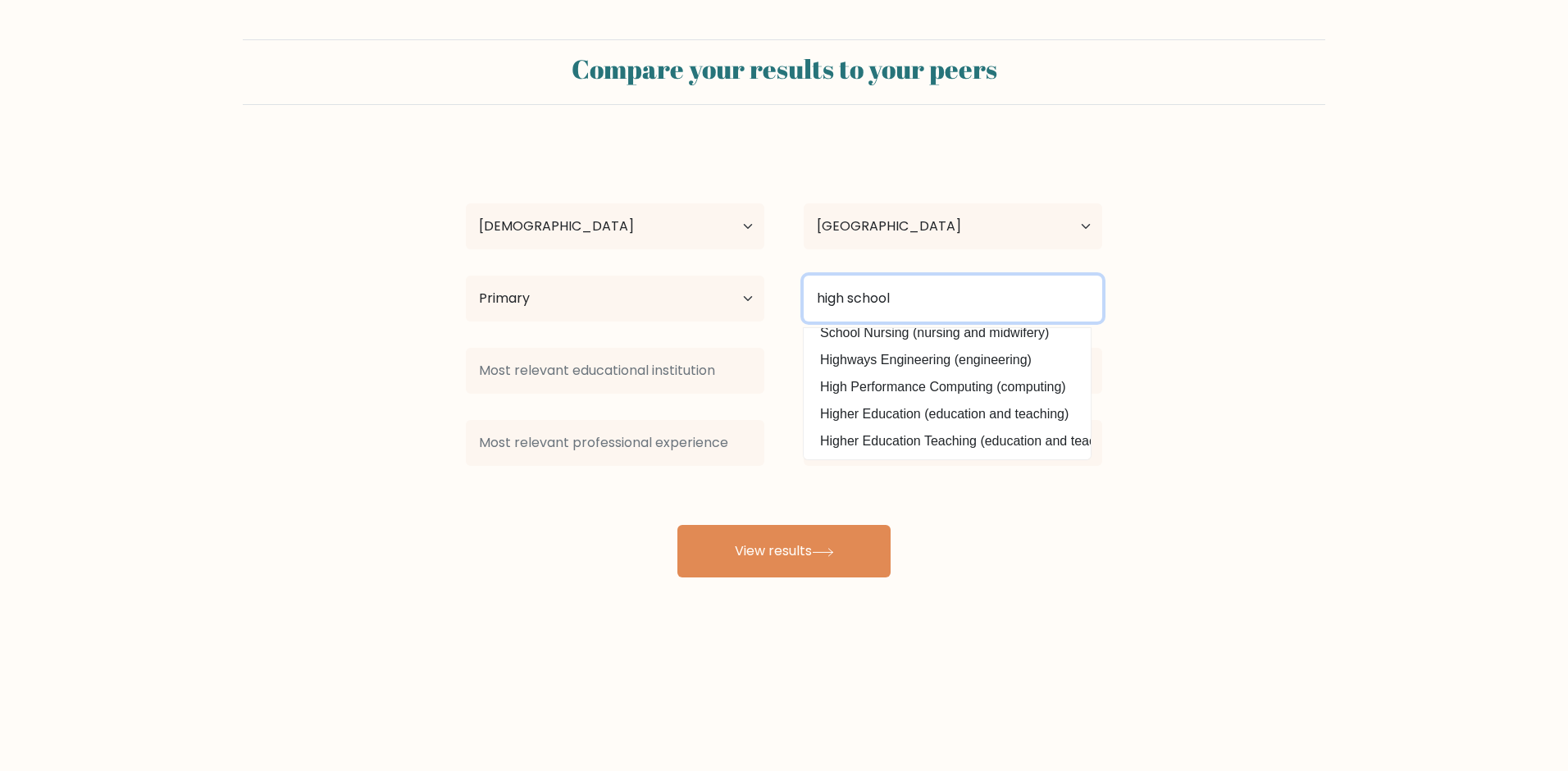
type input "high school"
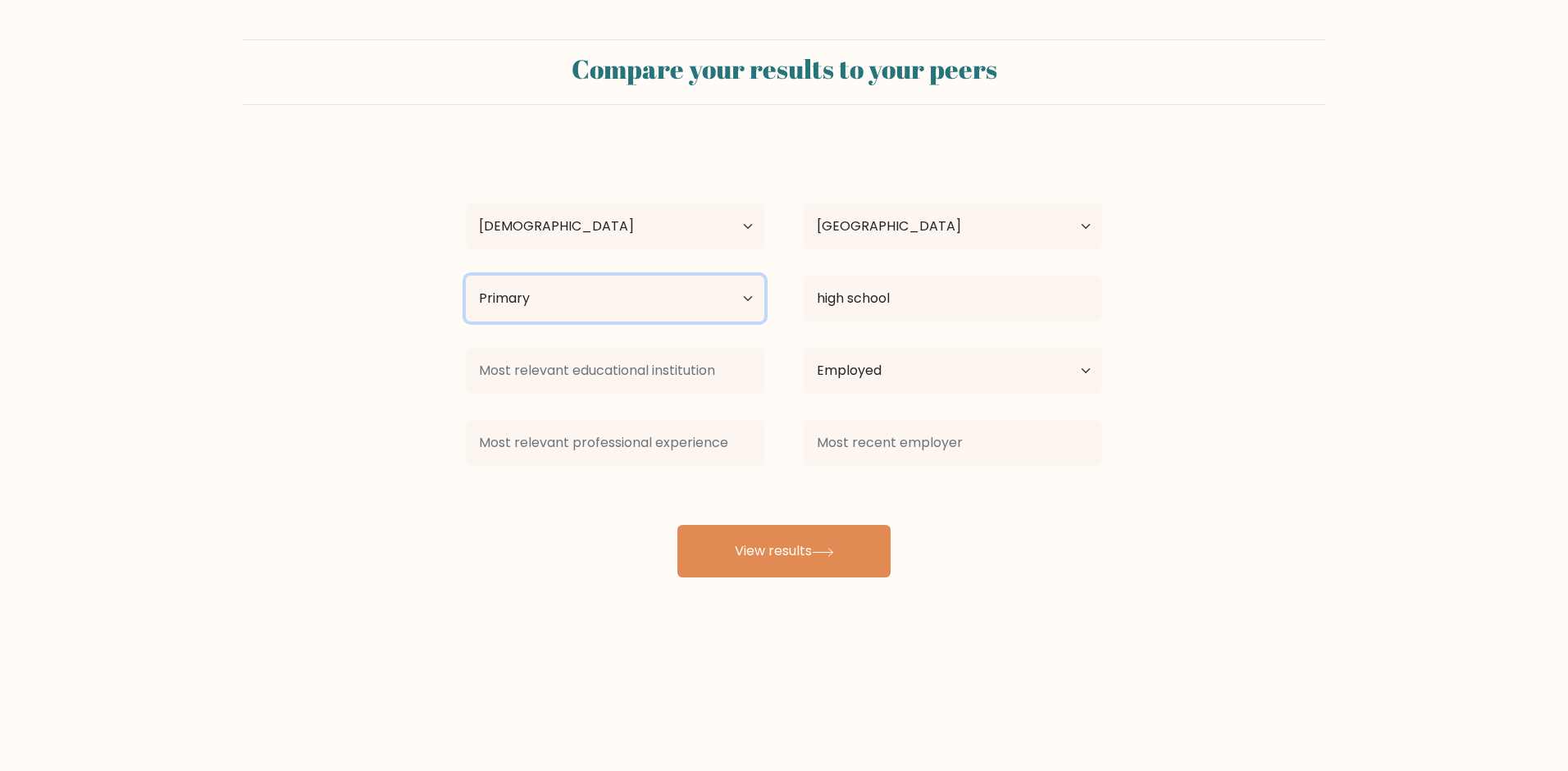
select select "no_schooling"
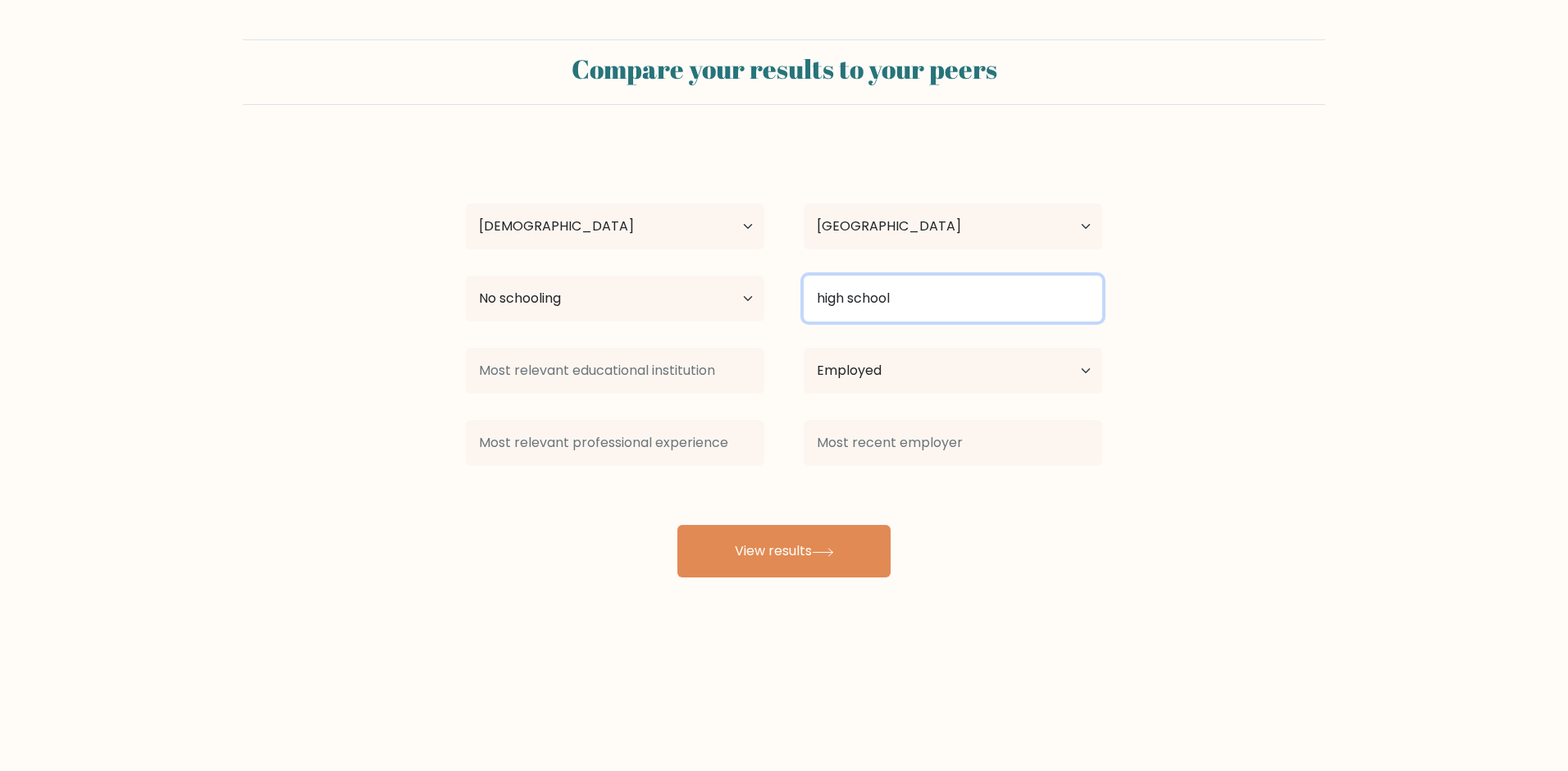
click at [870, 290] on input "high school" at bounding box center [953, 298] width 299 height 45
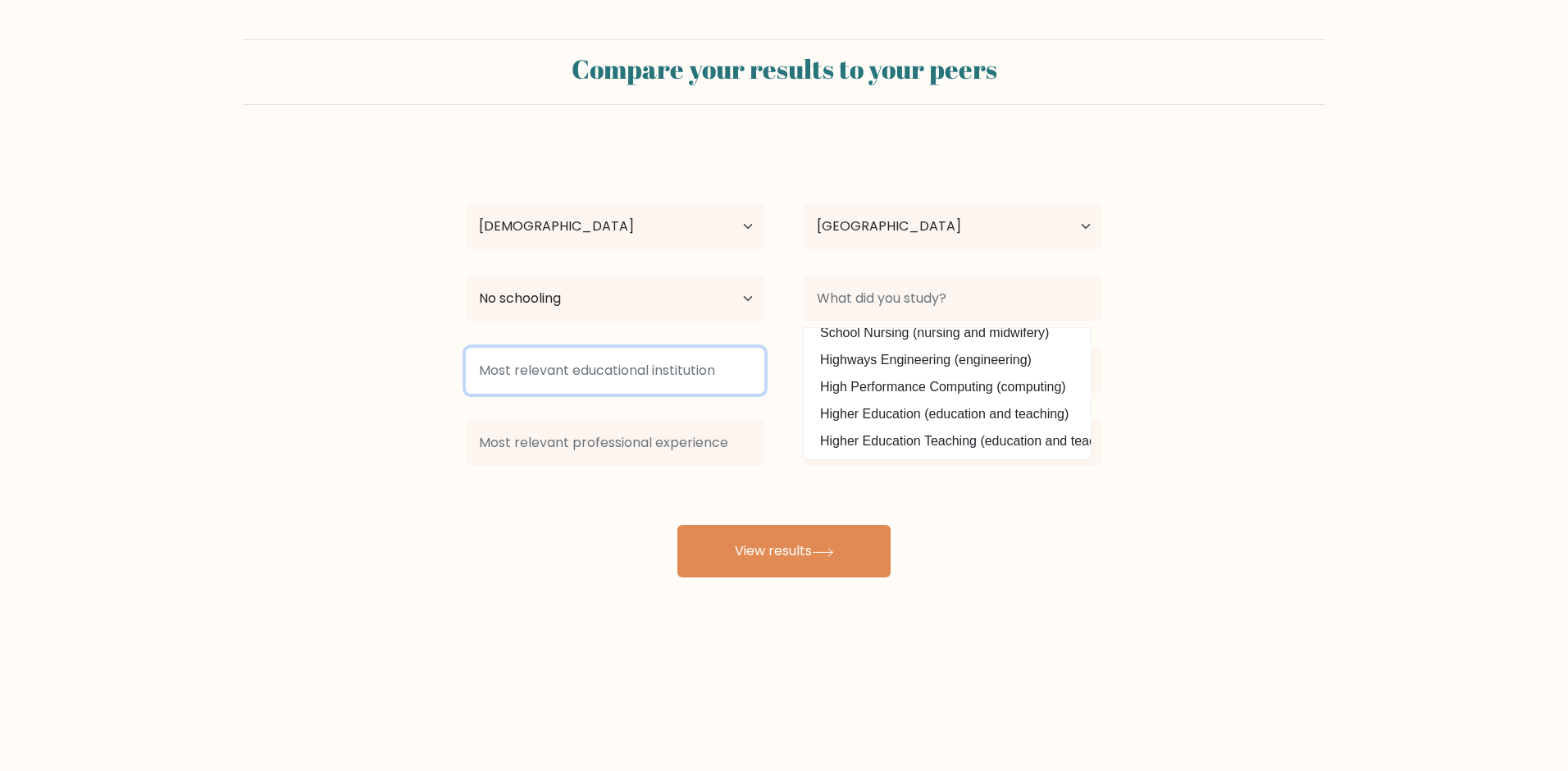
click at [689, 373] on input at bounding box center [615, 370] width 299 height 45
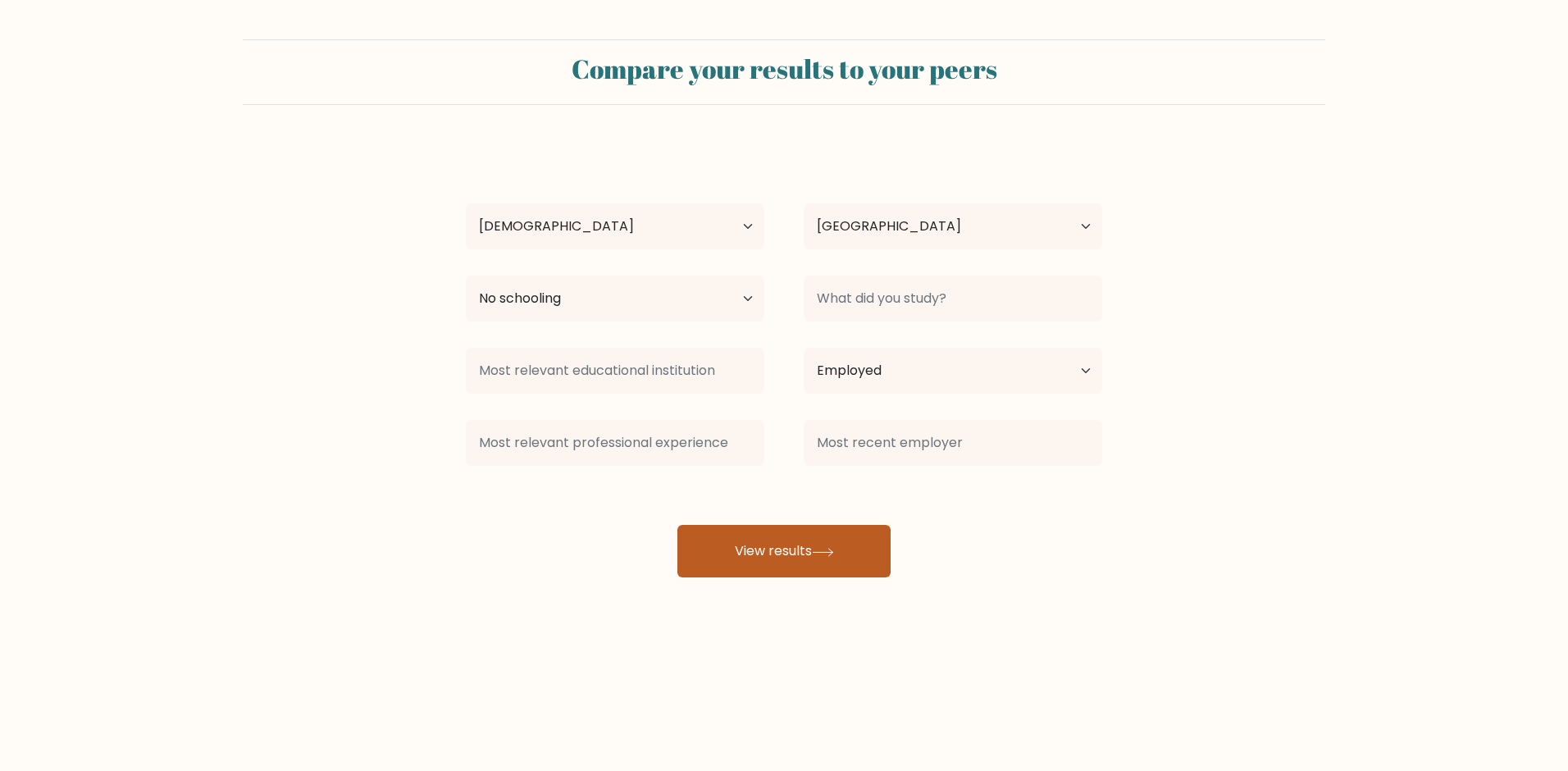
click at [843, 541] on button "View results" at bounding box center [784, 551] width 213 height 52
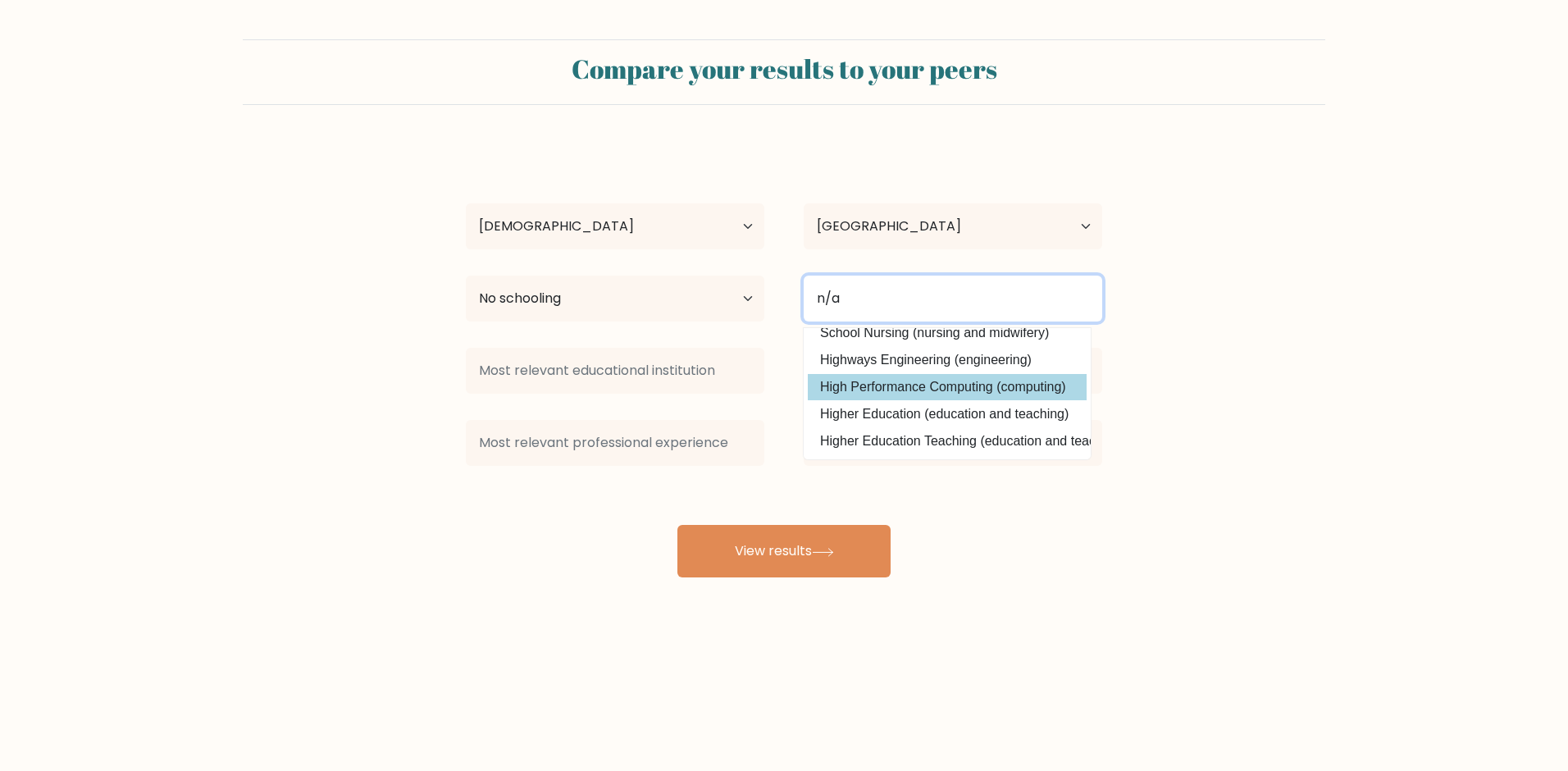
scroll to position [0, 0]
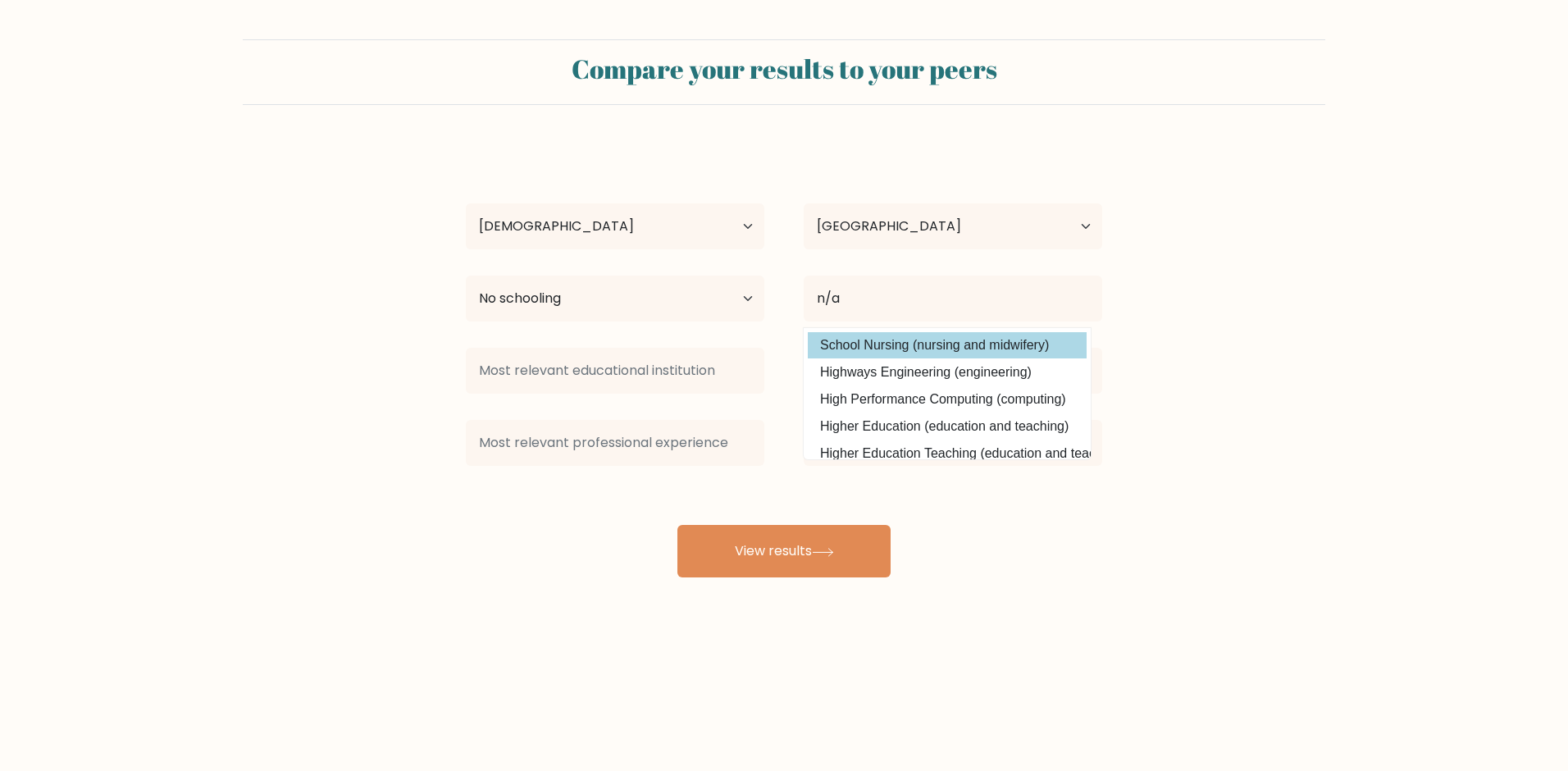
click at [954, 347] on option "School Nursing (nursing and midwifery)" at bounding box center [947, 344] width 279 height 26
type input "School Nursing"
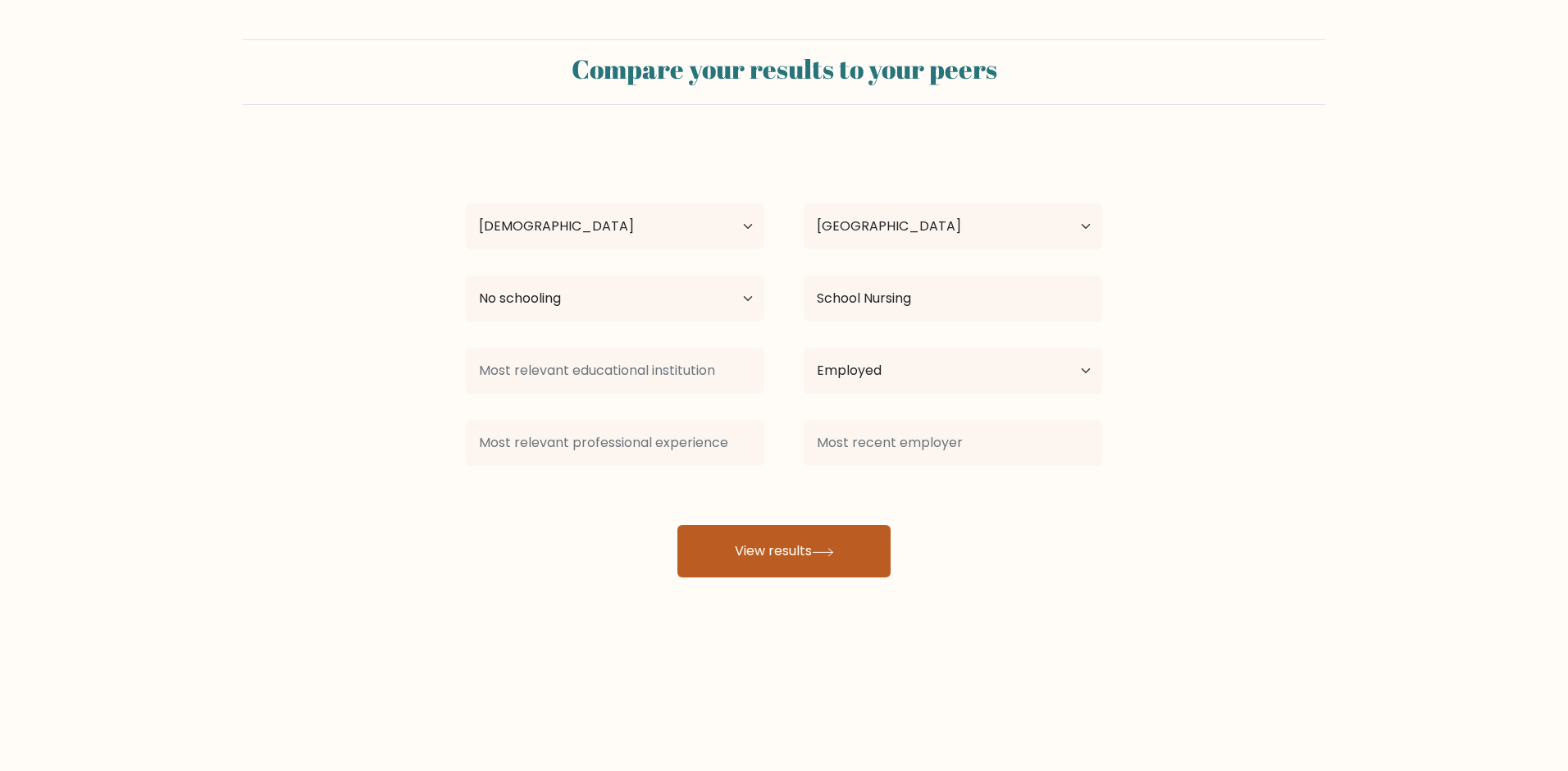
click at [828, 550] on icon at bounding box center [822, 551] width 22 height 9
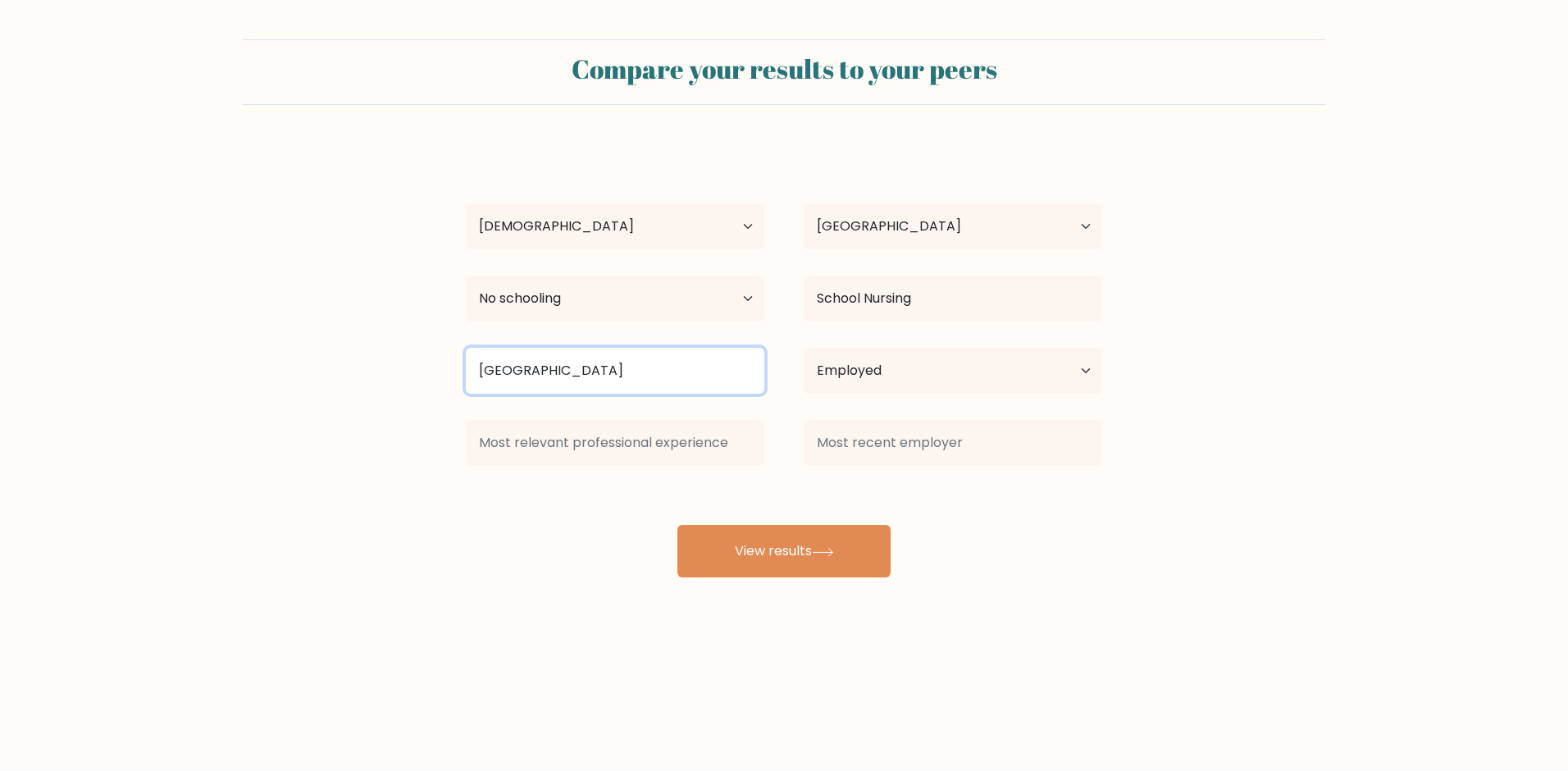
type input "harvard"
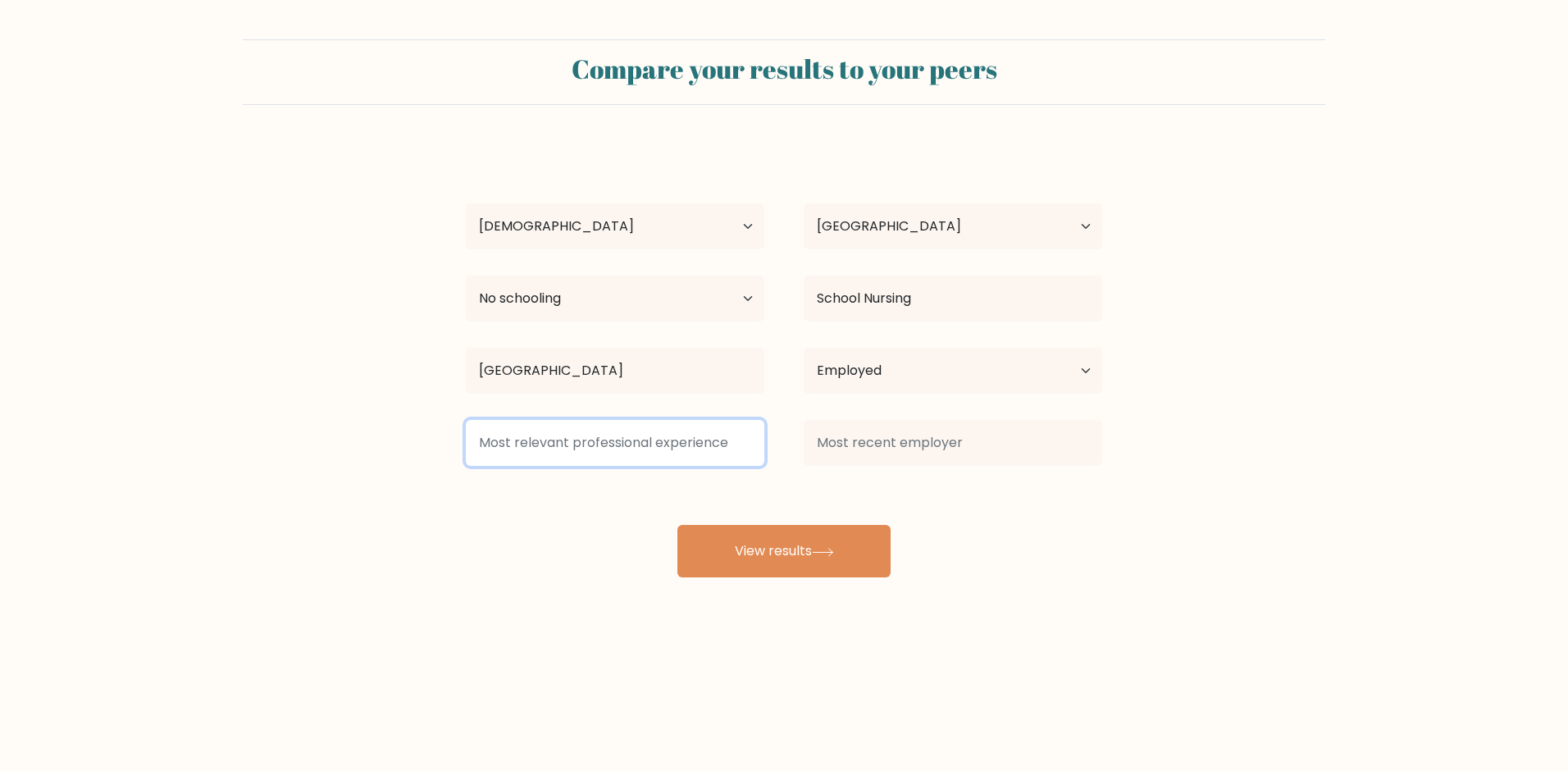
click at [672, 433] on input at bounding box center [615, 442] width 299 height 45
type input "alot"
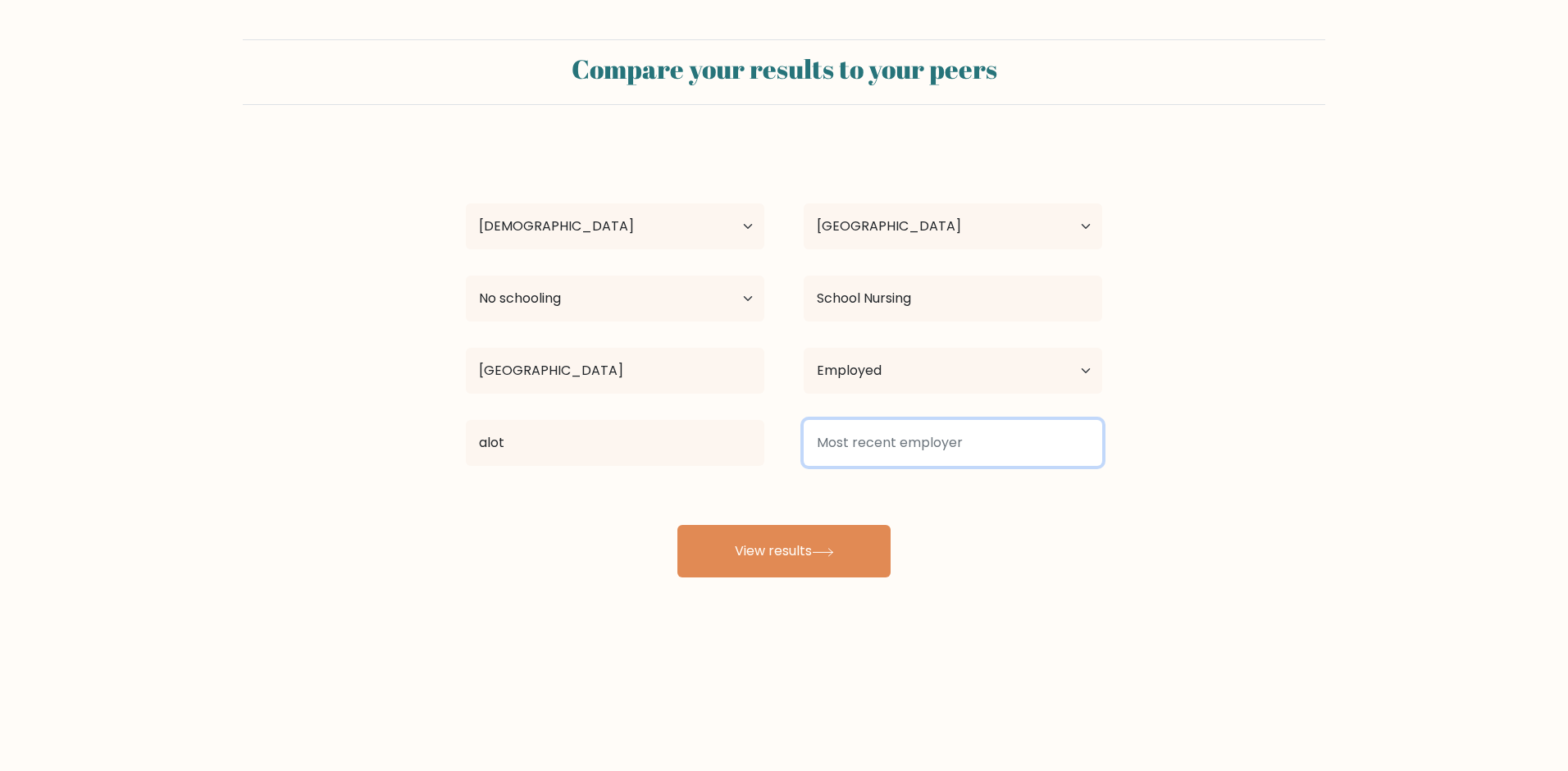
click at [838, 452] on input at bounding box center [953, 442] width 299 height 45
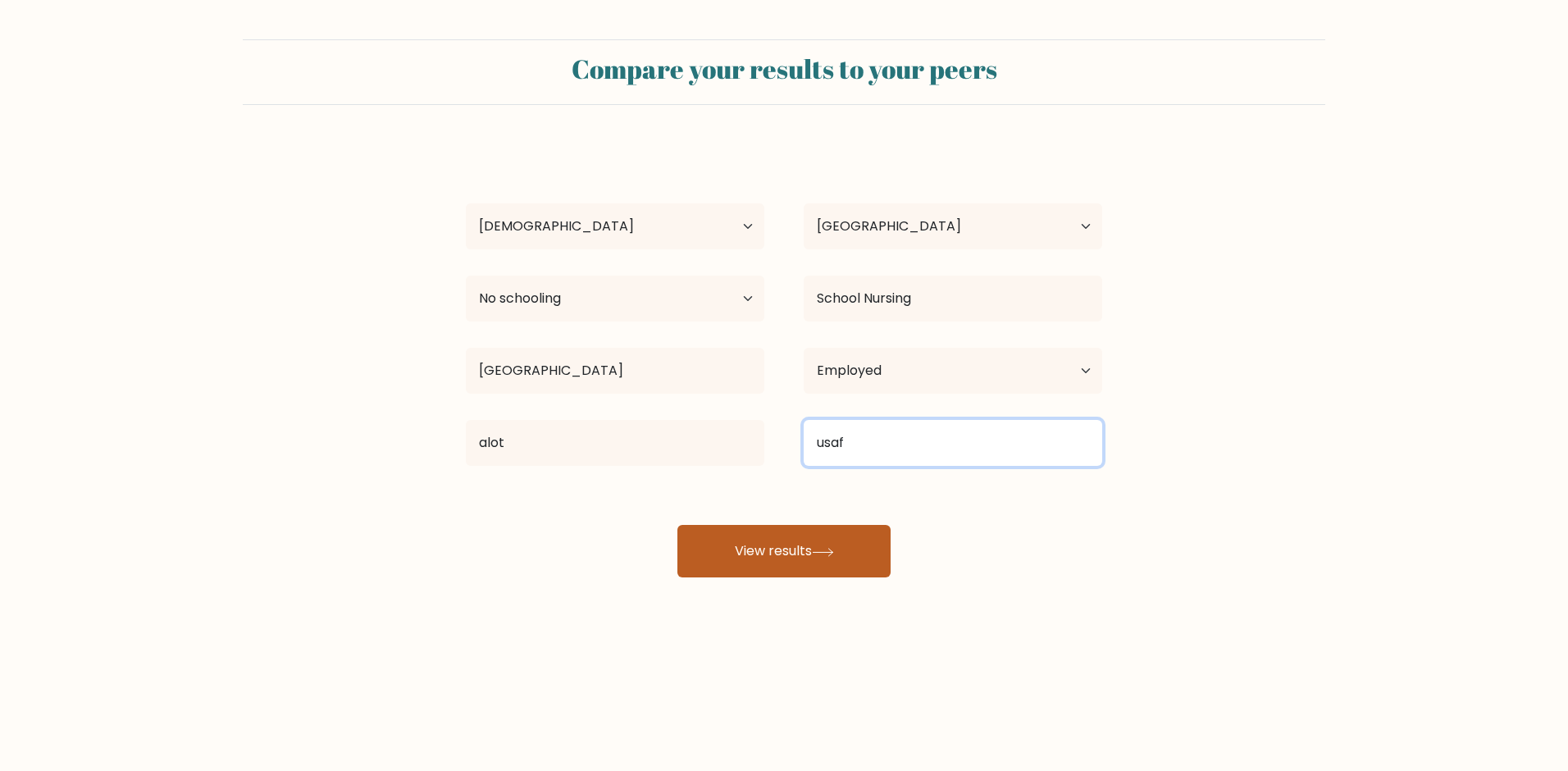
type input "usaf"
click at [831, 536] on button "View results" at bounding box center [784, 551] width 213 height 52
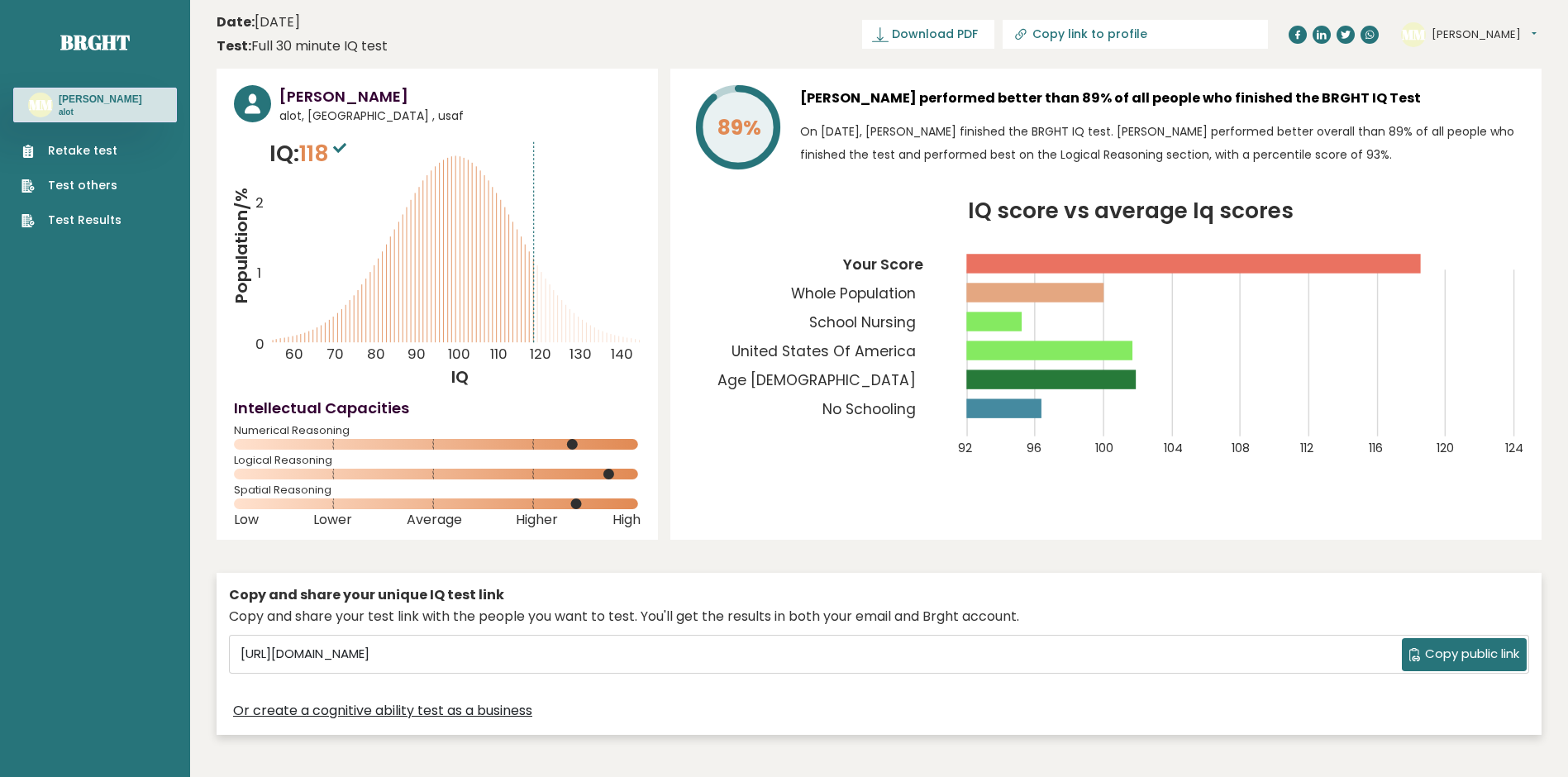
drag, startPoint x: 461, startPoint y: 164, endPoint x: 452, endPoint y: 160, distance: 9.8
click at [452, 160] on icon "Population/% IQ 0 1 2 60 70 80 90 100 110 120 130 140" at bounding box center [437, 263] width 407 height 252
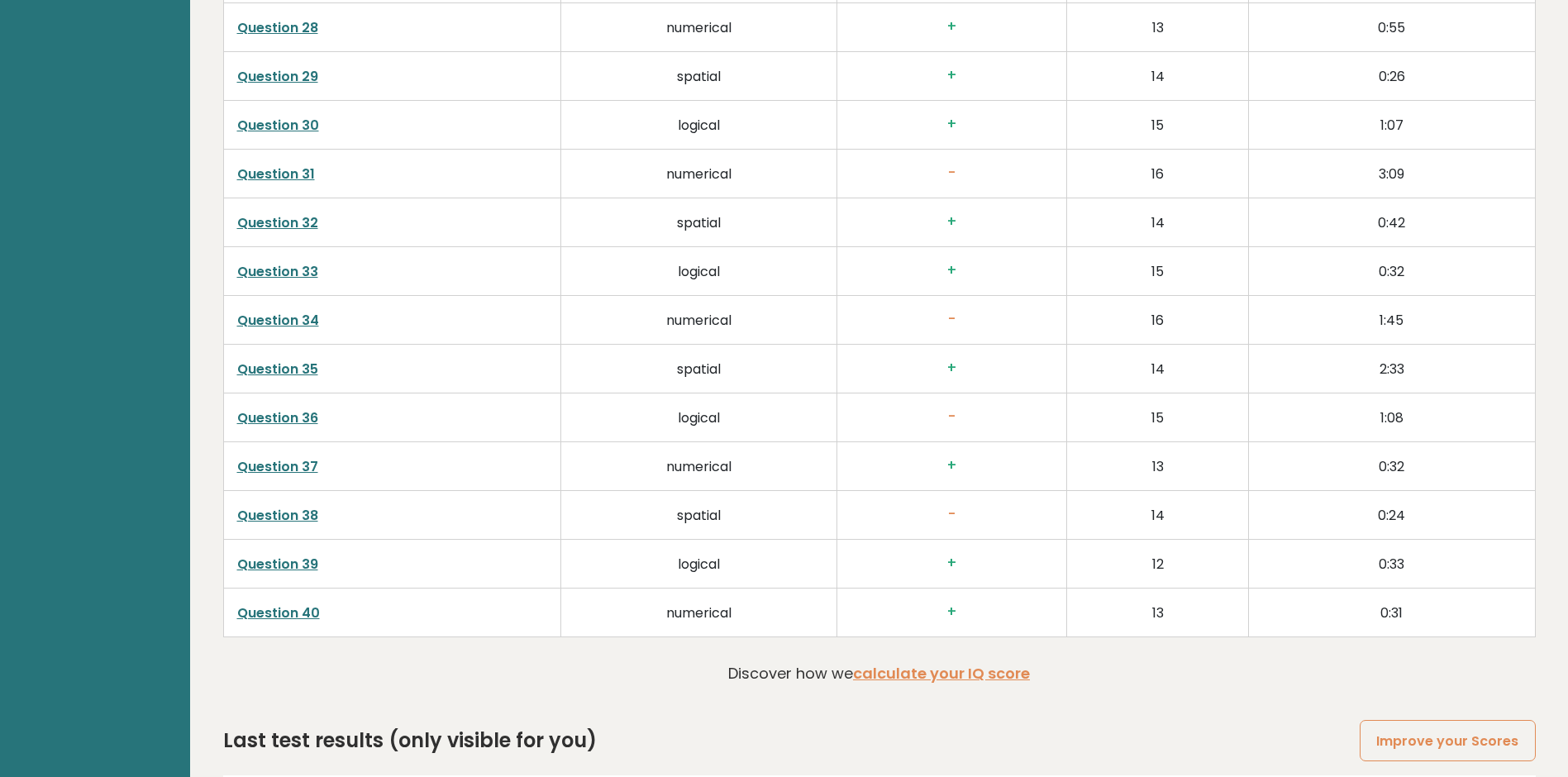
scroll to position [4225, 0]
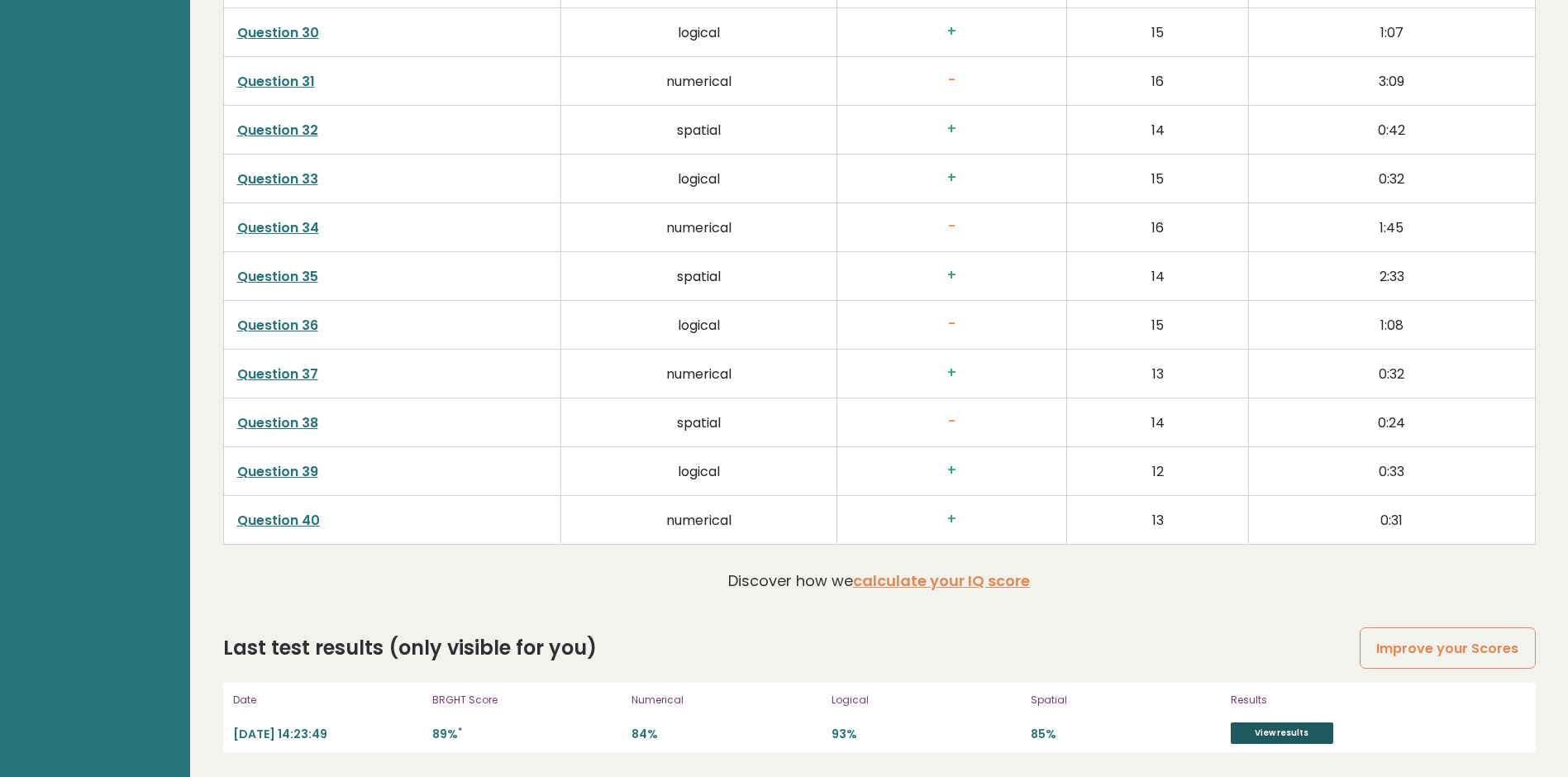
click at [1308, 734] on link "View results" at bounding box center [1281, 733] width 102 height 21
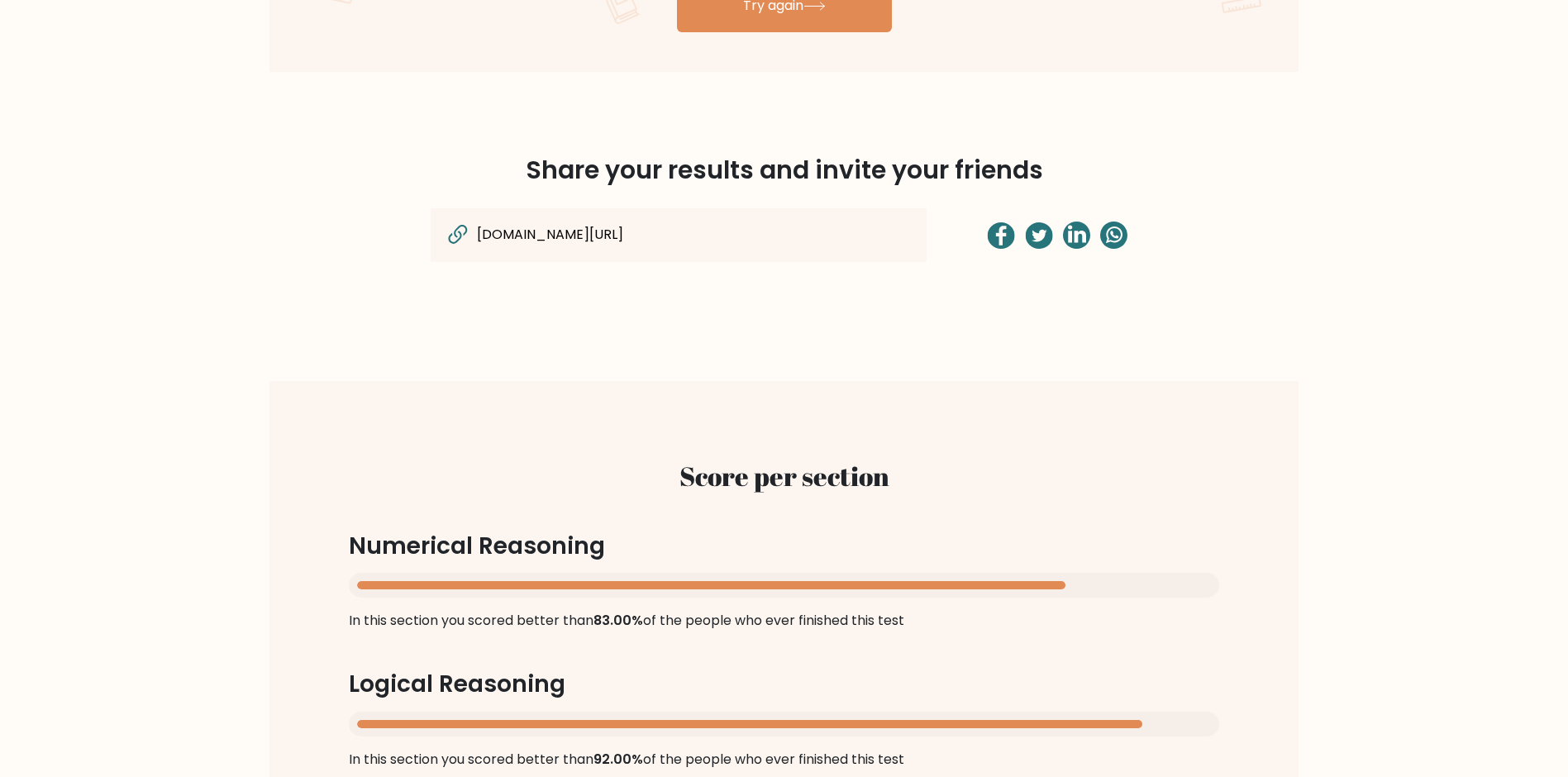
scroll to position [407, 0]
